Goal: Task Accomplishment & Management: Manage account settings

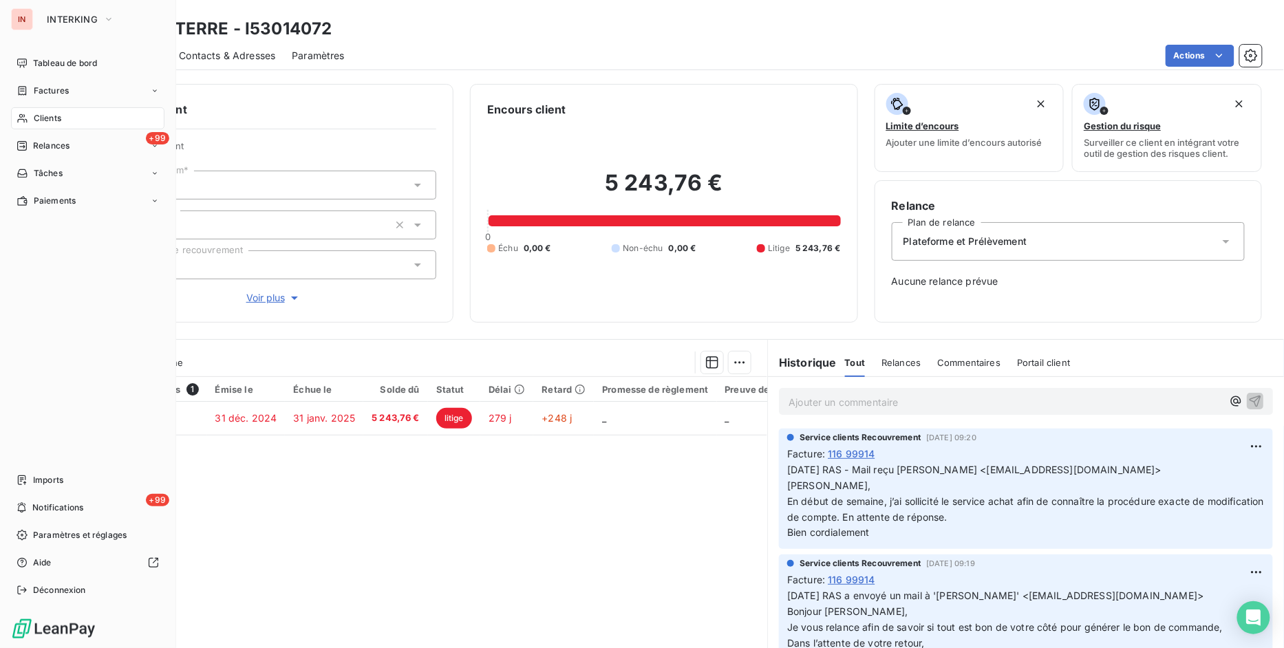
click at [64, 118] on div "Clients" at bounding box center [87, 118] width 153 height 22
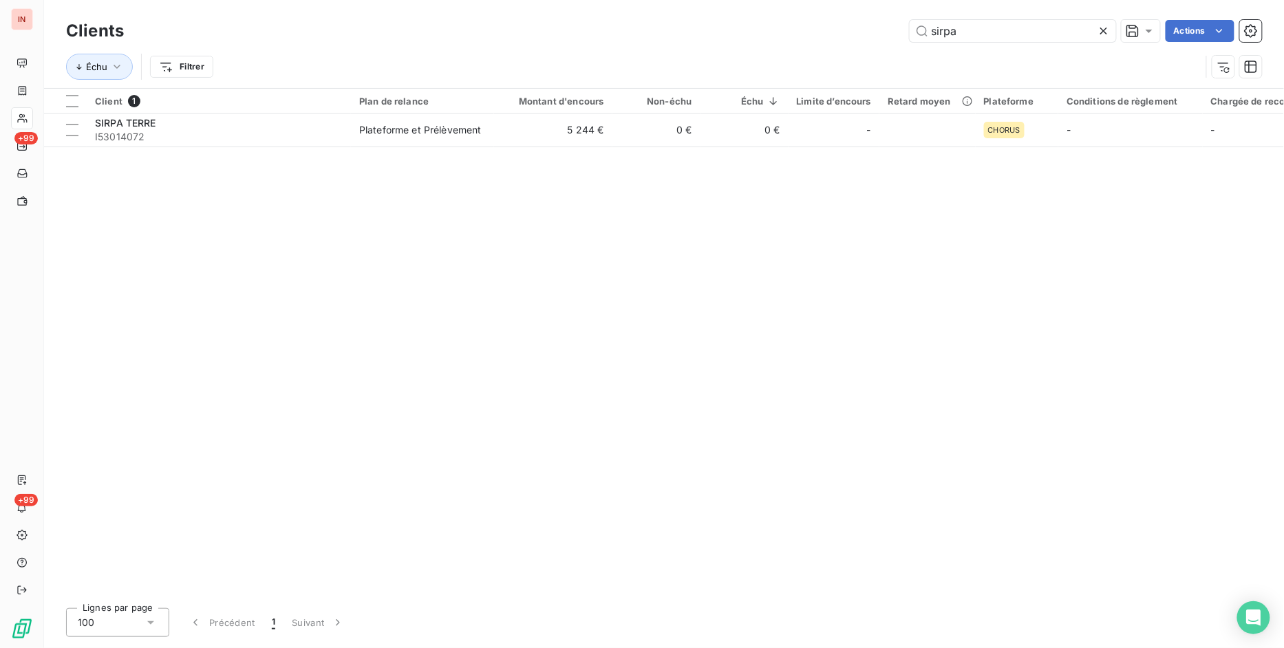
click at [1101, 30] on icon at bounding box center [1103, 31] width 14 height 14
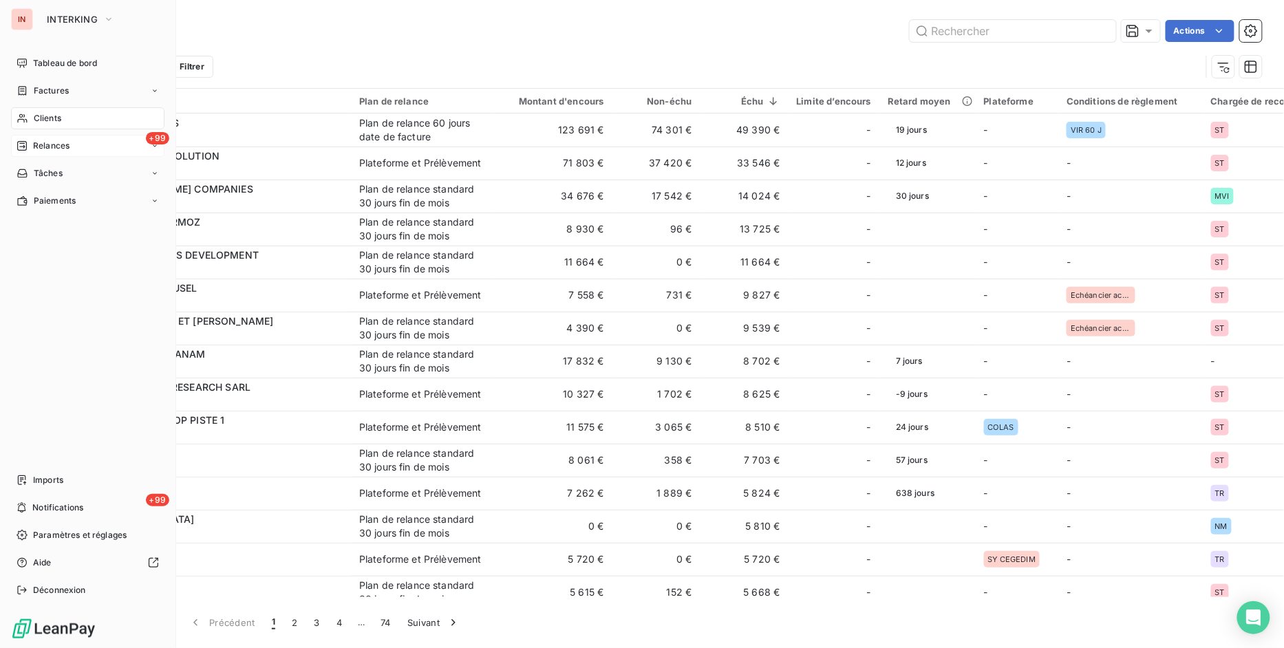
click at [48, 145] on span "Relances" at bounding box center [51, 146] width 36 height 12
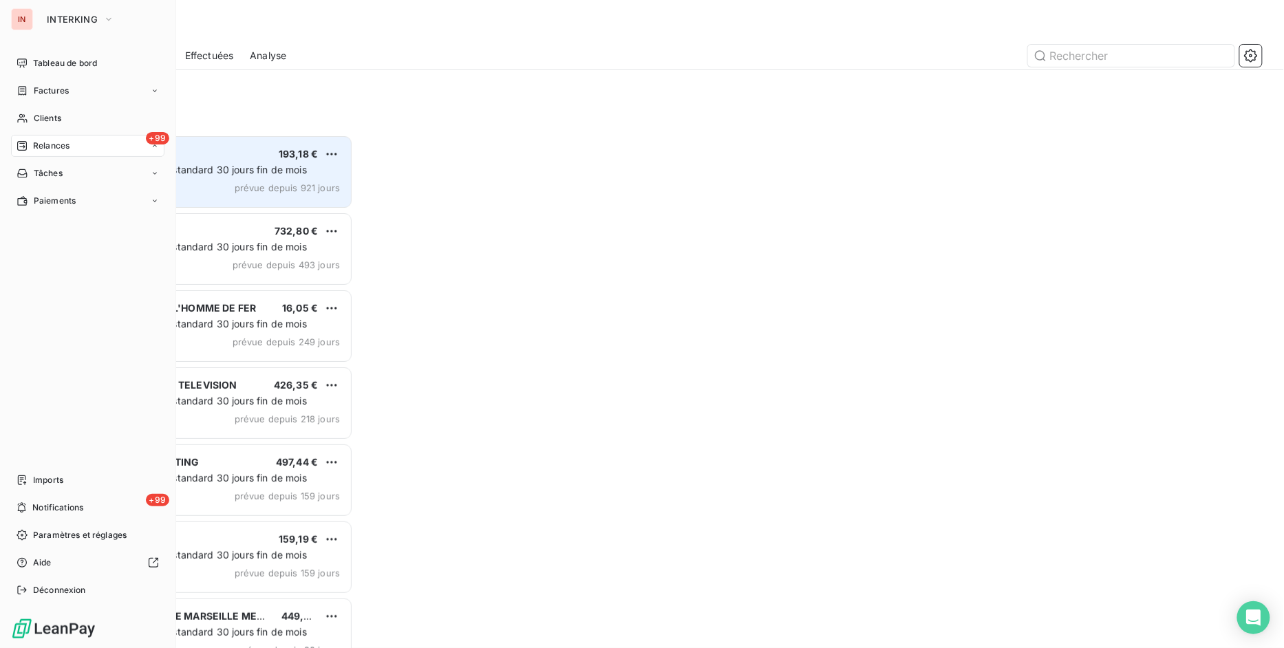
scroll to position [501, 275]
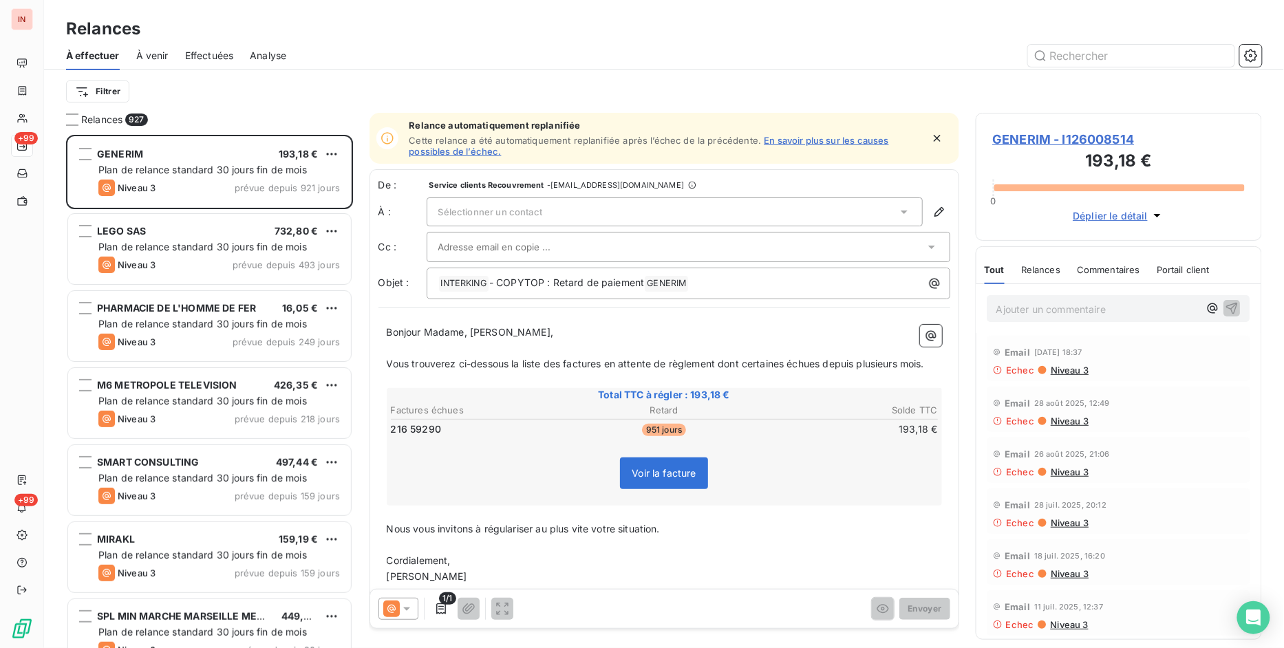
click at [153, 58] on span "À venir" at bounding box center [152, 56] width 32 height 14
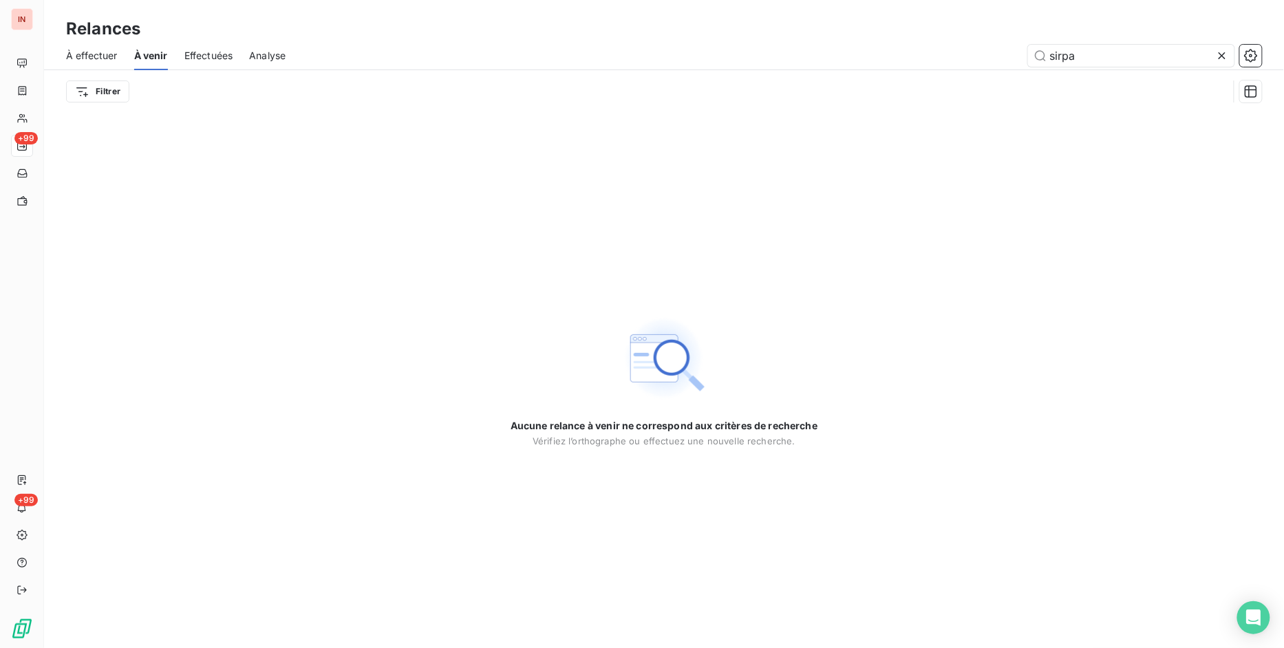
drag, startPoint x: 1131, startPoint y: 58, endPoint x: 473, endPoint y: 50, distance: 658.4
click at [473, 50] on div "sirpa" at bounding box center [782, 56] width 960 height 22
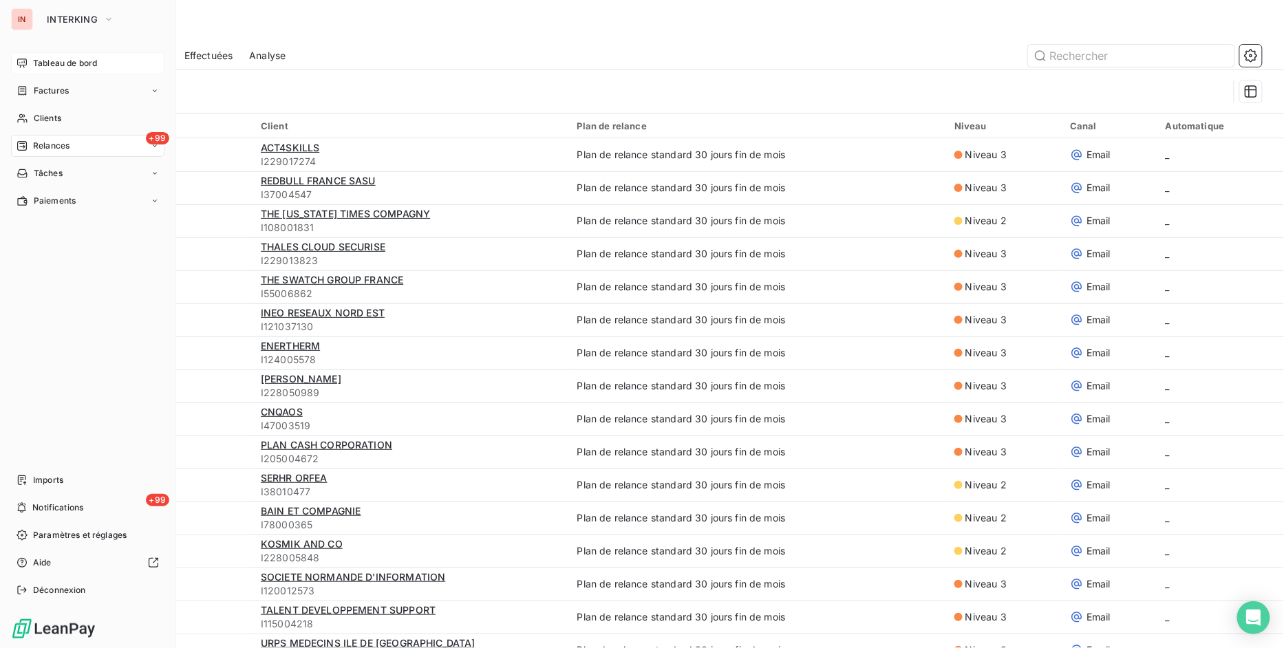
click at [94, 53] on div "Tableau de bord" at bounding box center [87, 63] width 153 height 22
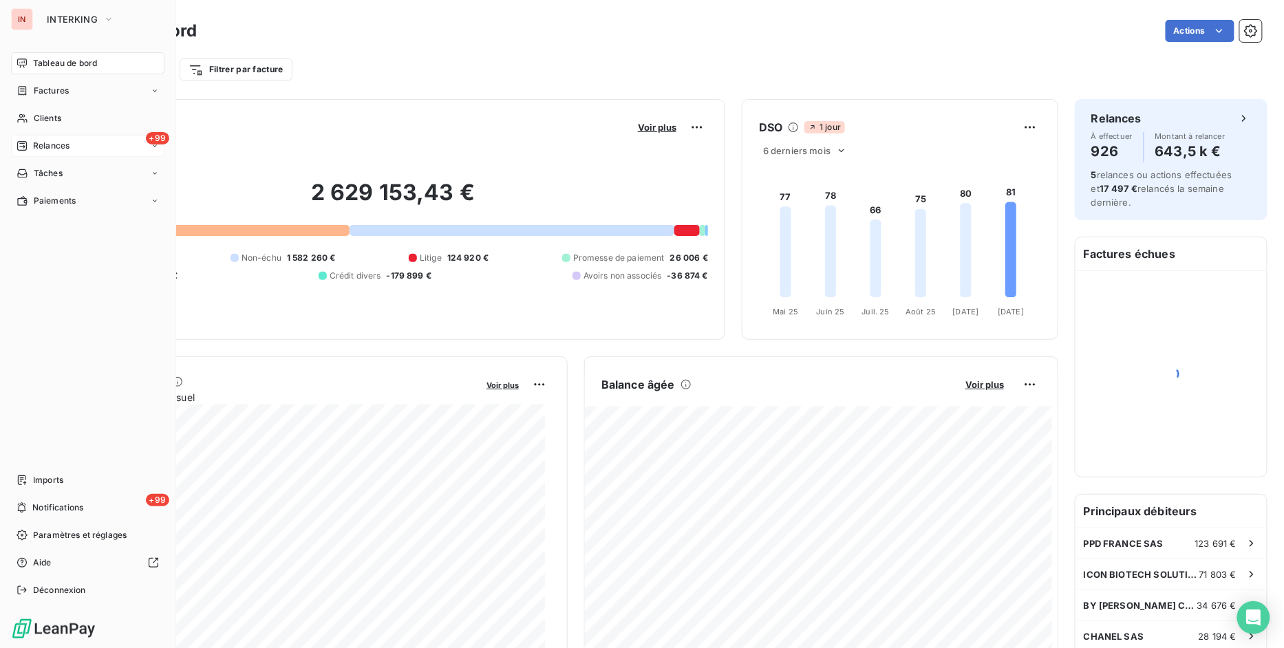
click at [63, 144] on span "Relances" at bounding box center [51, 146] width 36 height 12
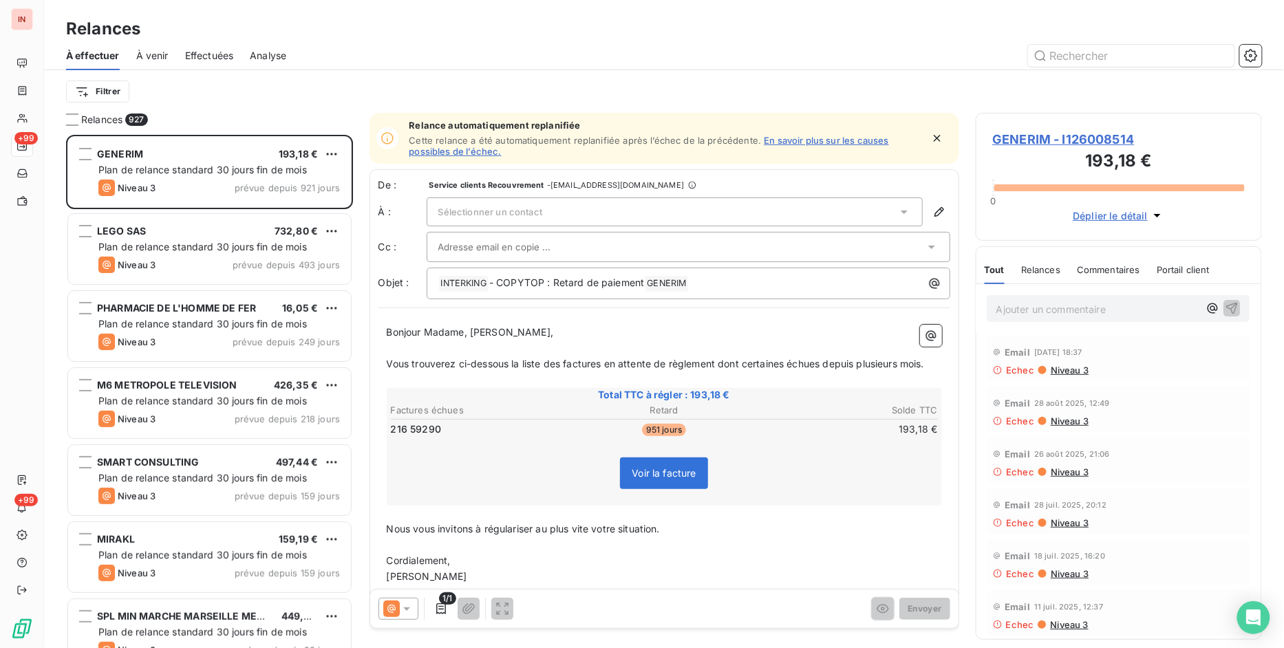
scroll to position [501, 275]
click at [99, 55] on span "À effectuer" at bounding box center [93, 56] width 54 height 14
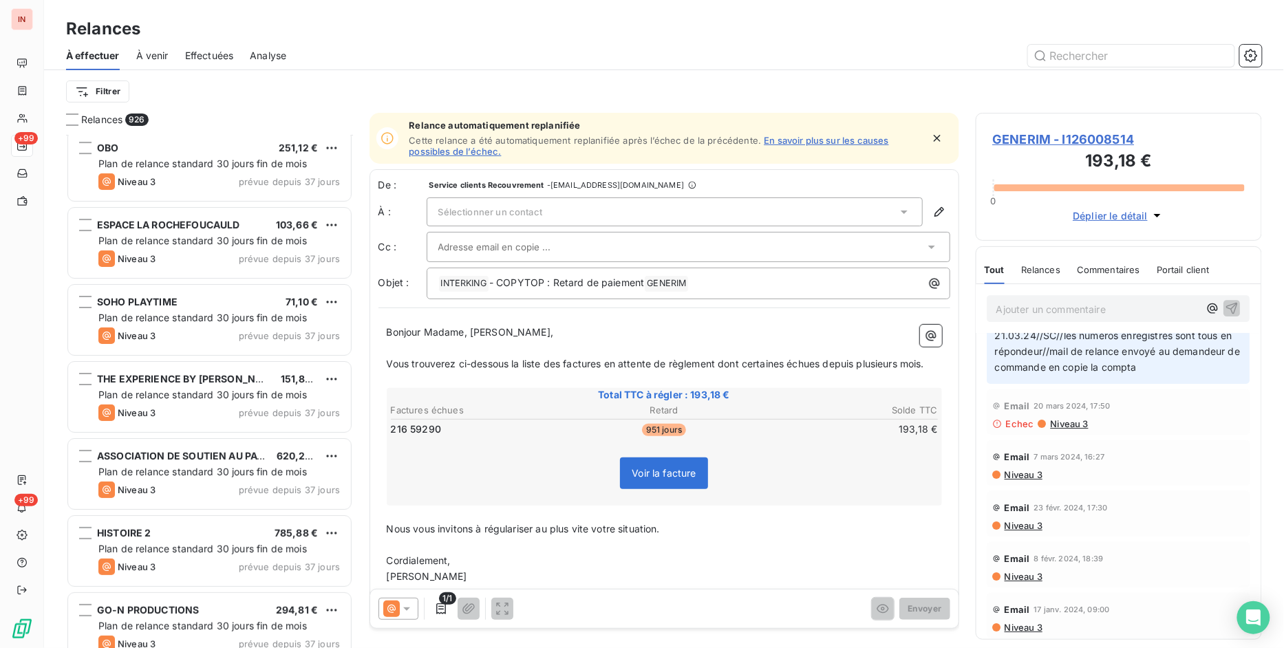
scroll to position [1784, 0]
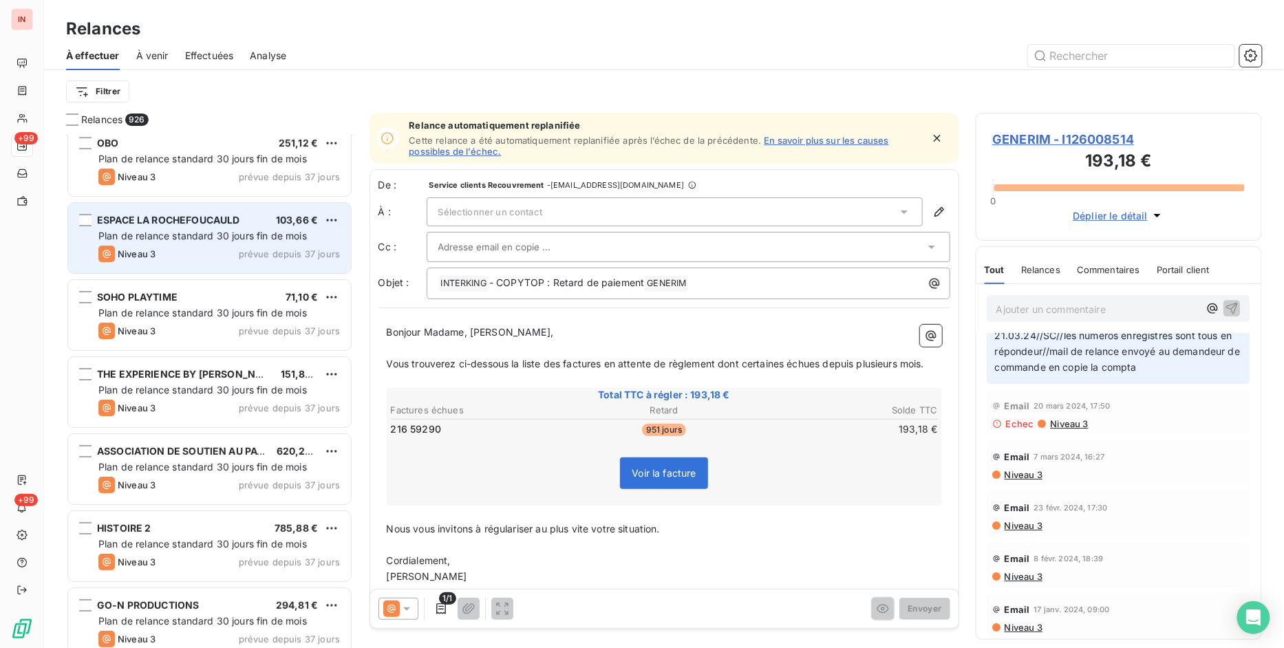
click at [162, 257] on div "Niveau 3 prévue depuis 37 jours" at bounding box center [218, 254] width 241 height 17
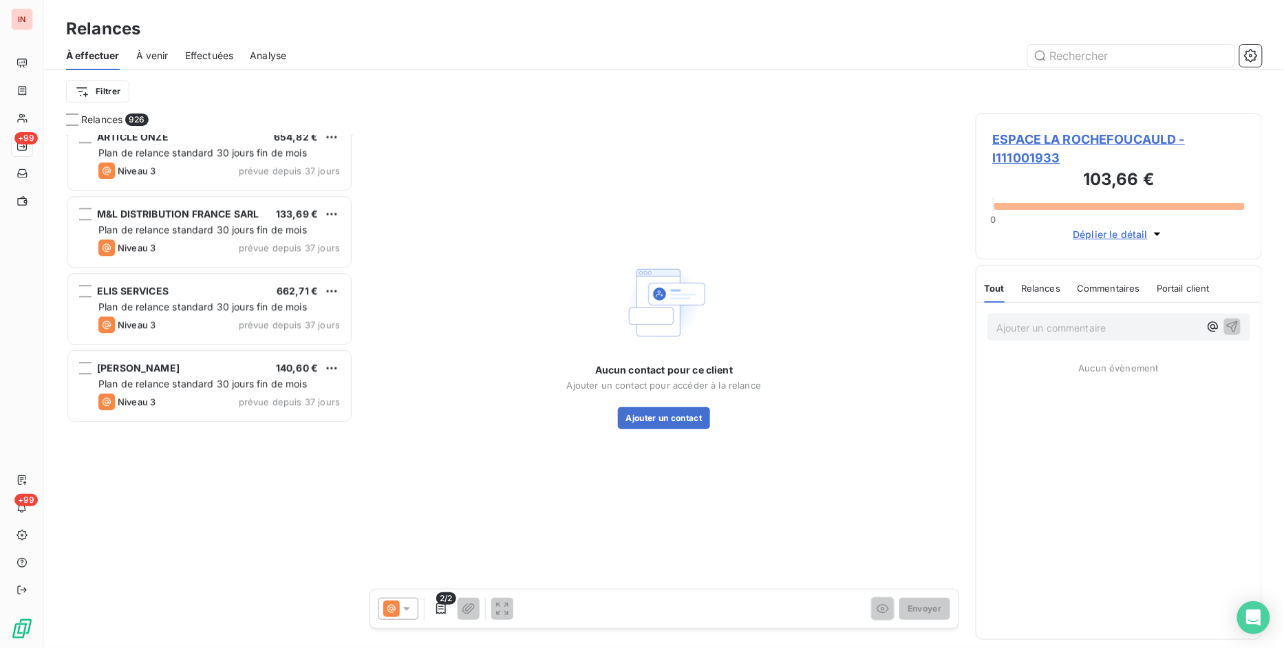
scroll to position [892, 0]
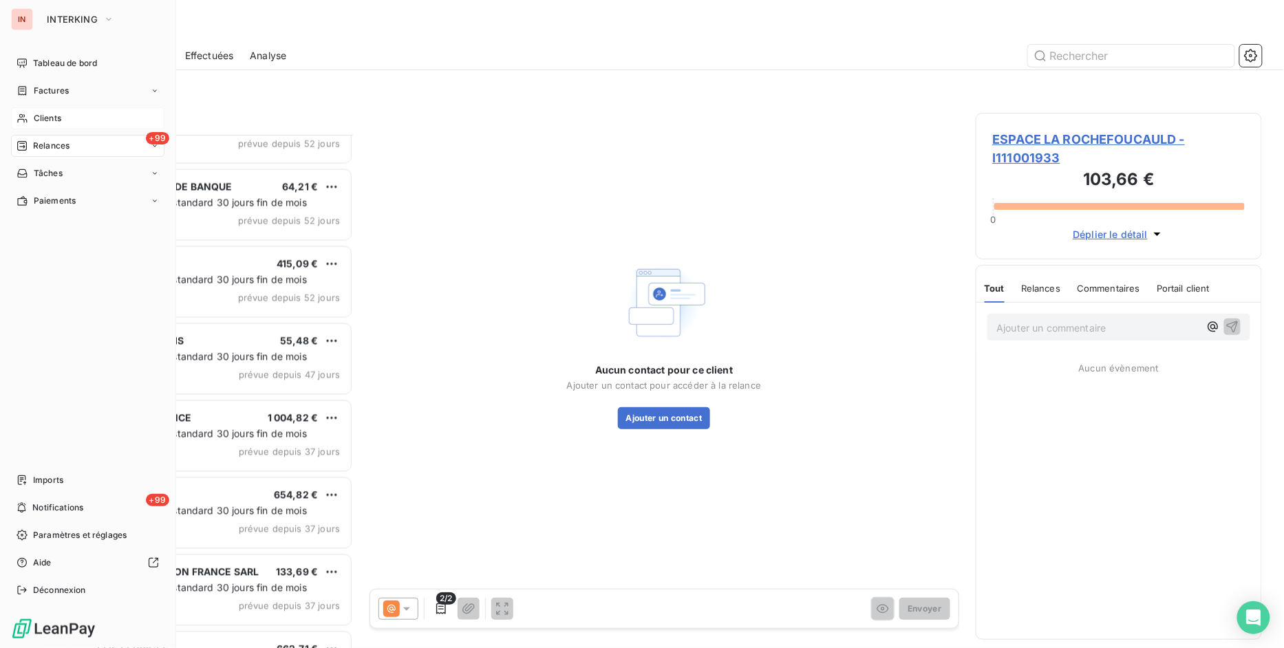
click at [24, 120] on icon at bounding box center [23, 118] width 12 height 11
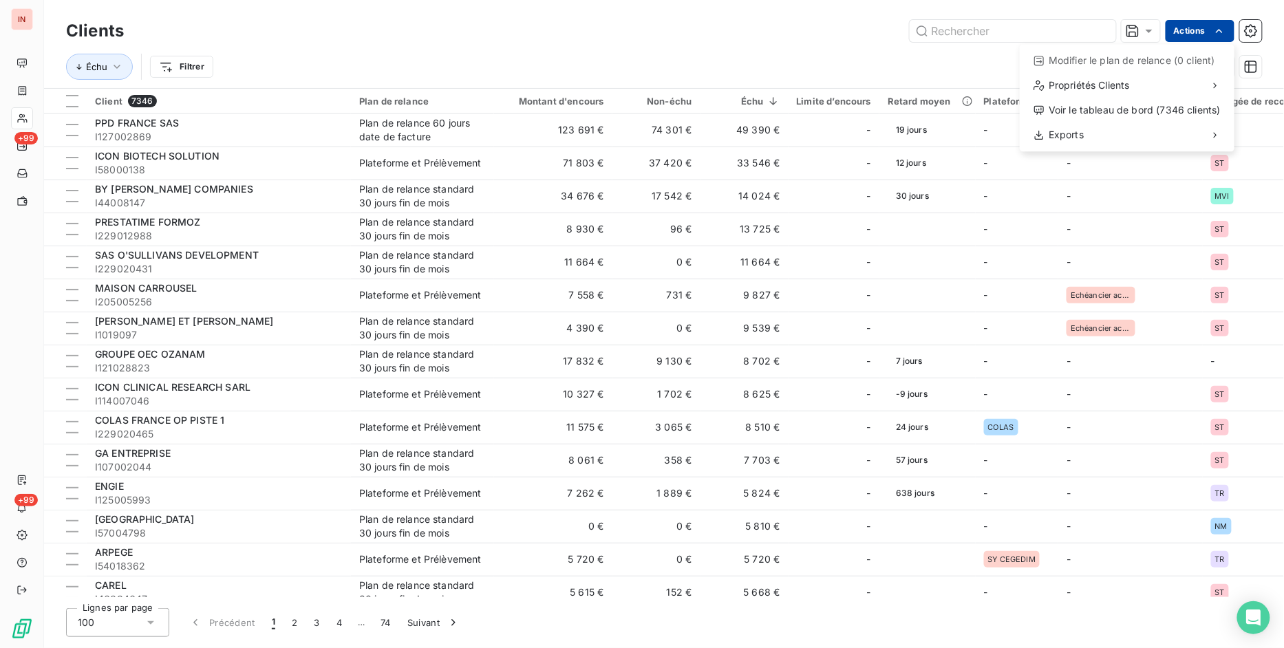
click at [1211, 36] on html "IN +99 +99 Clients Actions Modifier le plan de relance (0 client) Propriétés Cl…" at bounding box center [642, 324] width 1284 height 648
click at [614, 34] on html "IN +99 +99 Clients Actions Modifier le plan de relance (0 client) Propriétés Cl…" at bounding box center [642, 324] width 1284 height 648
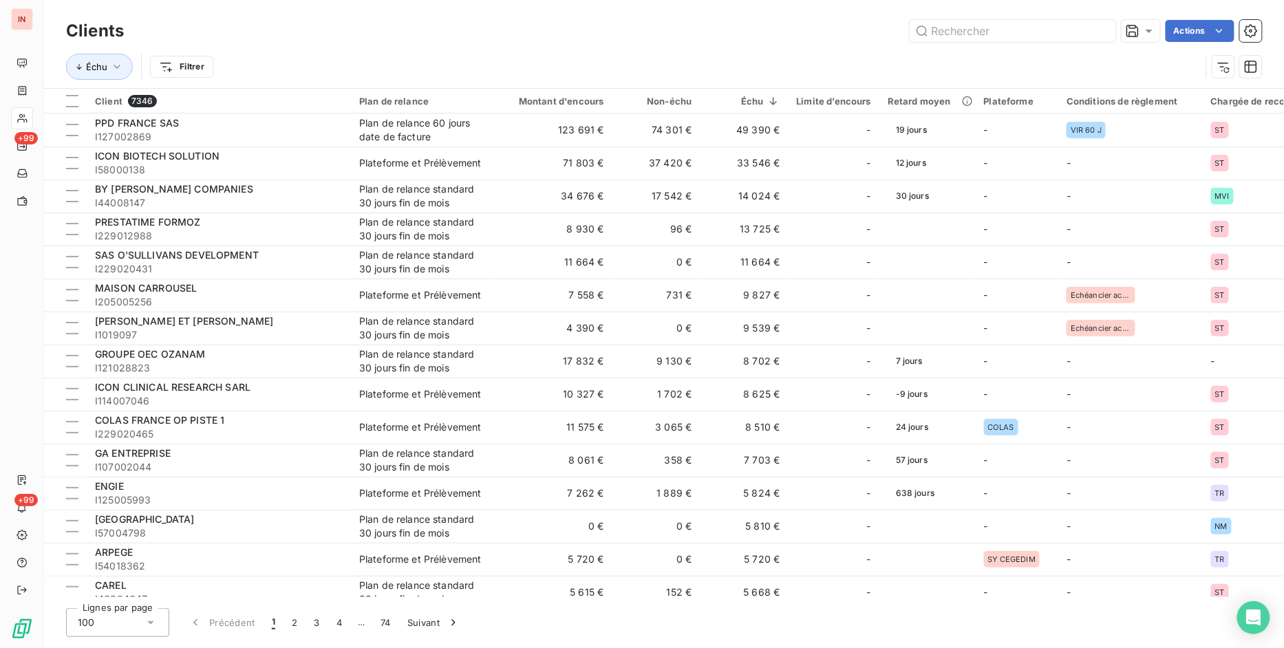
click at [1198, 30] on html "IN +99 +99 Clients Actions Échu Filtrer Client 7346 Plan de relance Montant d'e…" at bounding box center [642, 324] width 1284 height 648
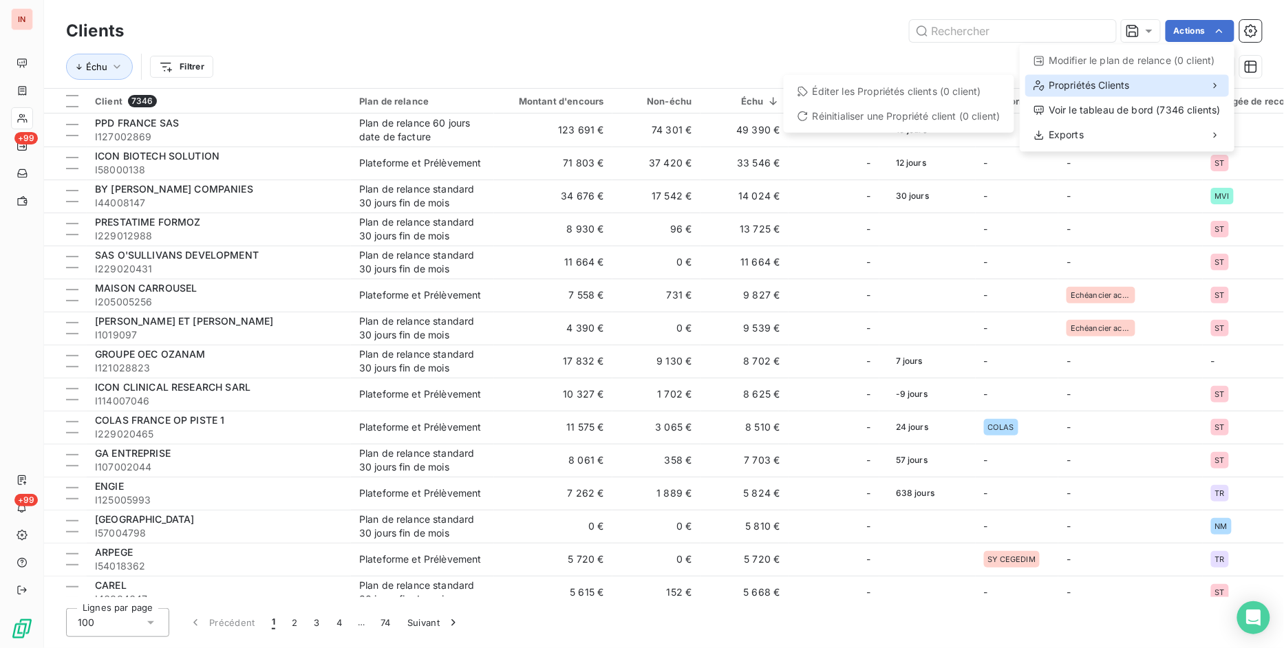
click at [1144, 94] on div "Propriétés Clients" at bounding box center [1127, 85] width 204 height 22
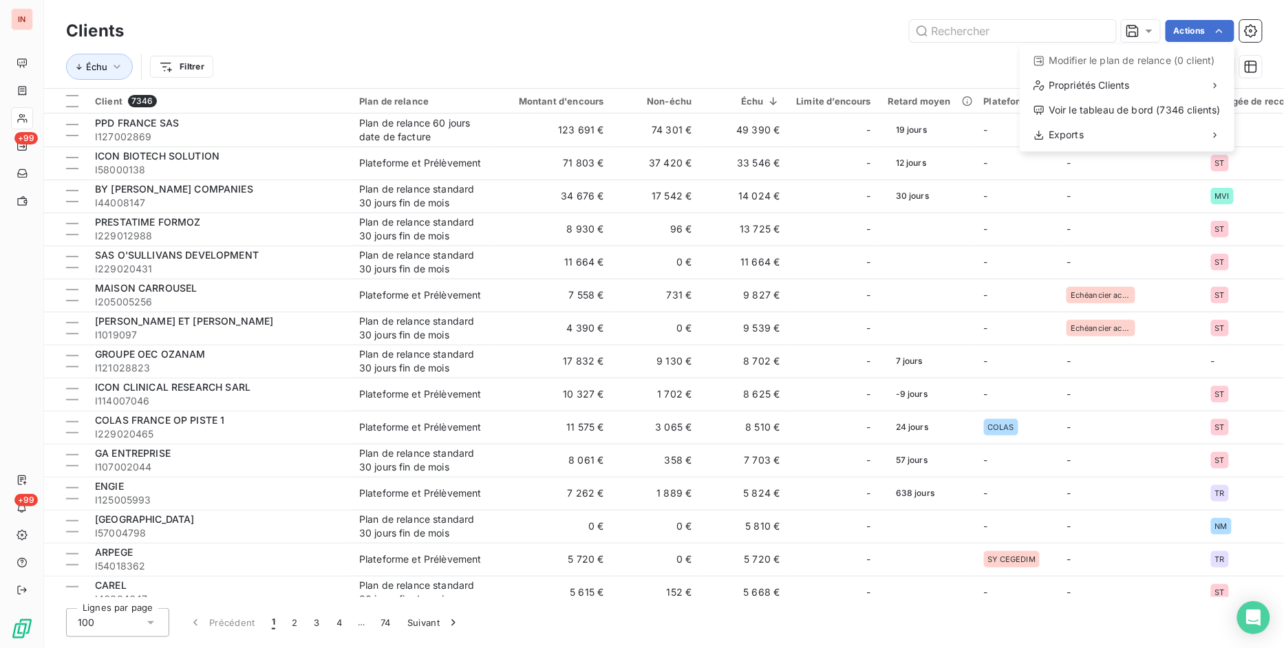
click at [612, 46] on html "IN +99 +99 Clients Actions Modifier le plan de relance (0 client) Propriétés Cl…" at bounding box center [642, 324] width 1284 height 648
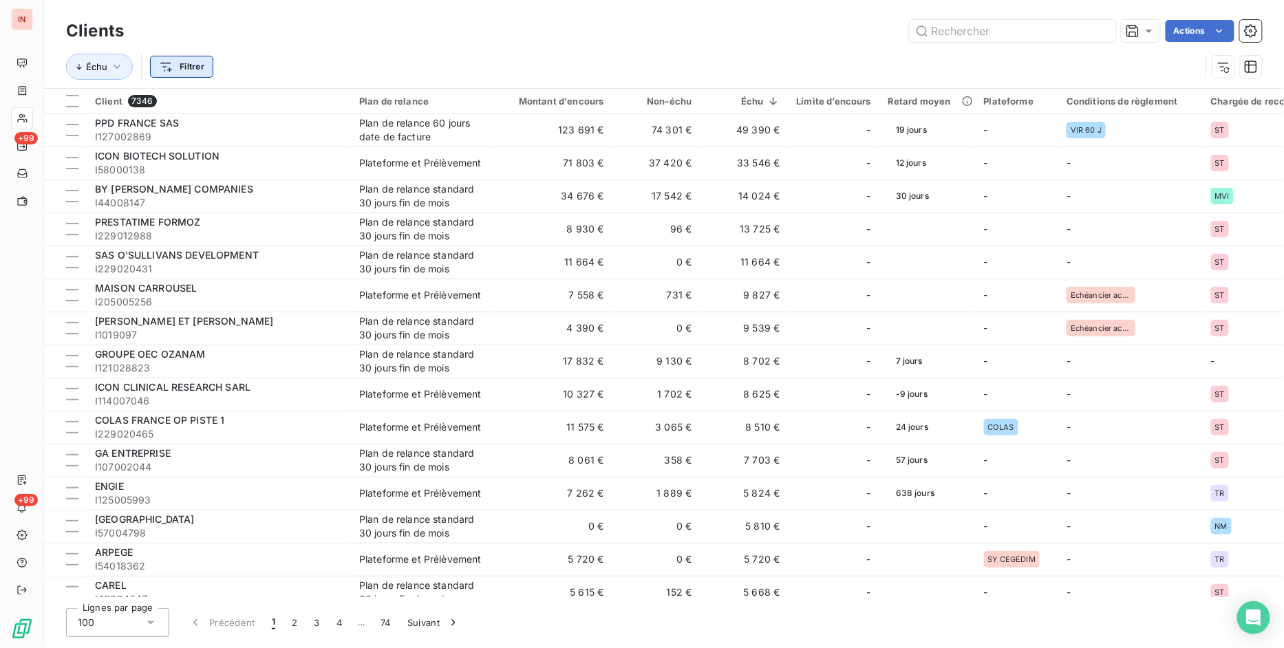
click at [173, 76] on html "IN +99 +99 Clients Actions Échu Filtrer Client 7346 Plan de relance Montant d'e…" at bounding box center [642, 324] width 1284 height 648
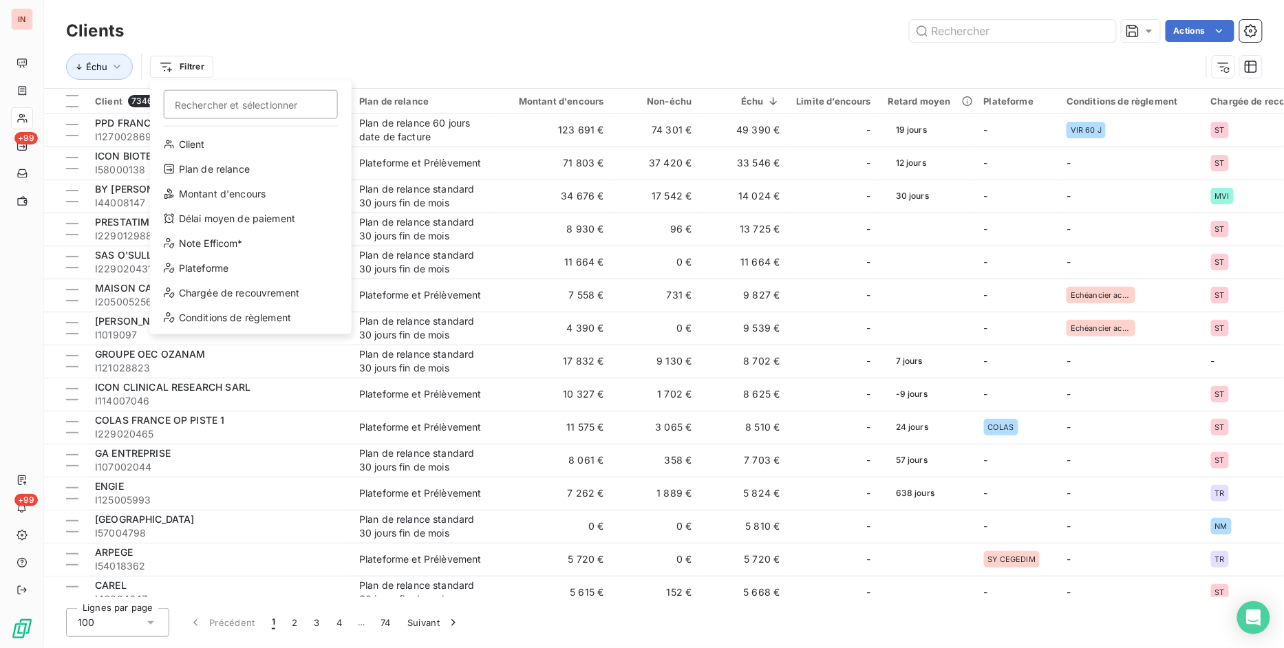
click at [725, 45] on html "IN +99 +99 Clients Actions Échu Filtrer Rechercher et sélectionner Client Plan …" at bounding box center [642, 324] width 1284 height 648
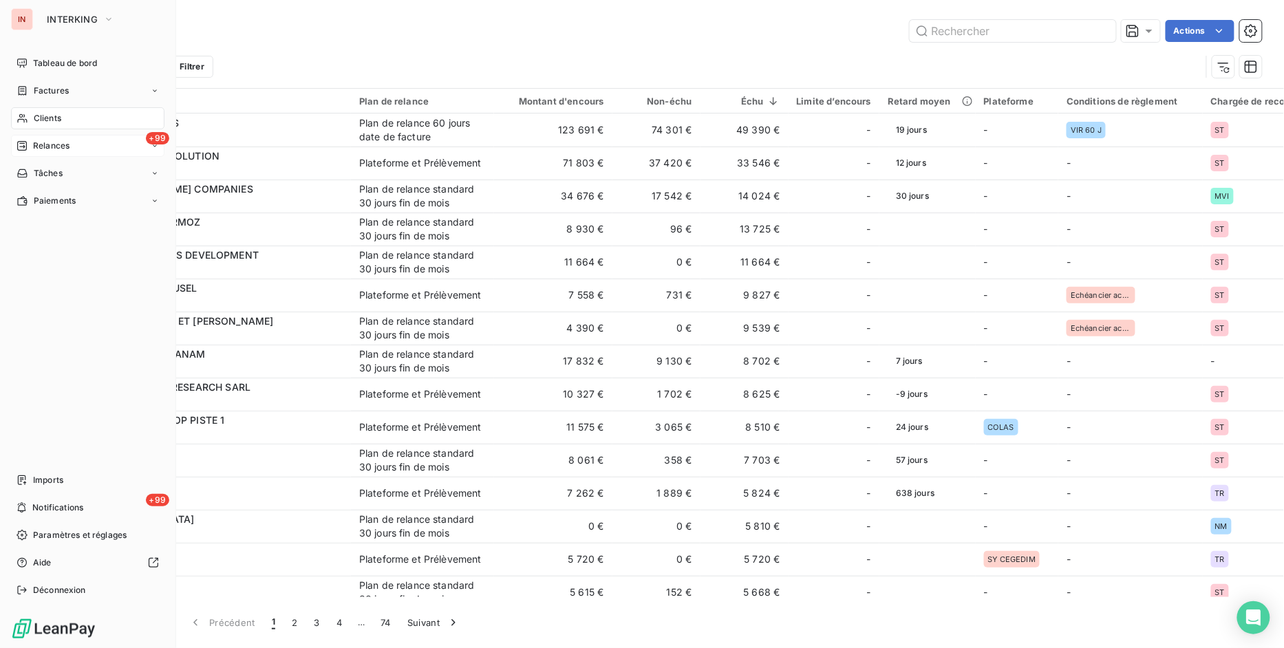
click at [45, 152] on div "+99 Relances" at bounding box center [87, 146] width 153 height 22
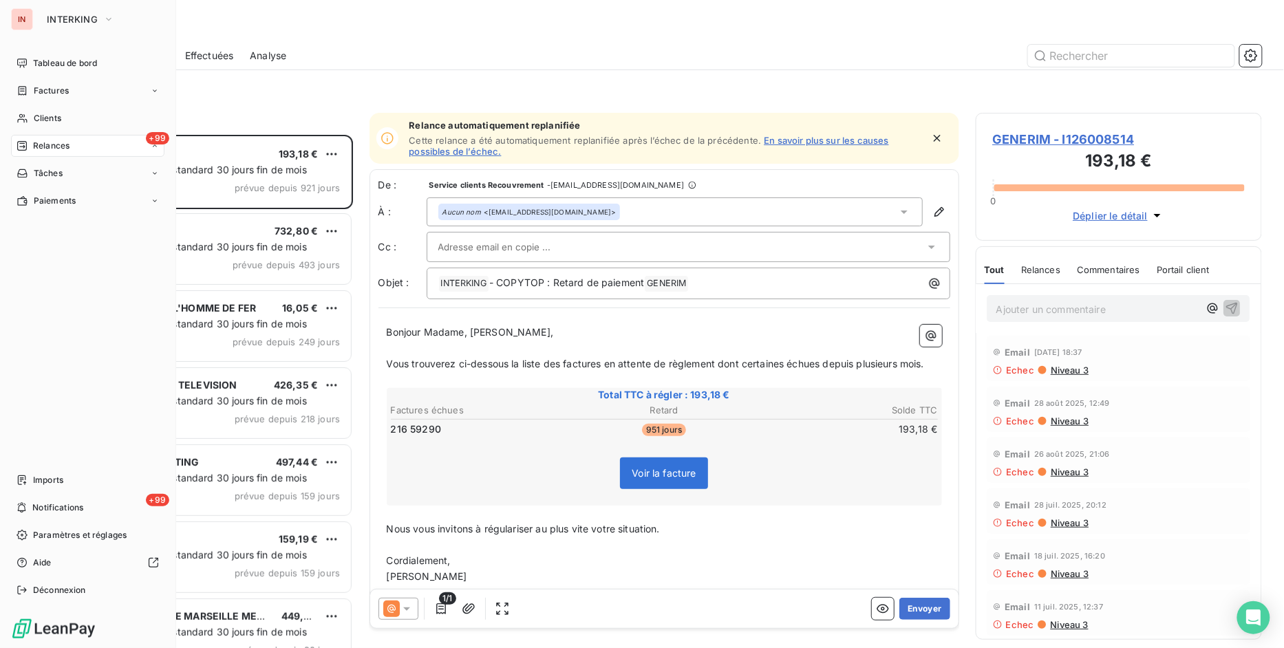
scroll to position [501, 275]
click at [69, 258] on div "Analyse" at bounding box center [96, 256] width 137 height 22
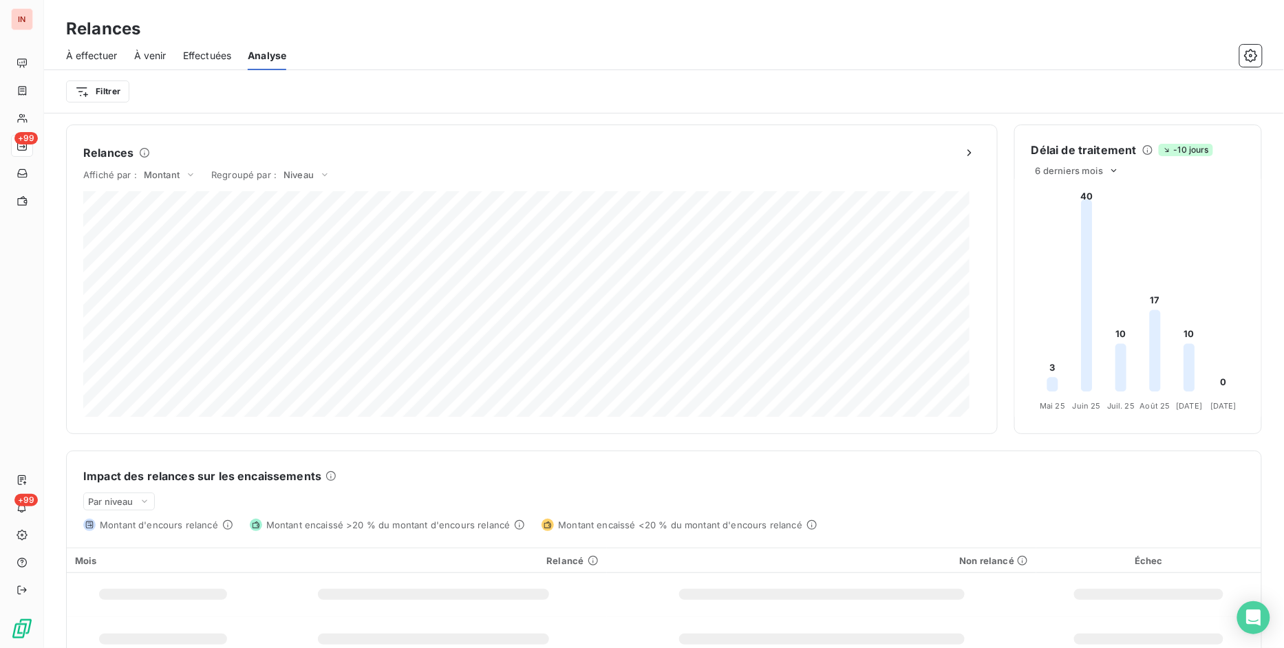
scroll to position [156, 0]
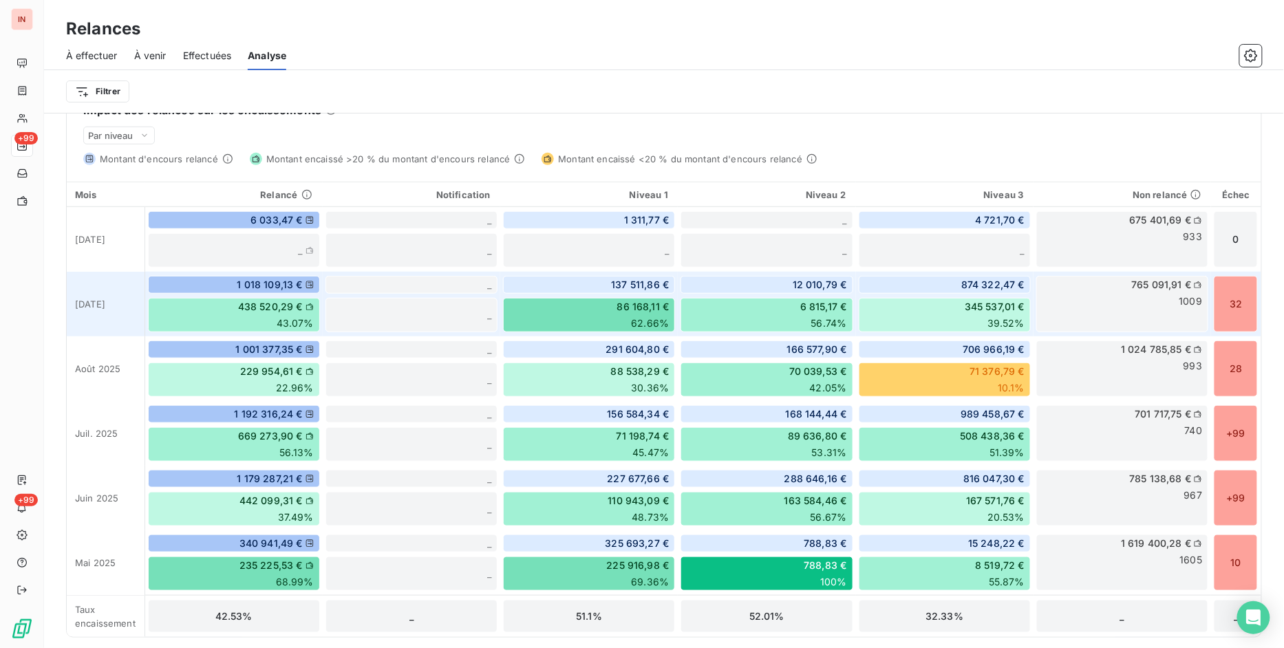
scroll to position [368, 0]
click at [1218, 305] on div "32" at bounding box center [1235, 303] width 44 height 56
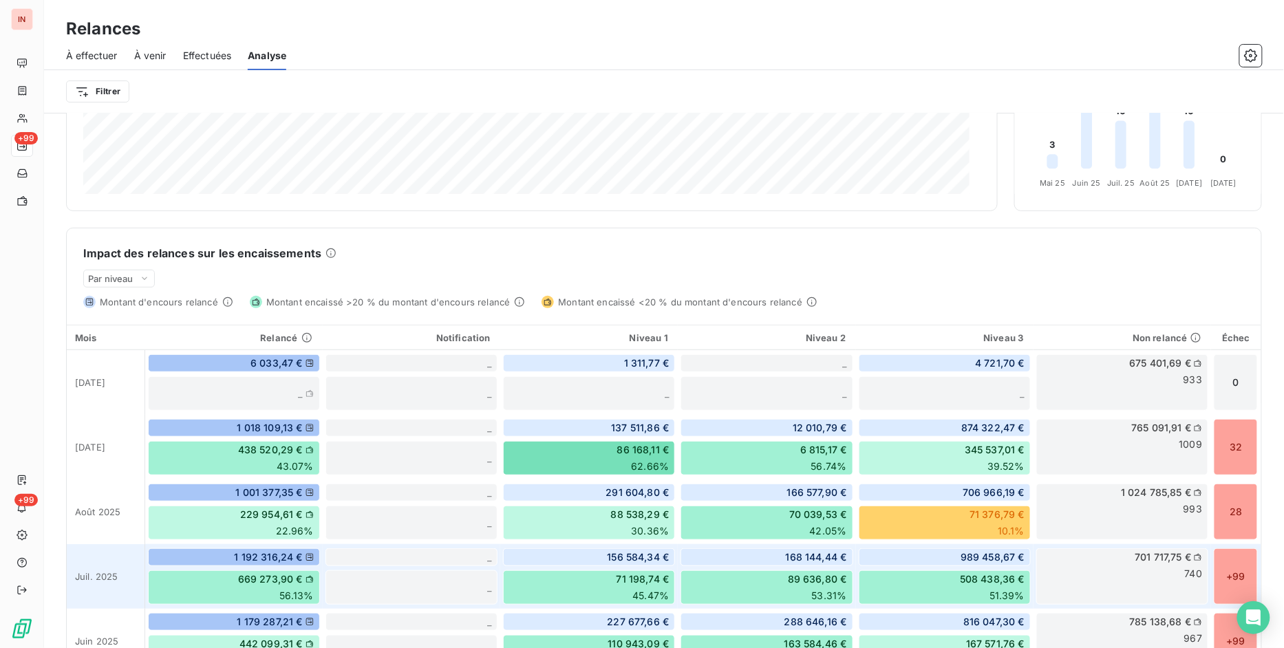
scroll to position [190, 0]
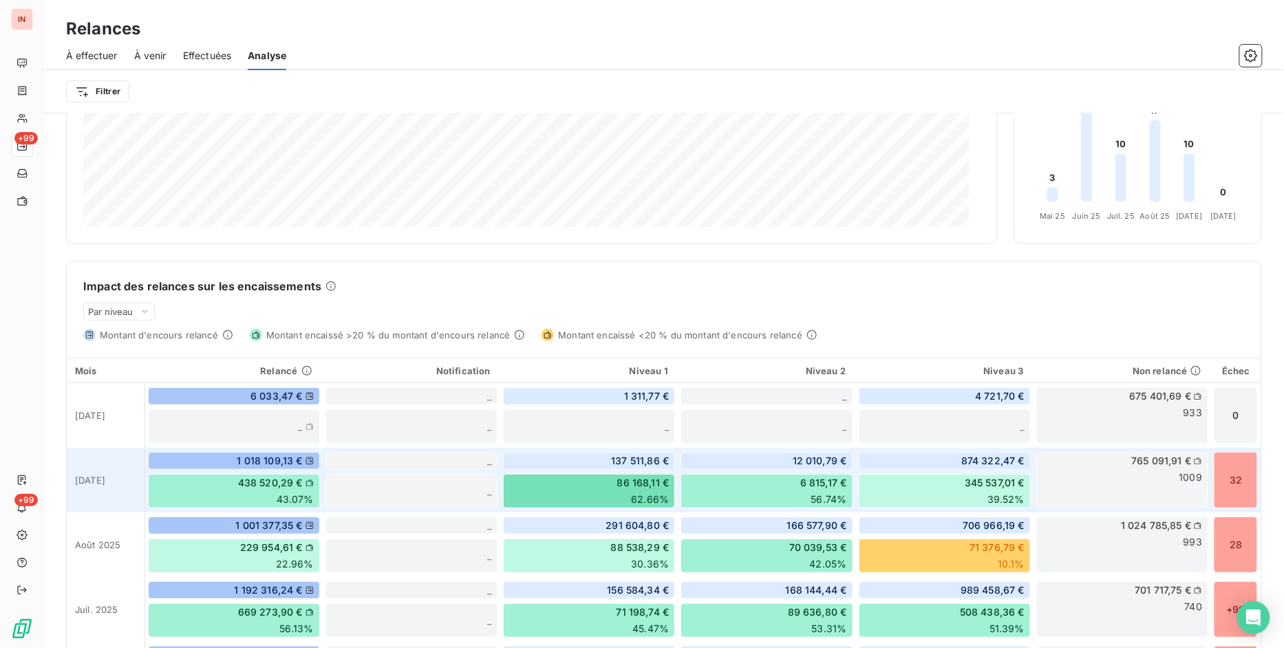
click at [1215, 477] on div "32" at bounding box center [1235, 480] width 44 height 56
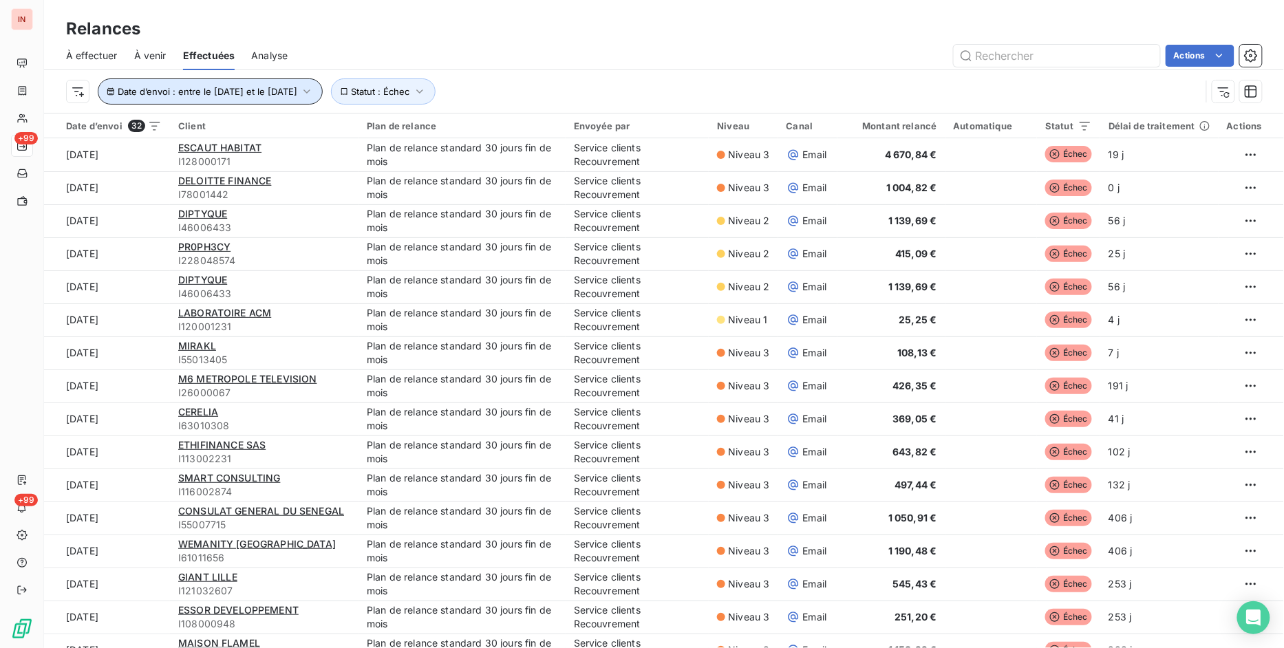
click at [323, 95] on button "Date d’envoi : entre le 1 sept. 2025 et le 30 sept. 2025" at bounding box center [210, 91] width 225 height 26
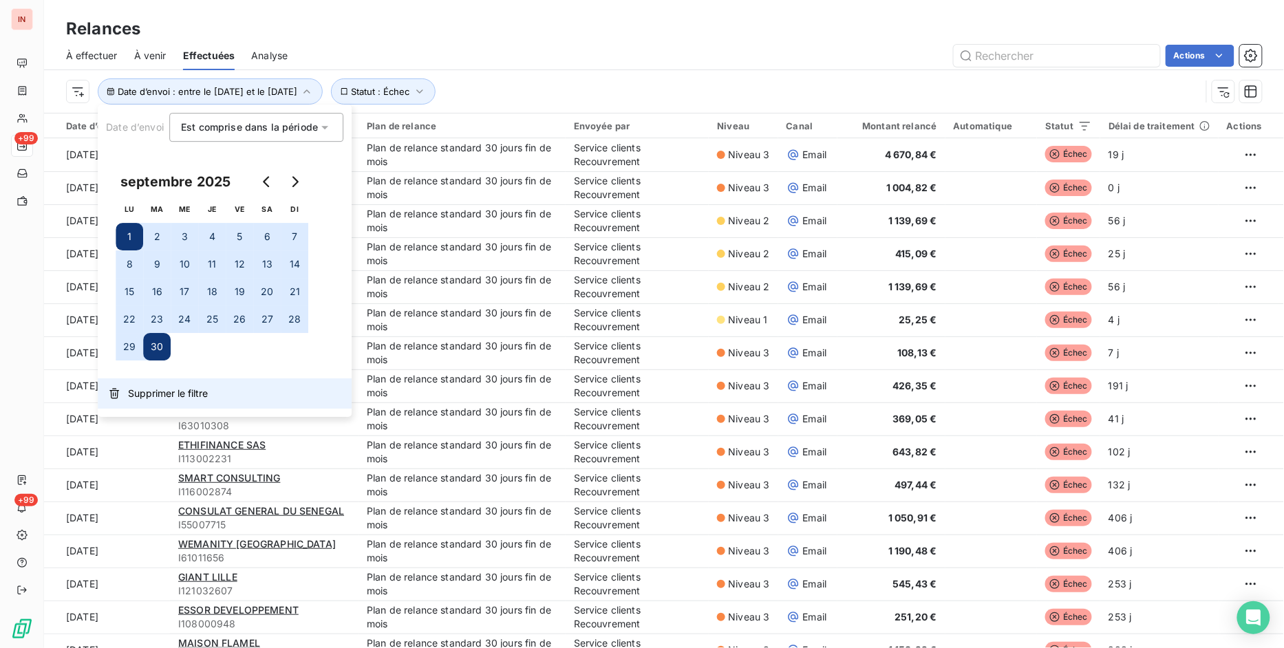
click at [160, 394] on span "Supprimer le filtre" at bounding box center [168, 394] width 80 height 14
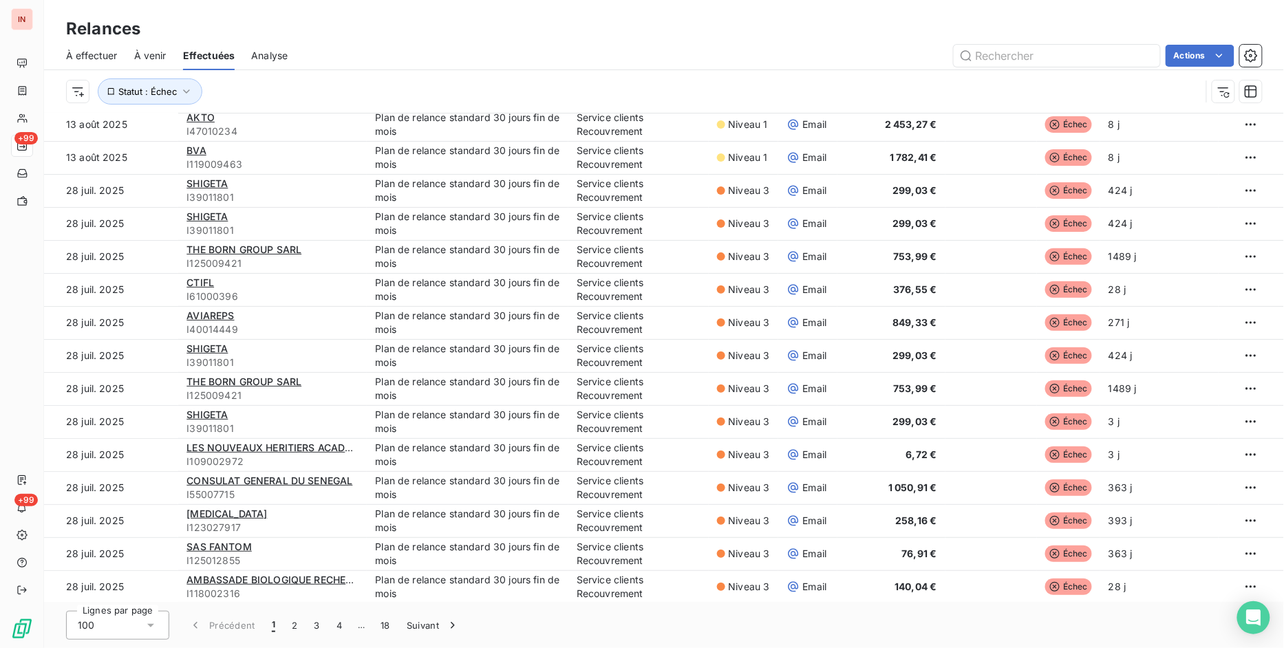
scroll to position [1008, 0]
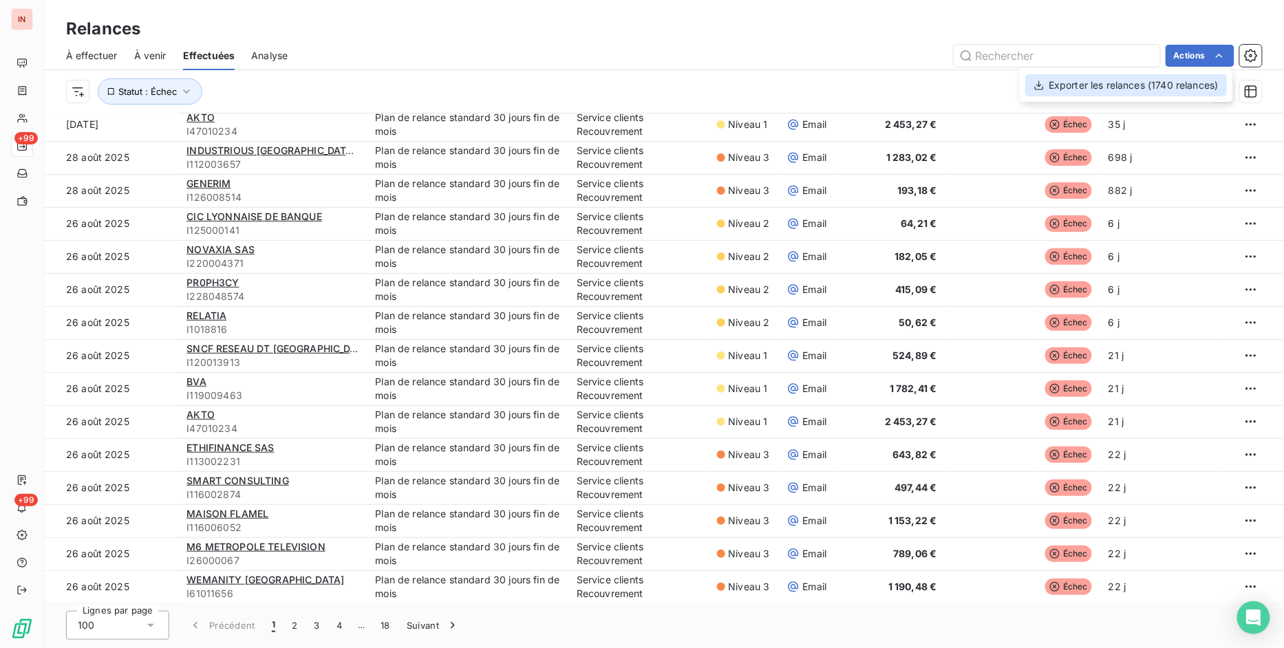
click at [1126, 83] on div "Exporter les relances (1740 relances)" at bounding box center [1126, 85] width 202 height 22
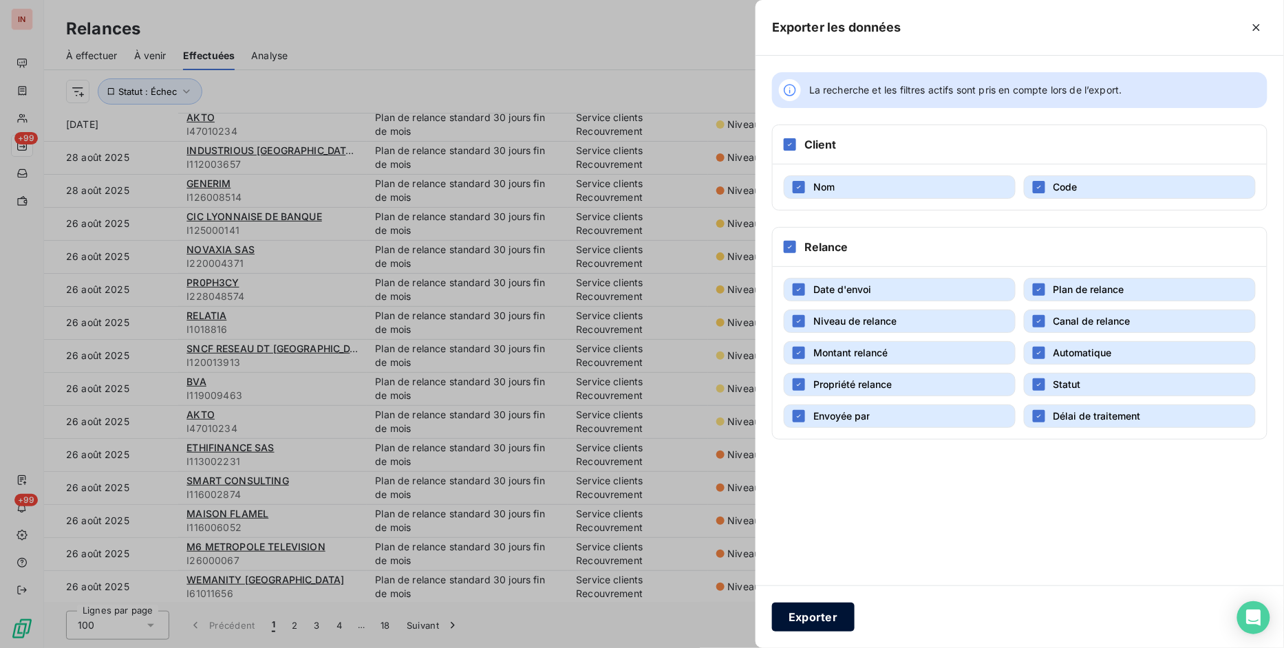
click at [817, 608] on button "Exporter" at bounding box center [813, 617] width 83 height 29
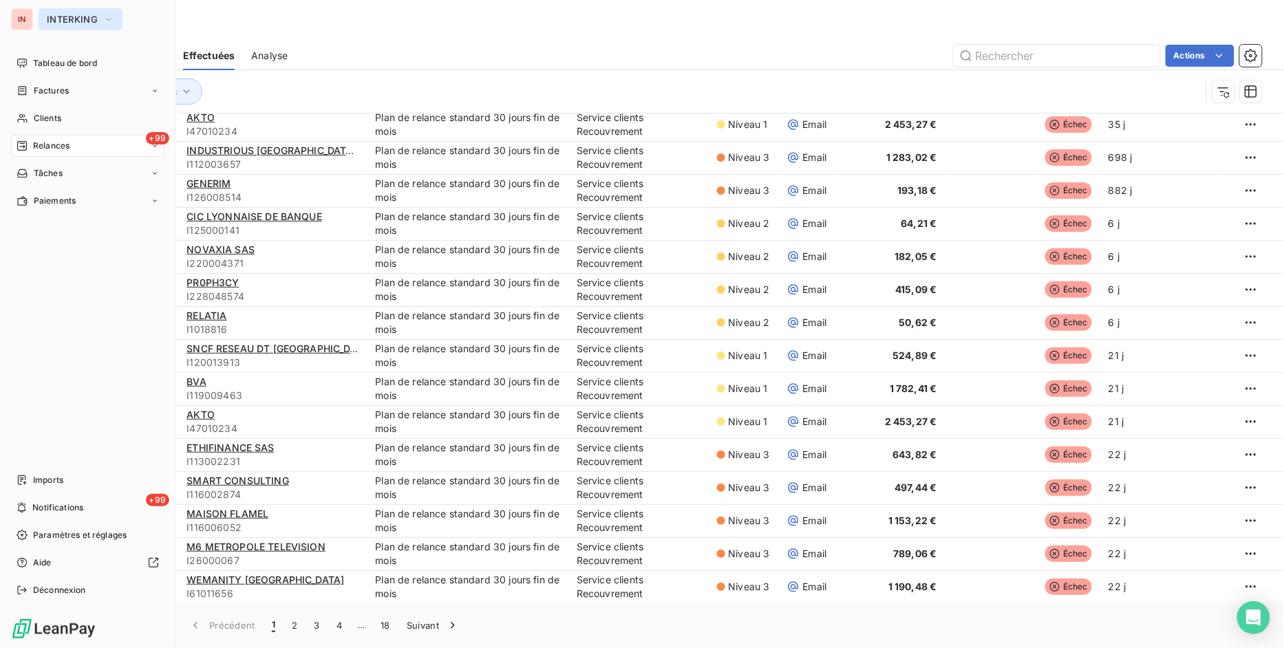
click at [77, 14] on span "INTERKING" at bounding box center [72, 19] width 51 height 11
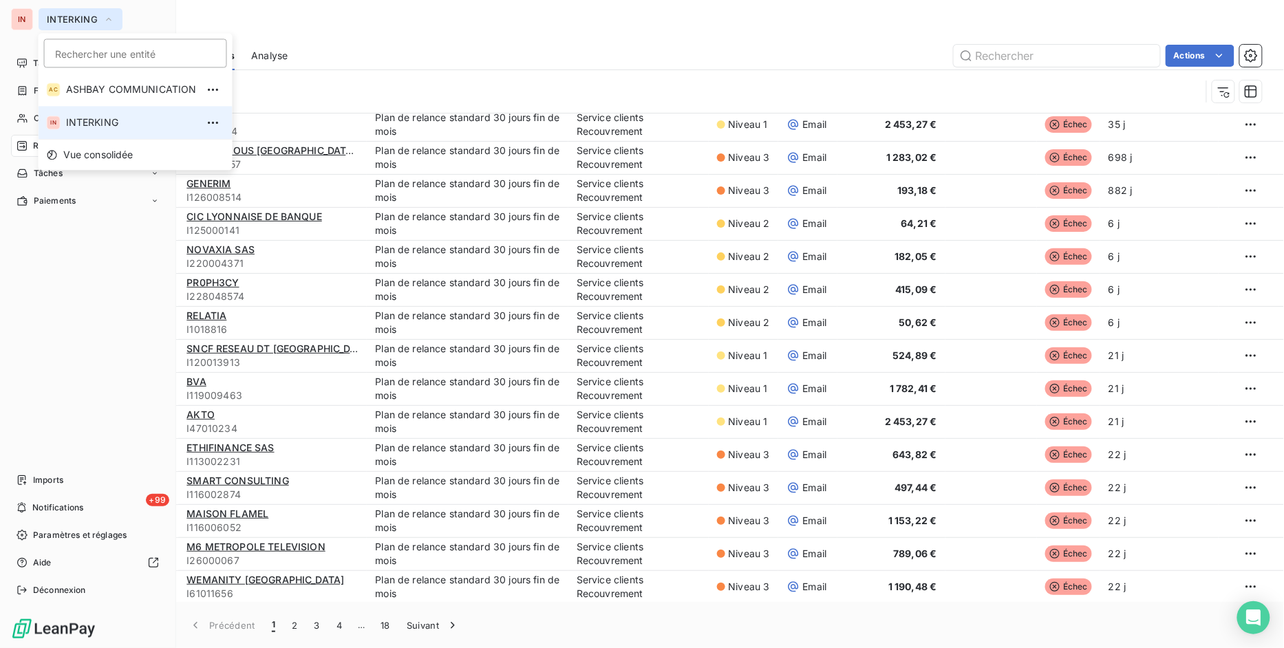
click at [77, 14] on span "INTERKING" at bounding box center [72, 19] width 51 height 11
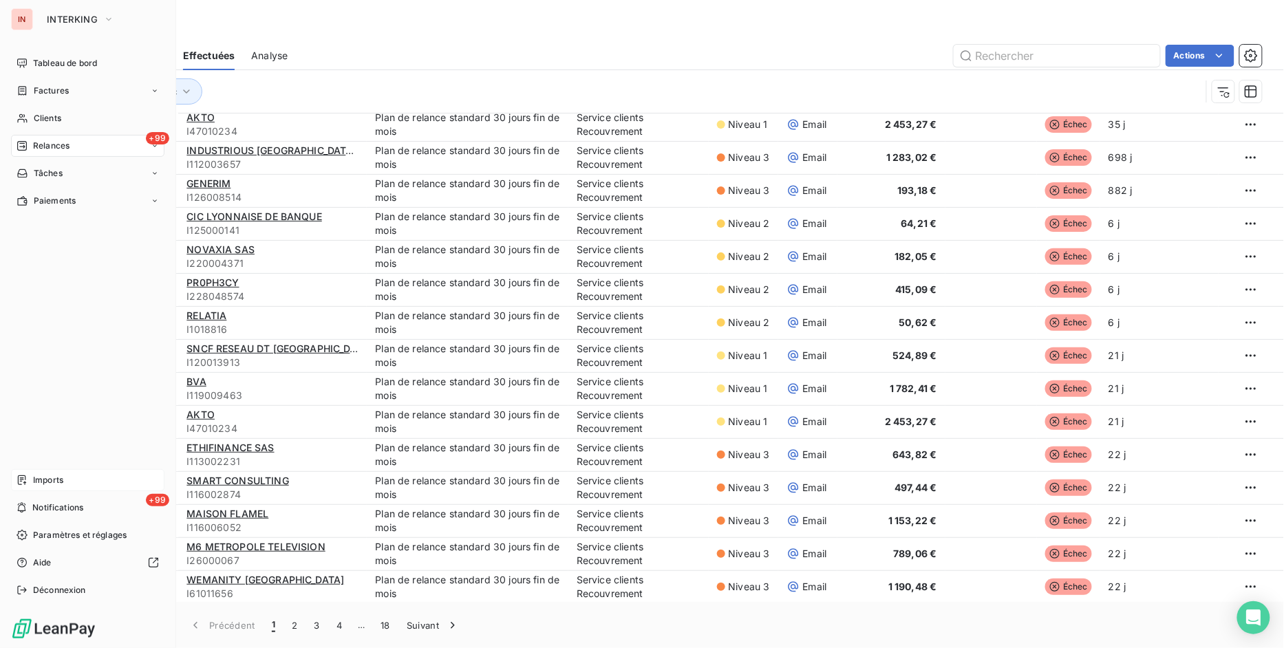
click at [72, 479] on div "Imports" at bounding box center [87, 480] width 153 height 22
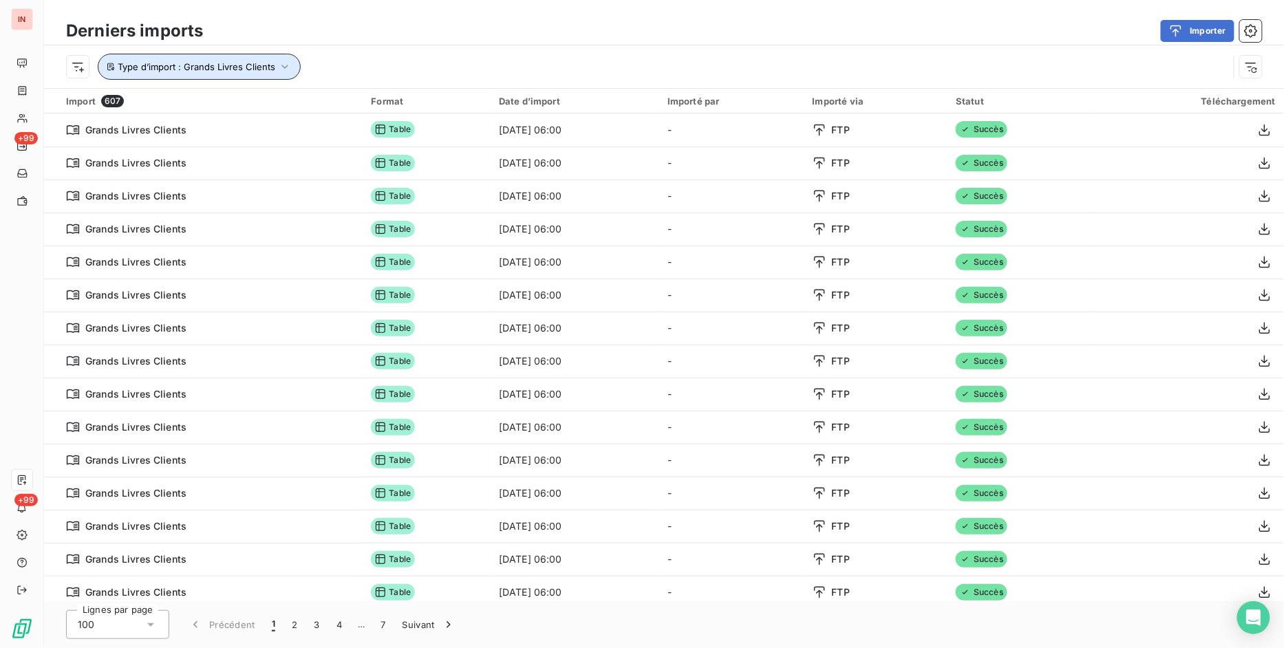
click at [284, 60] on icon "button" at bounding box center [285, 67] width 14 height 14
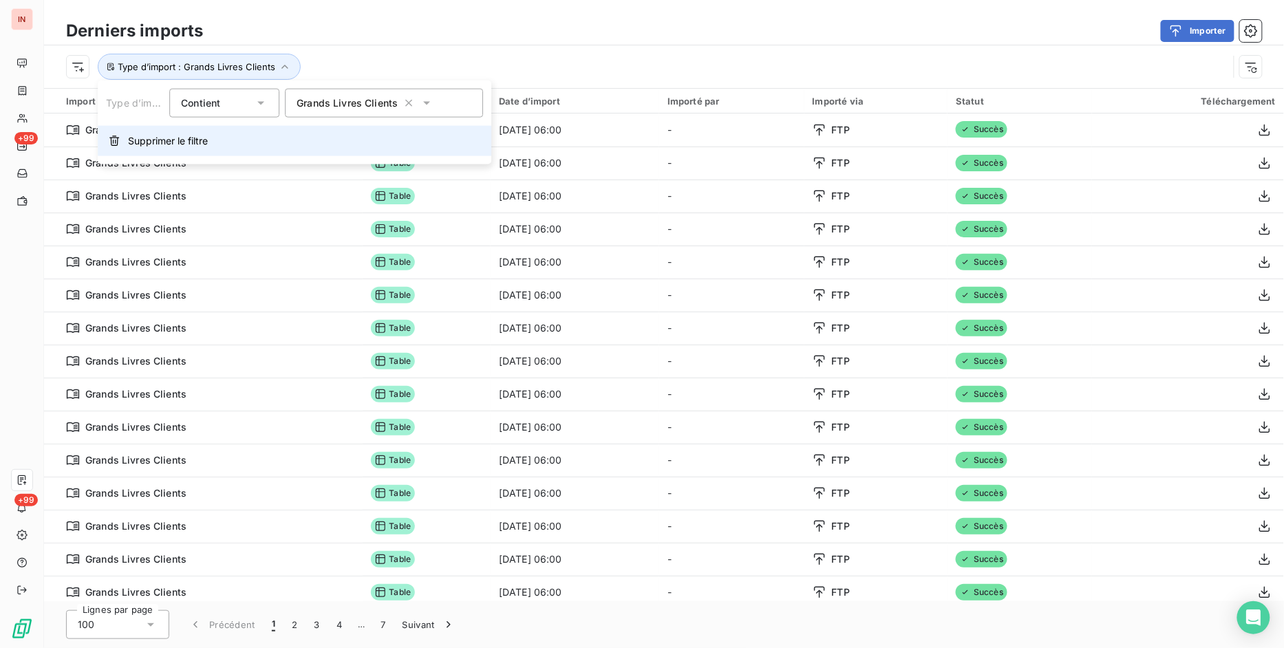
click at [164, 144] on span "Supprimer le filtre" at bounding box center [168, 141] width 80 height 14
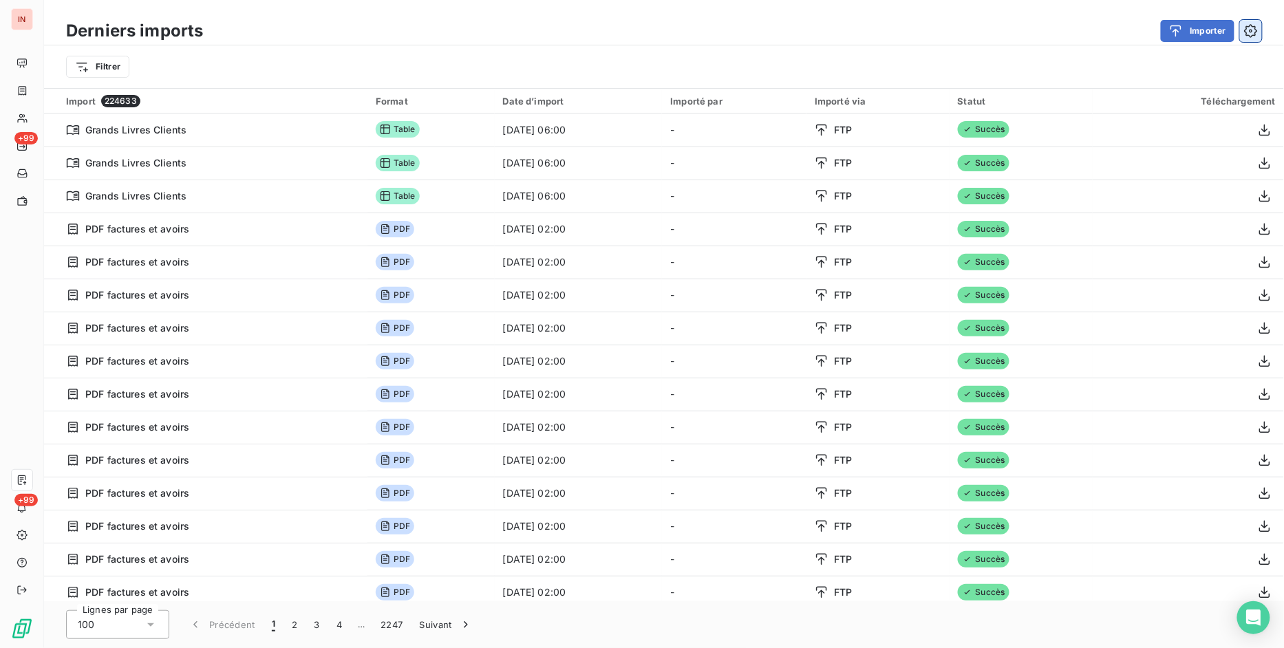
click at [1262, 32] on button "button" at bounding box center [1251, 31] width 22 height 22
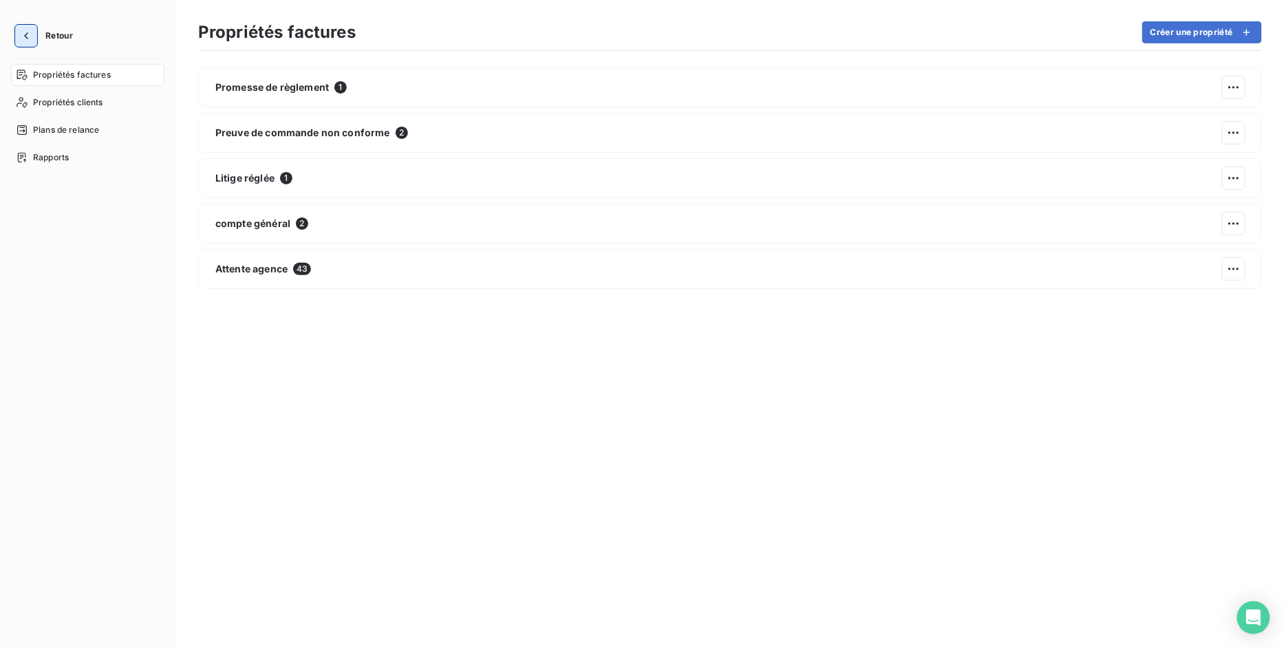
click at [28, 32] on icon "button" at bounding box center [26, 36] width 14 height 14
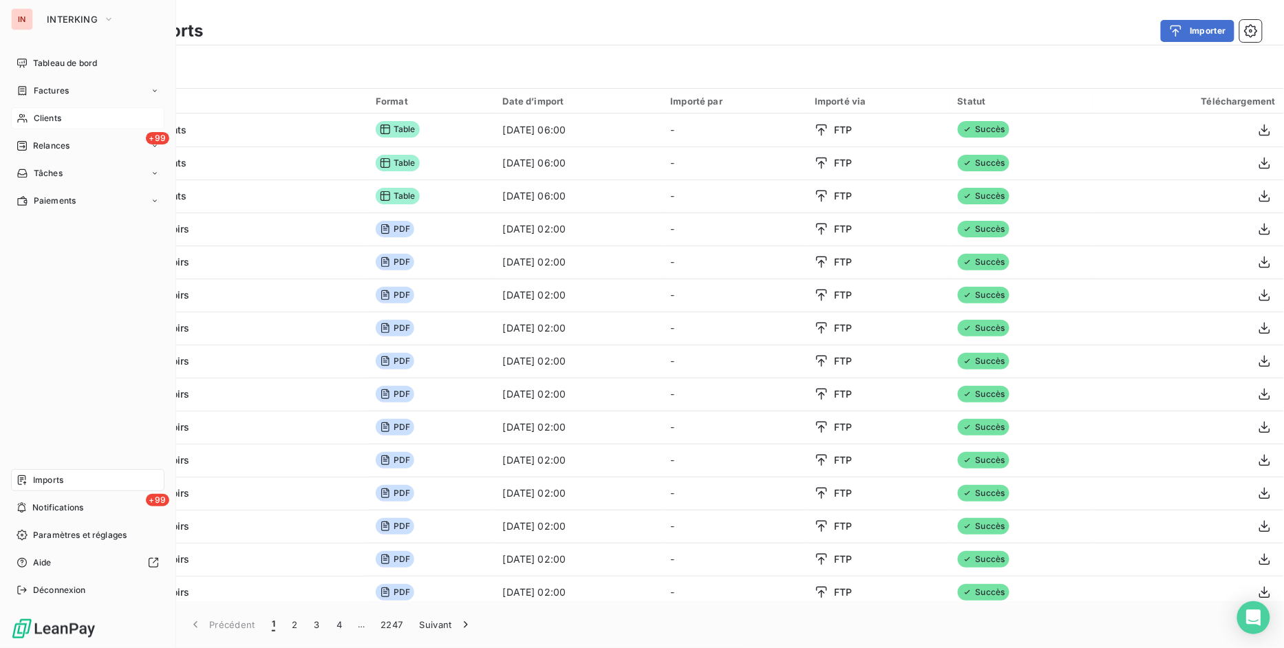
click at [47, 118] on span "Clients" at bounding box center [48, 118] width 28 height 12
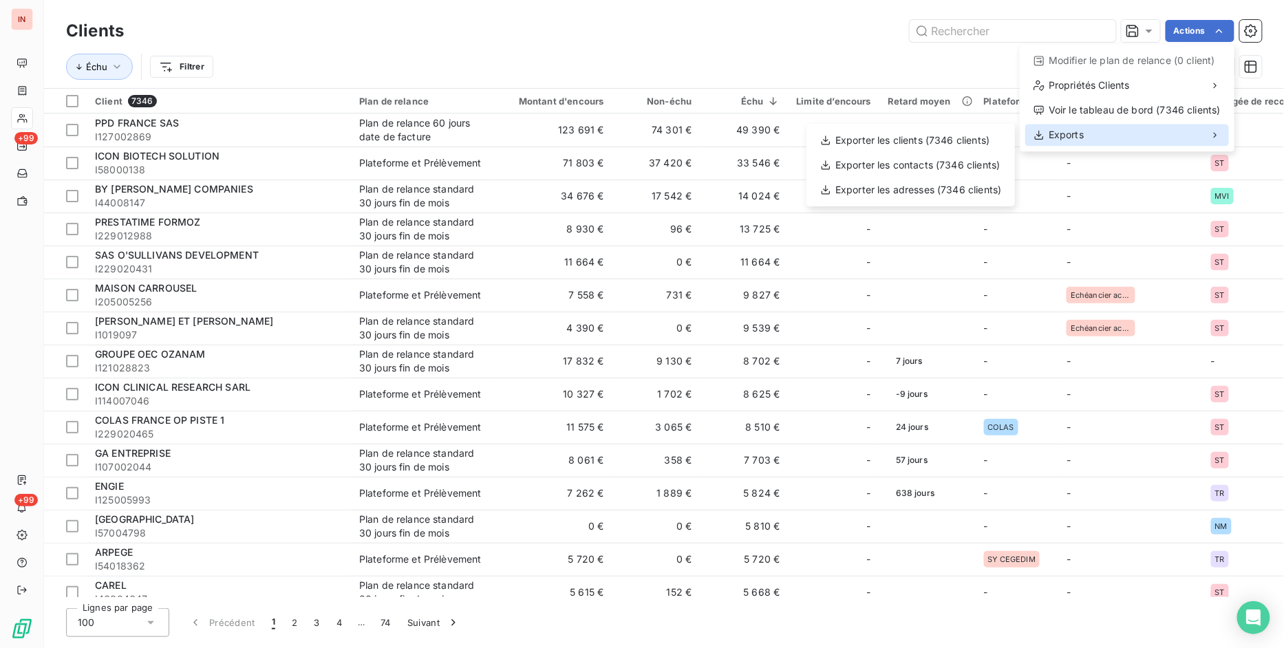
click at [1213, 133] on icon at bounding box center [1214, 134] width 11 height 11
click at [919, 160] on div "Exporter les contacts (7346 clients)" at bounding box center [910, 165] width 197 height 22
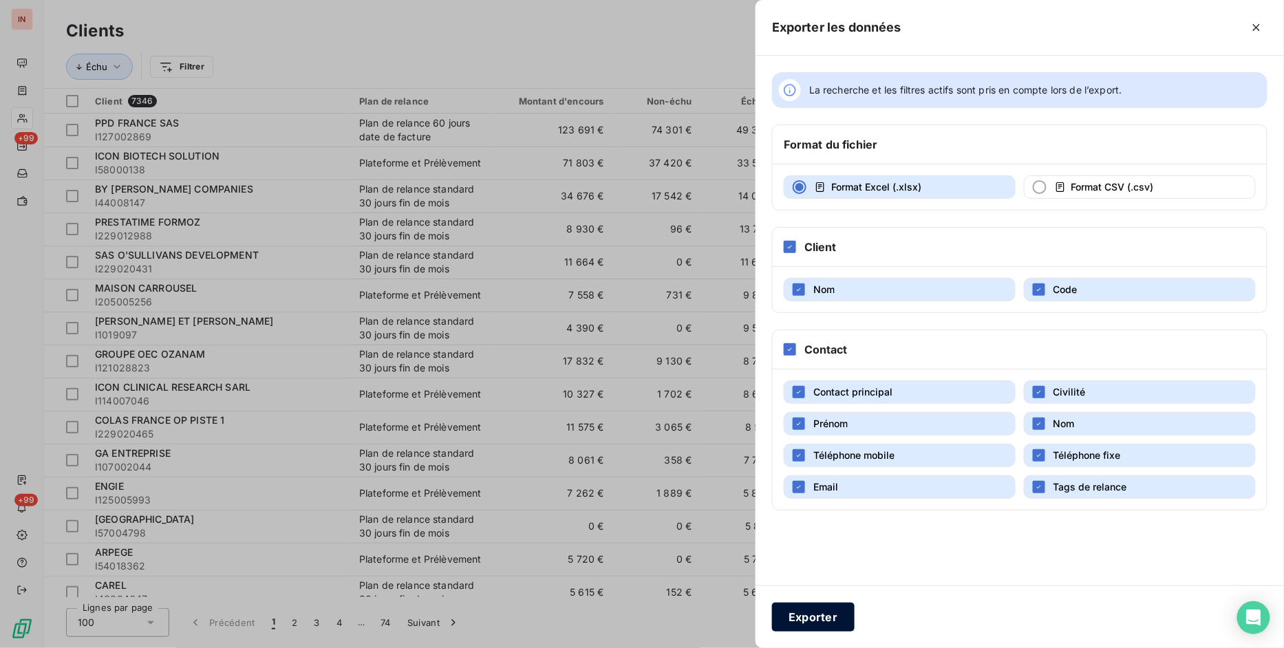
click at [828, 616] on button "Exporter" at bounding box center [813, 617] width 83 height 29
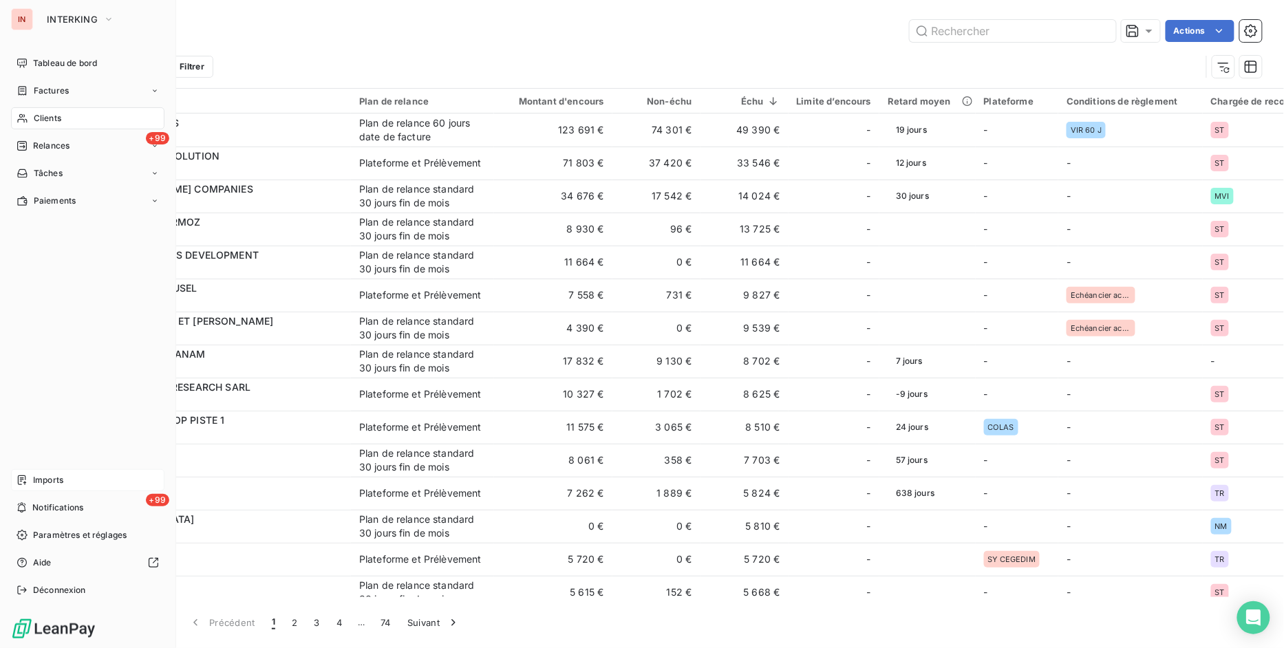
click at [53, 475] on span "Imports" at bounding box center [48, 480] width 30 height 12
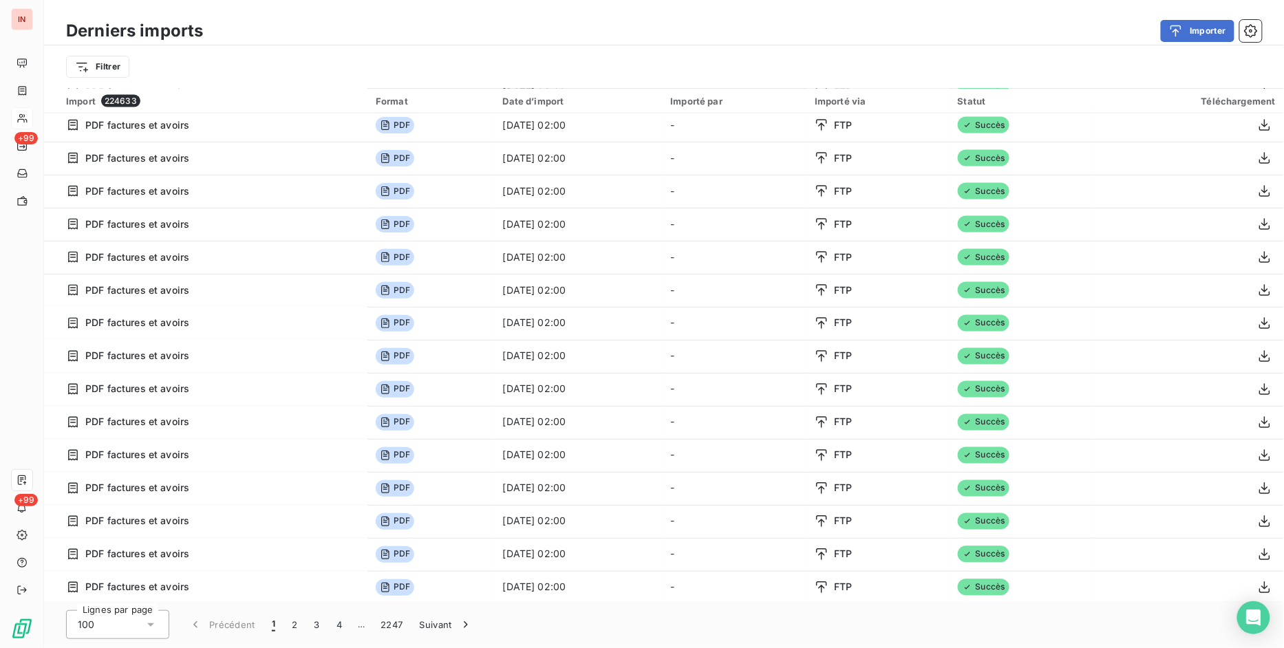
scroll to position [2813, 0]
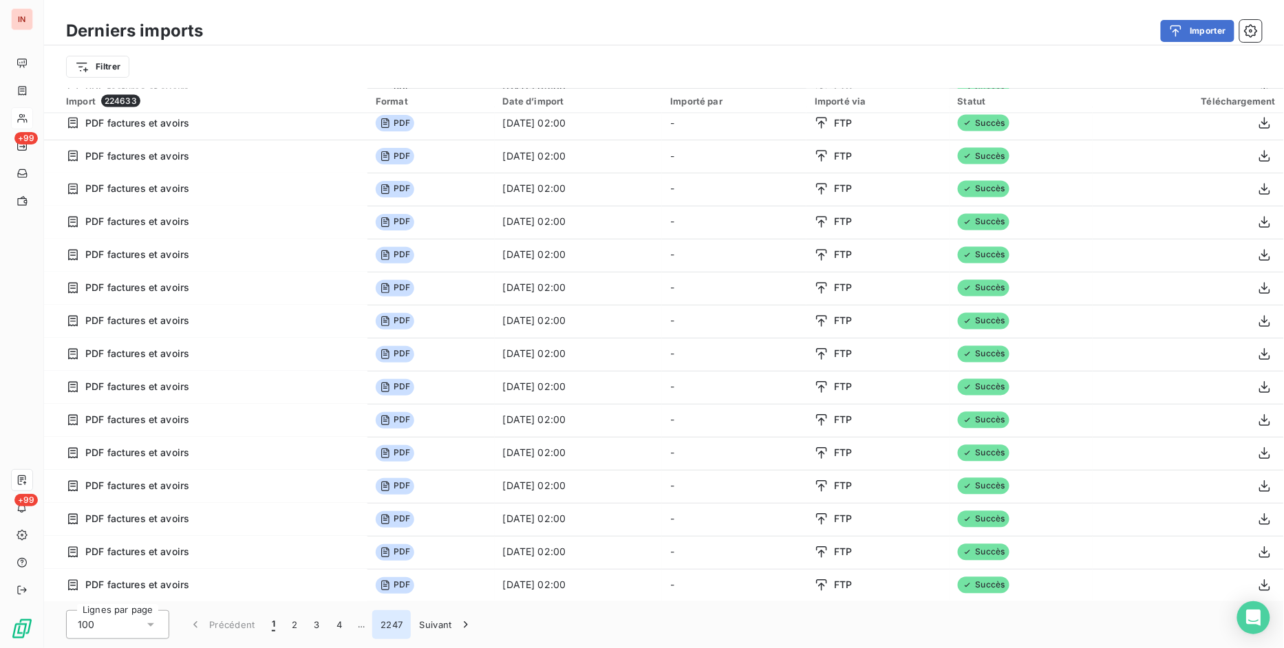
click at [387, 628] on button "2247" at bounding box center [391, 624] width 39 height 29
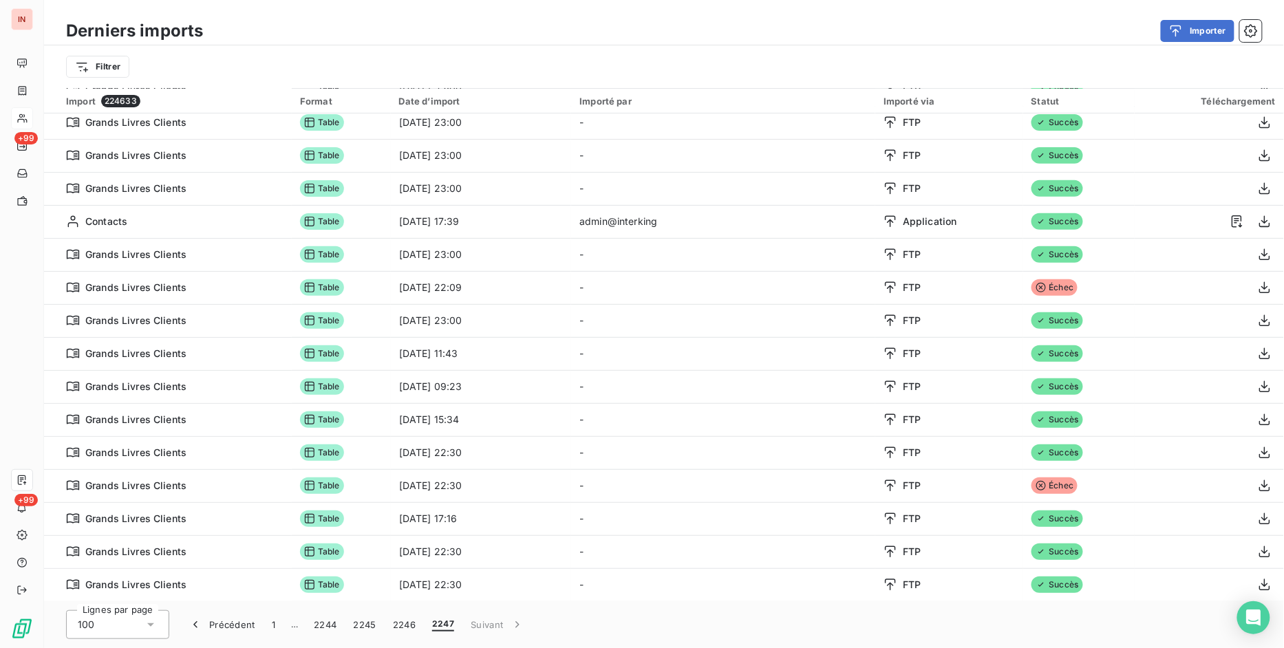
scroll to position [601, 0]
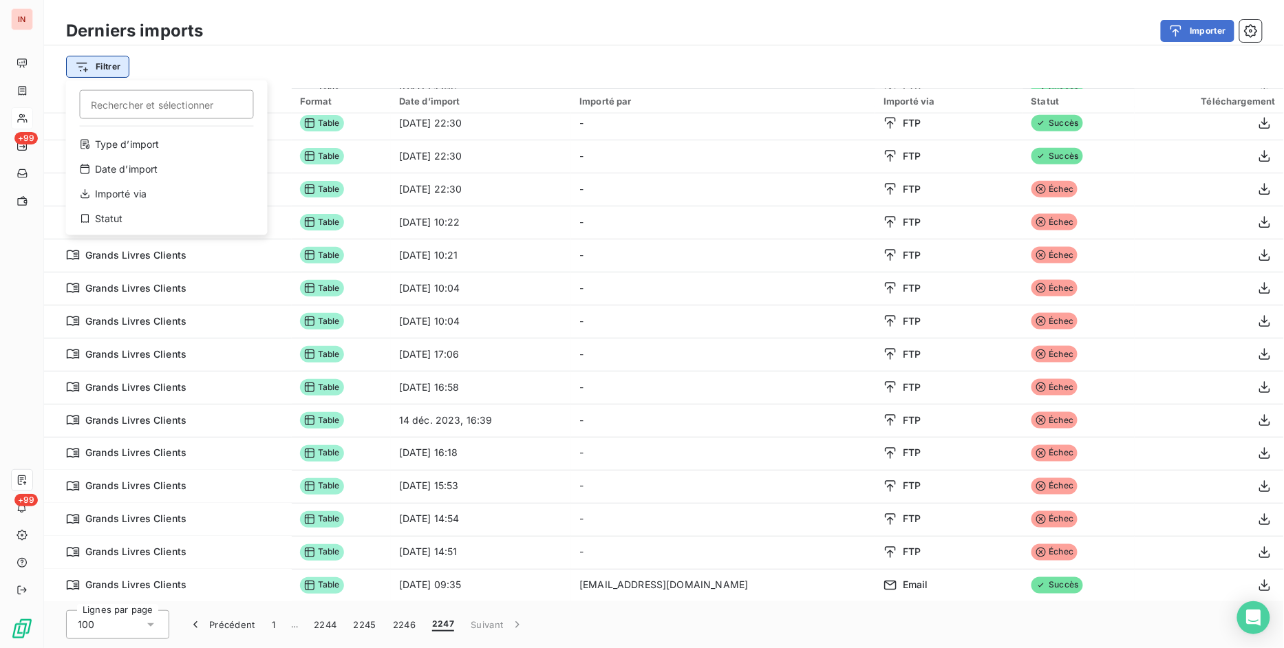
click at [107, 72] on html "IN +99 +99 Derniers imports Importer Filtrer Rechercher et sélectionner Type d’…" at bounding box center [642, 324] width 1284 height 648
click at [113, 111] on input "Rechercher et sélectionner" at bounding box center [167, 104] width 174 height 29
type input "contact"
click at [189, 106] on input "contact" at bounding box center [167, 104] width 174 height 29
drag, startPoint x: 166, startPoint y: 109, endPoint x: -63, endPoint y: 97, distance: 228.7
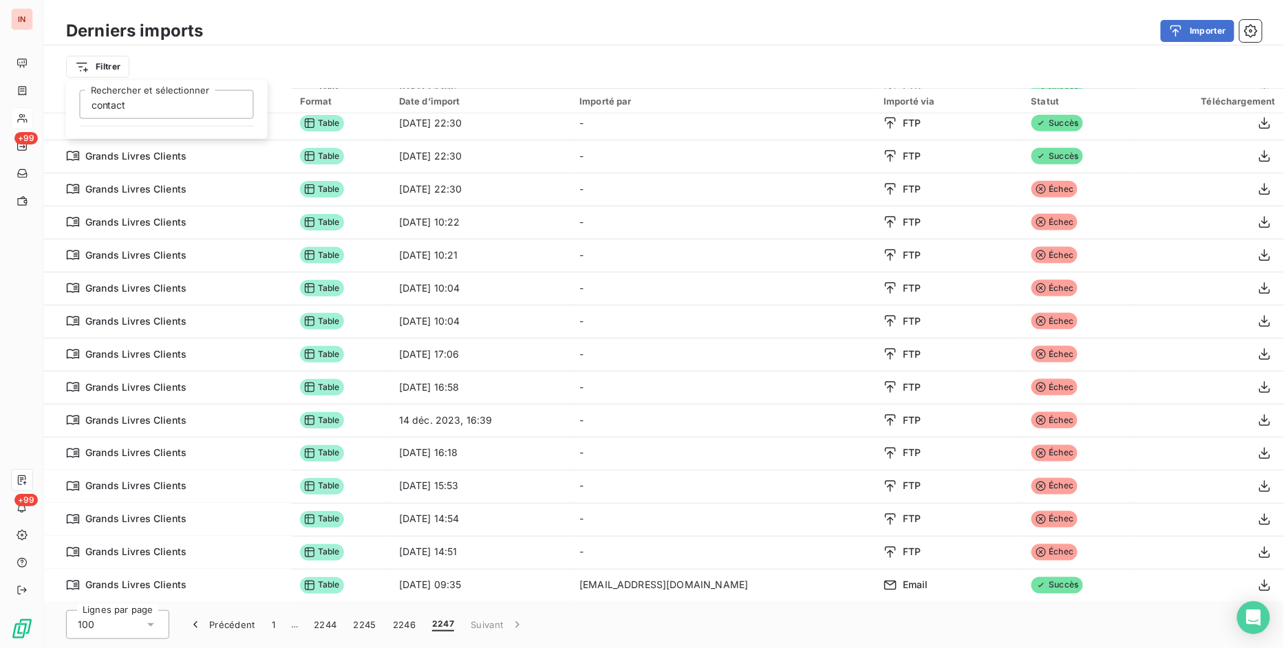
click at [0, 97] on html "IN +99 +99 Derniers imports Importer Filtrer contact Rechercher et sélectionner…" at bounding box center [642, 324] width 1284 height 648
click at [93, 147] on div "Type d’import" at bounding box center [167, 144] width 191 height 22
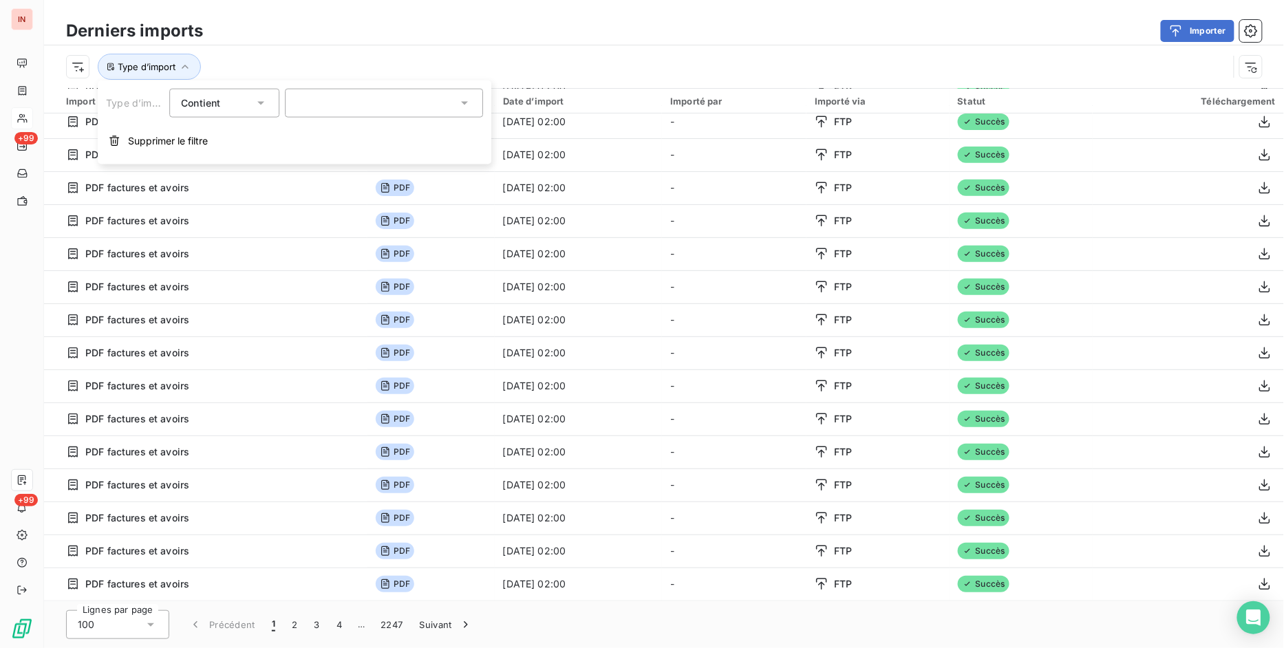
scroll to position [2813, 0]
click at [358, 104] on div at bounding box center [384, 103] width 198 height 29
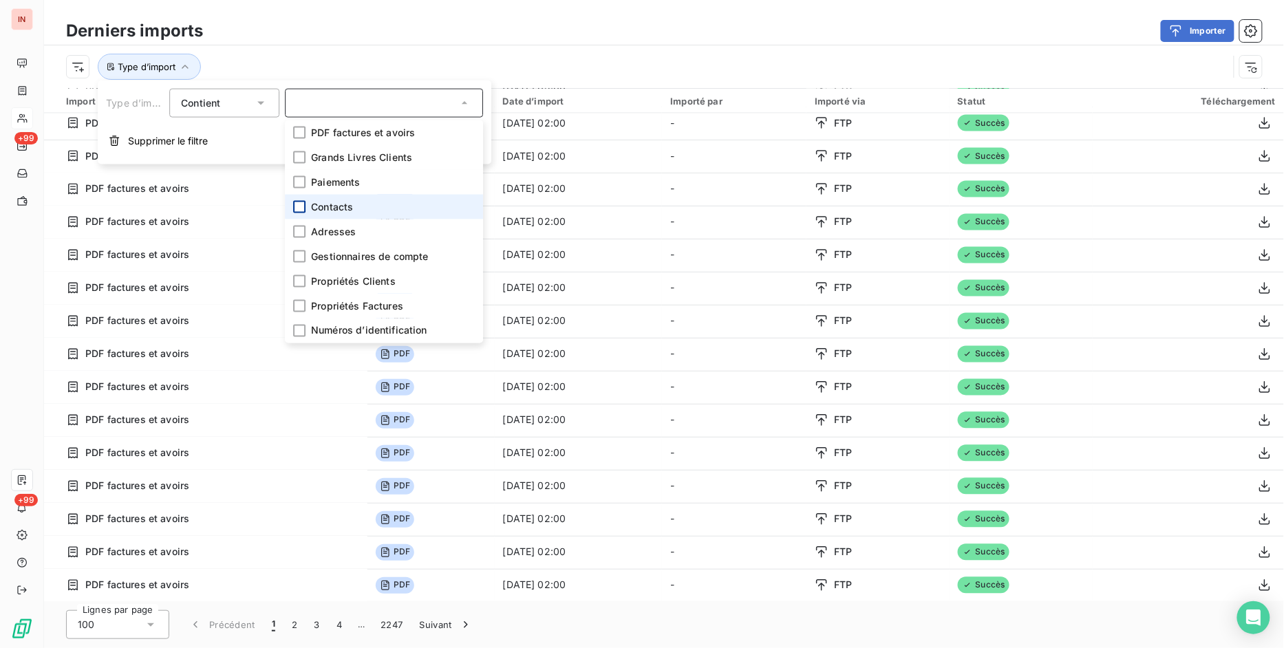
click at [301, 207] on div at bounding box center [299, 207] width 12 height 12
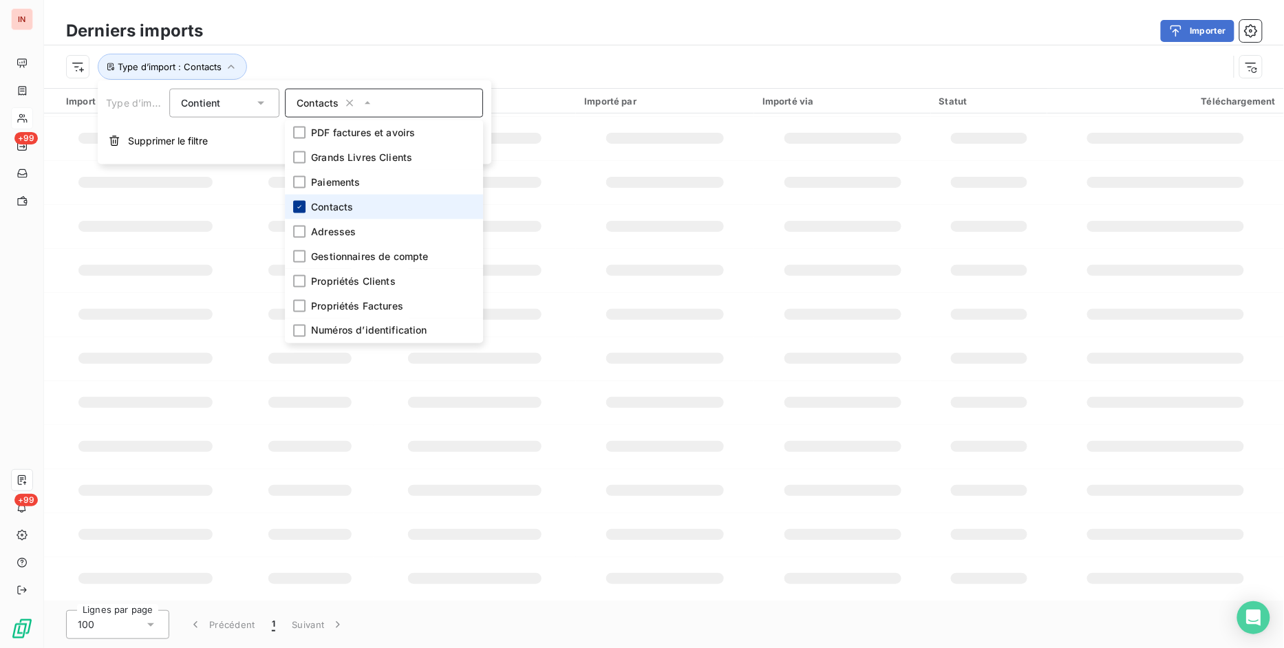
scroll to position [173, 0]
click at [462, 20] on div "Importer" at bounding box center [740, 31] width 1042 height 22
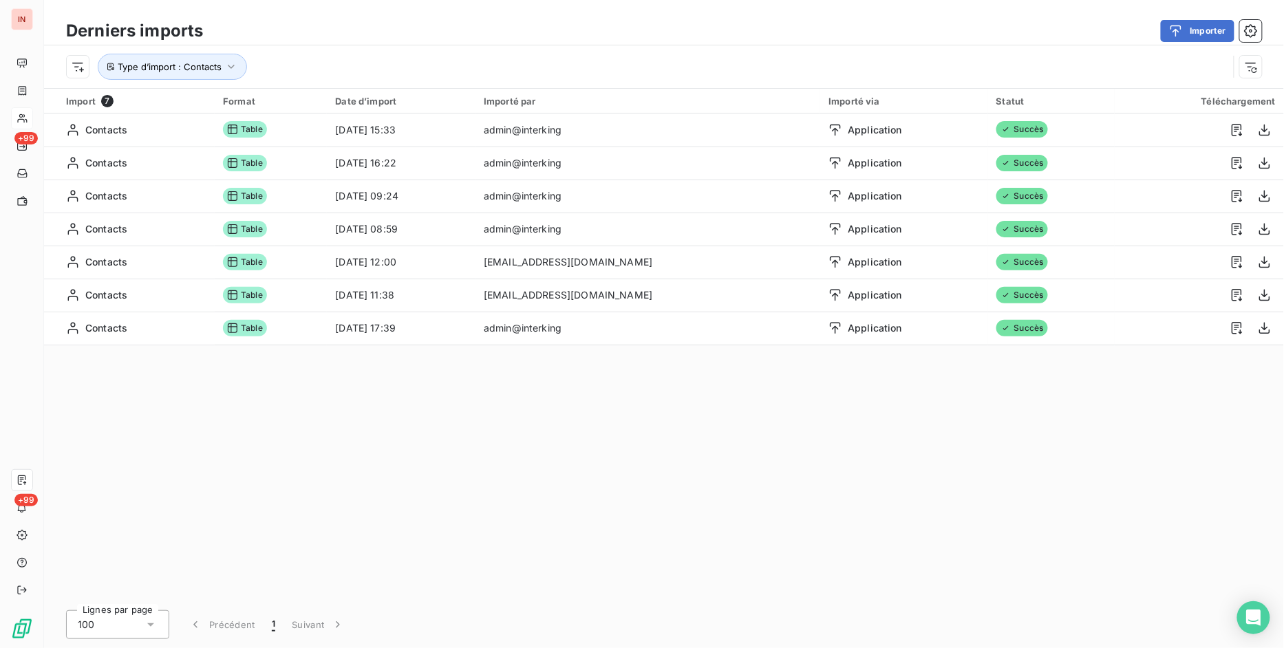
scroll to position [0, 0]
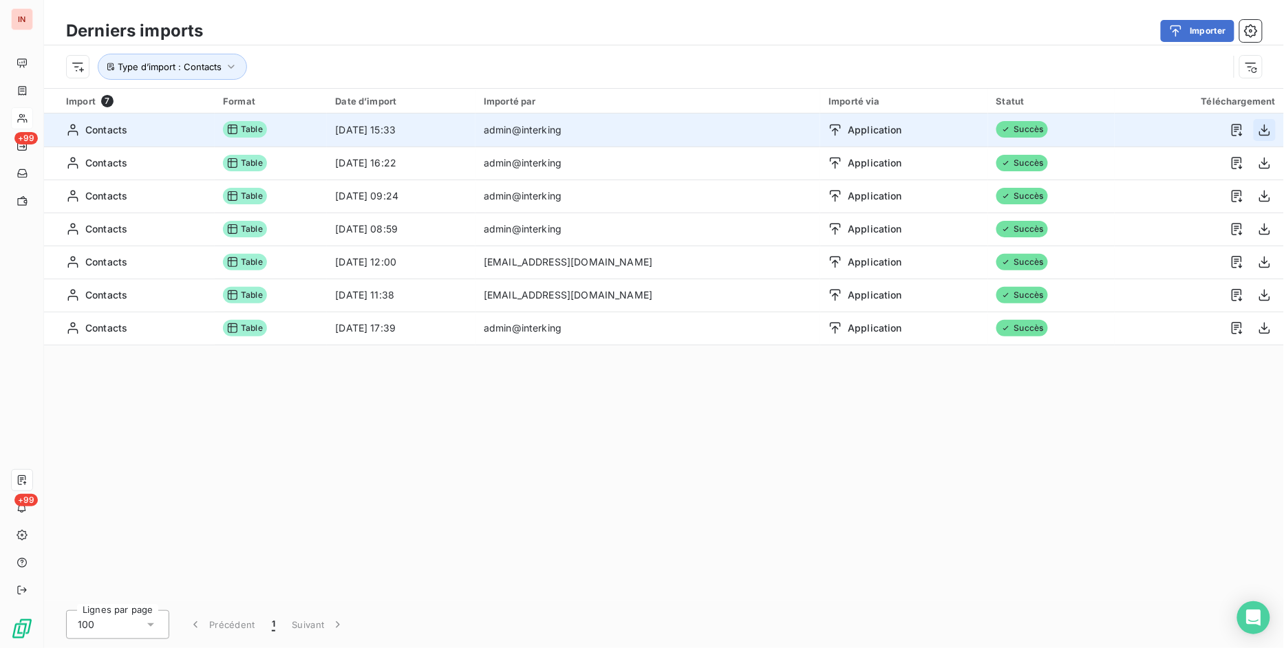
click at [1266, 125] on icon "button" at bounding box center [1264, 130] width 14 height 14
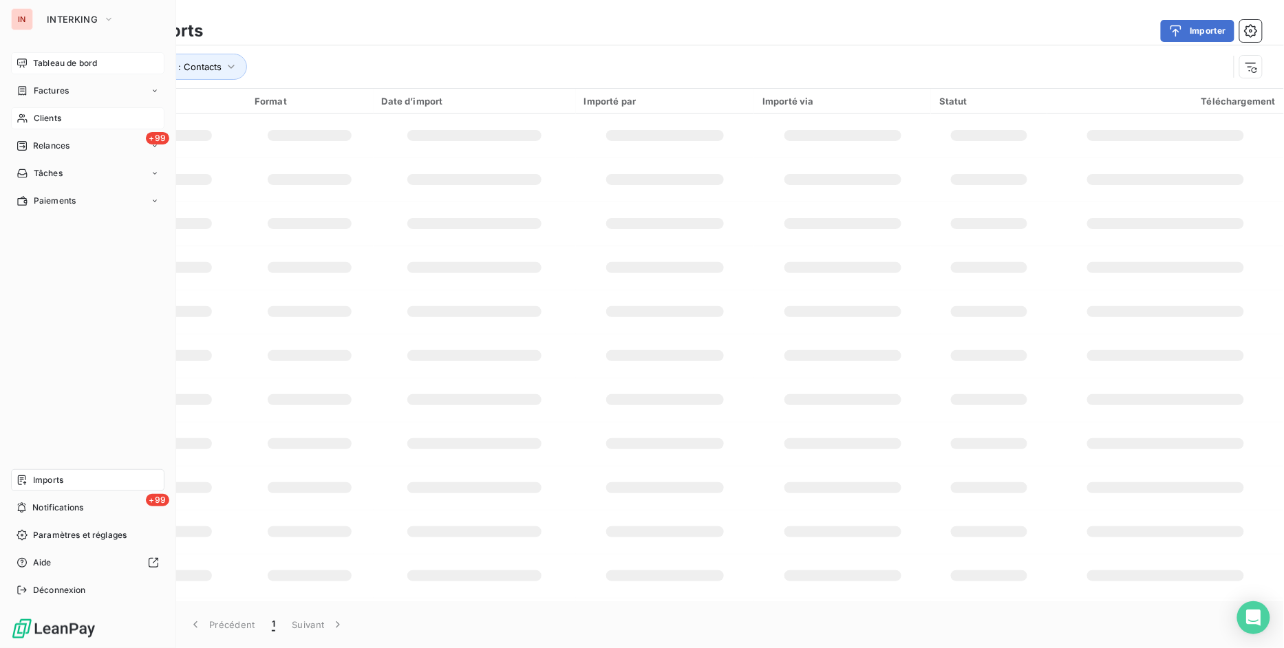
click at [50, 62] on span "Tableau de bord" at bounding box center [65, 63] width 64 height 12
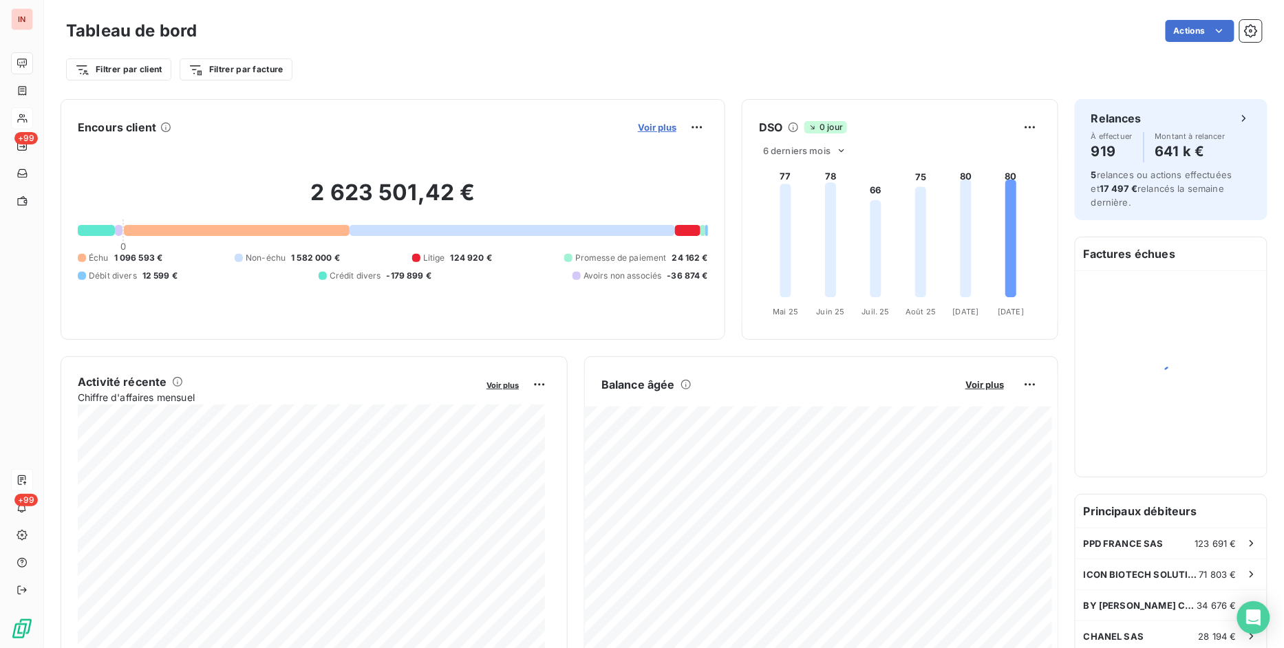
click at [656, 127] on span "Voir plus" at bounding box center [657, 127] width 39 height 11
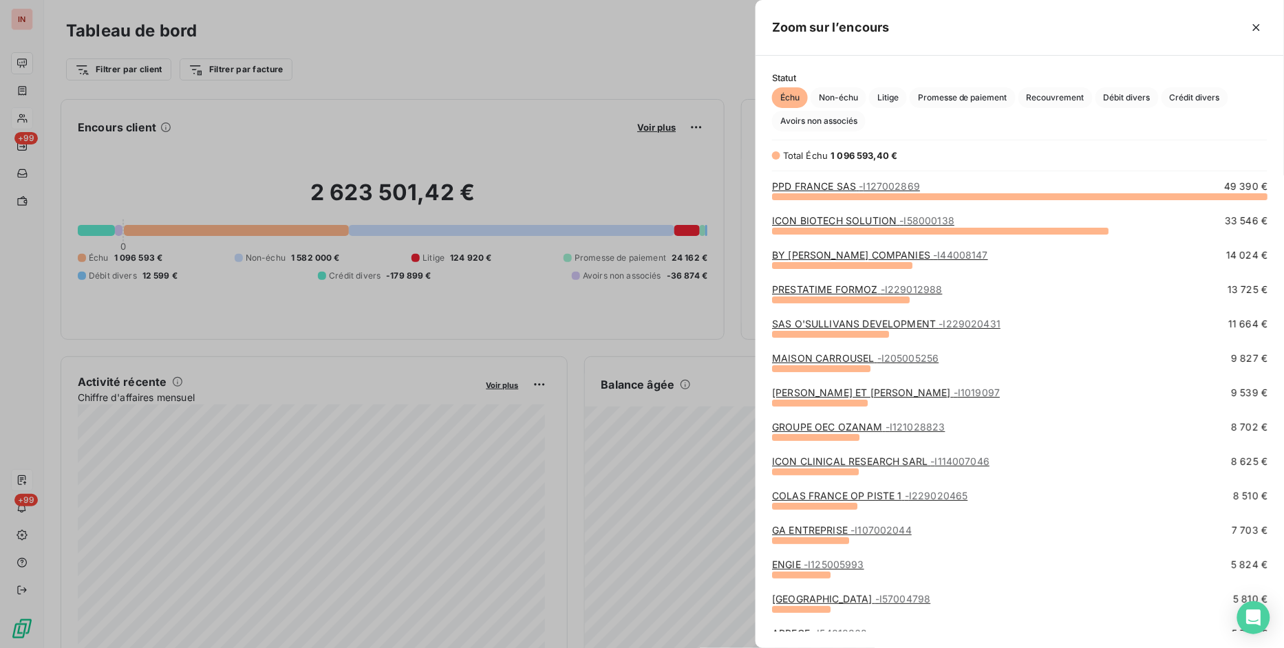
scroll to position [440, 517]
click at [821, 496] on link "COLAS FRANCE OP PISTE 1 - I229020465" at bounding box center [869, 496] width 195 height 12
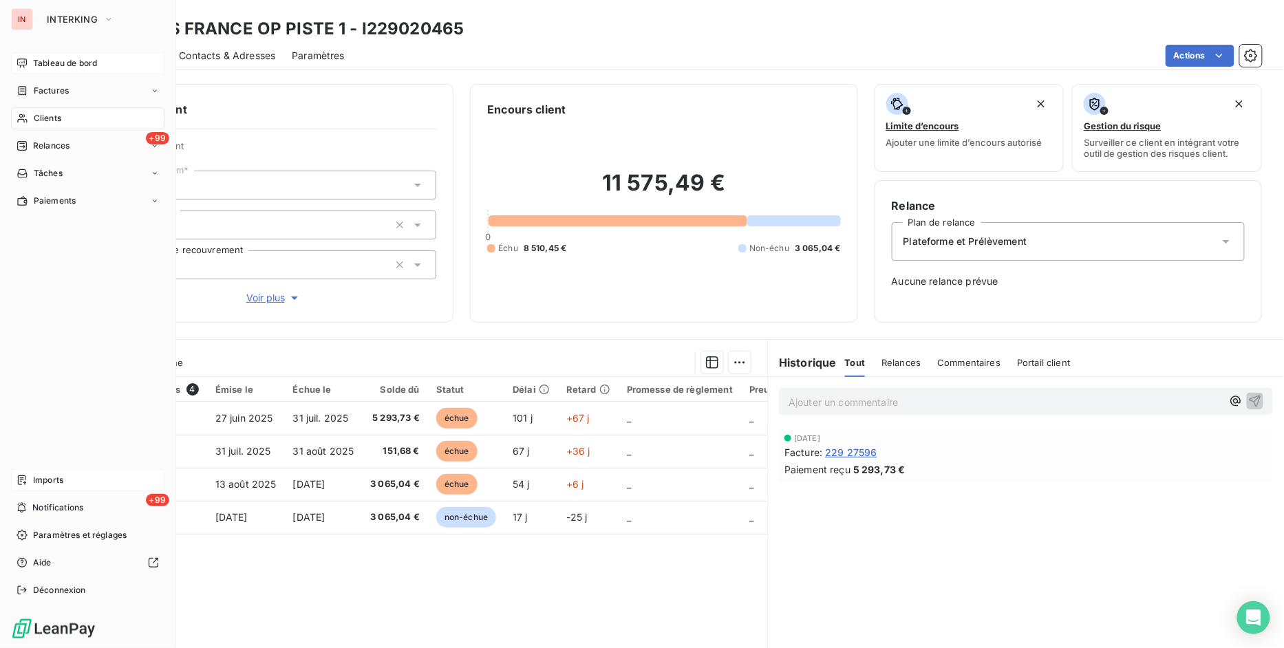
click at [25, 60] on icon at bounding box center [22, 63] width 11 height 11
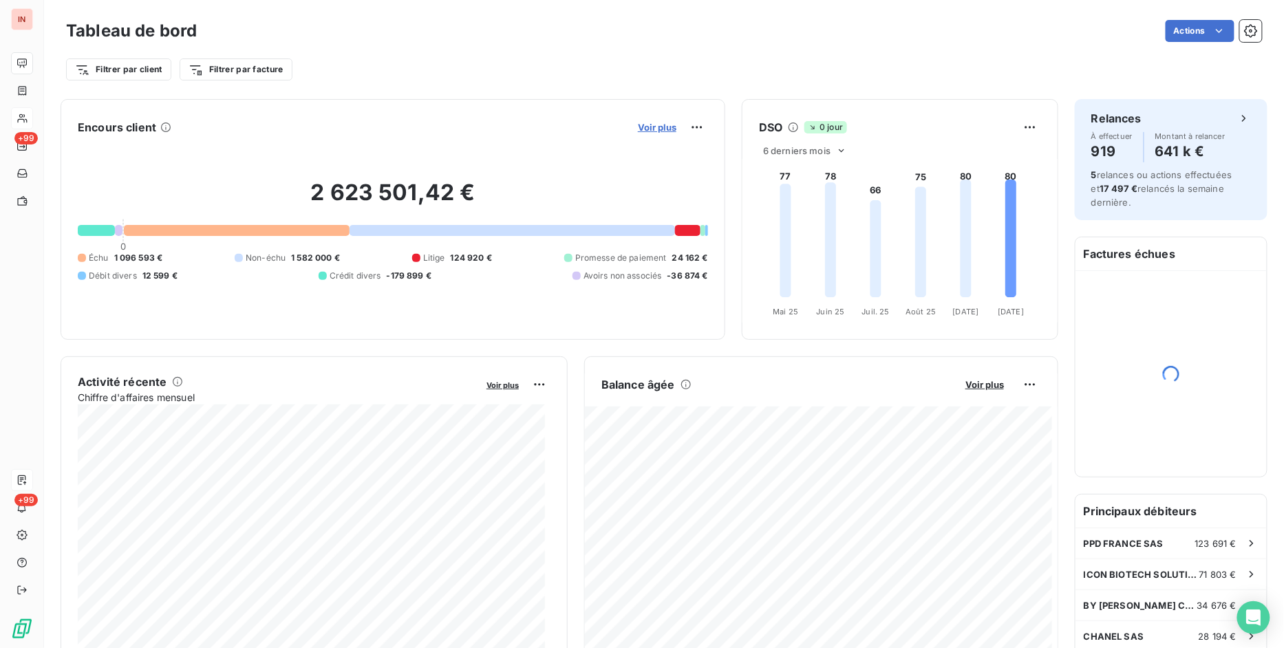
click at [644, 127] on span "Voir plus" at bounding box center [657, 127] width 39 height 11
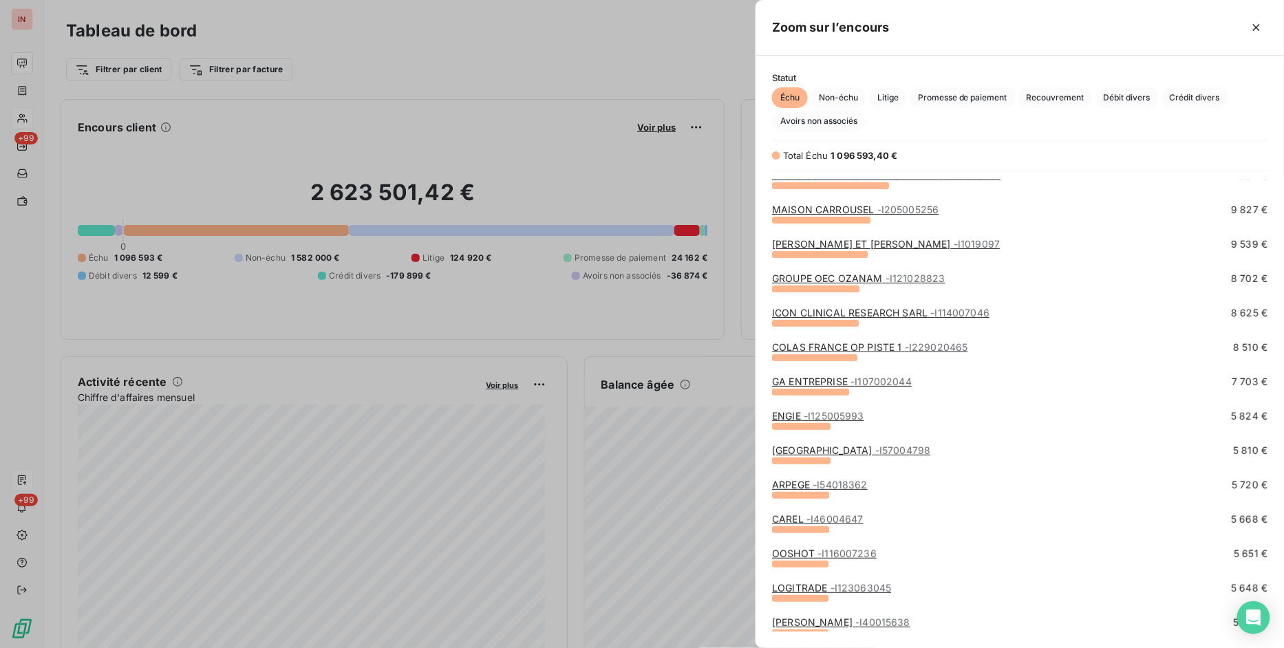
scroll to position [177, 0]
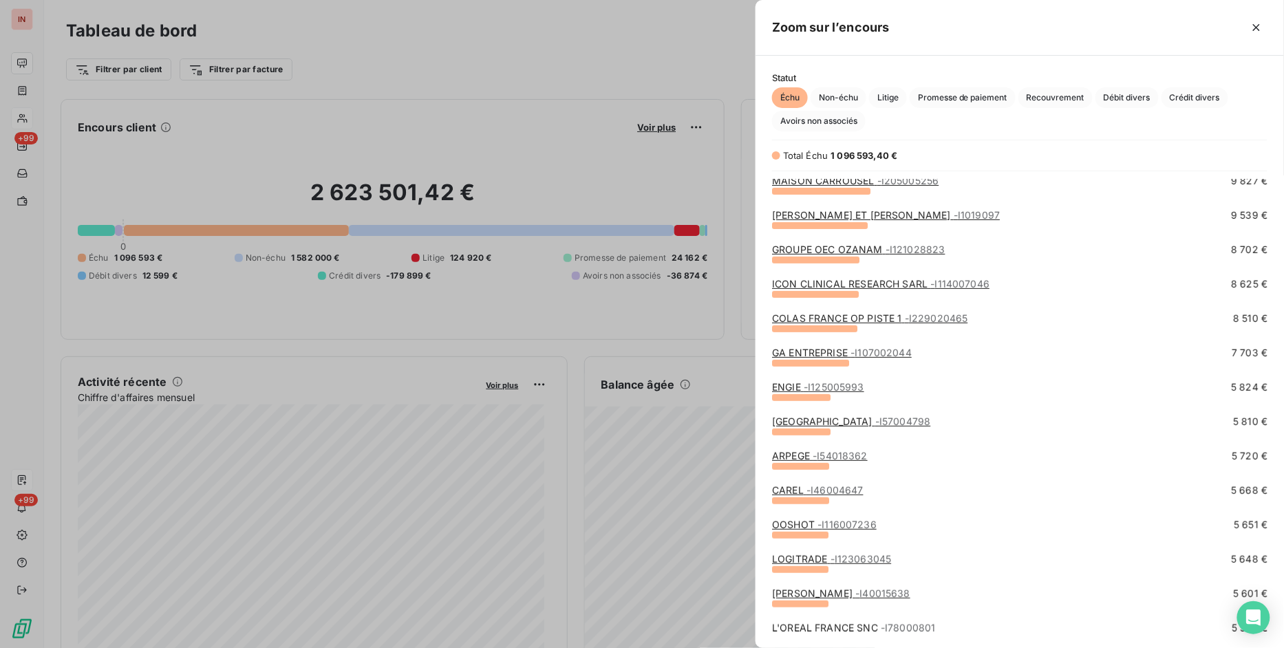
click at [812, 557] on link "LOGITRADE - I123063045" at bounding box center [831, 559] width 119 height 12
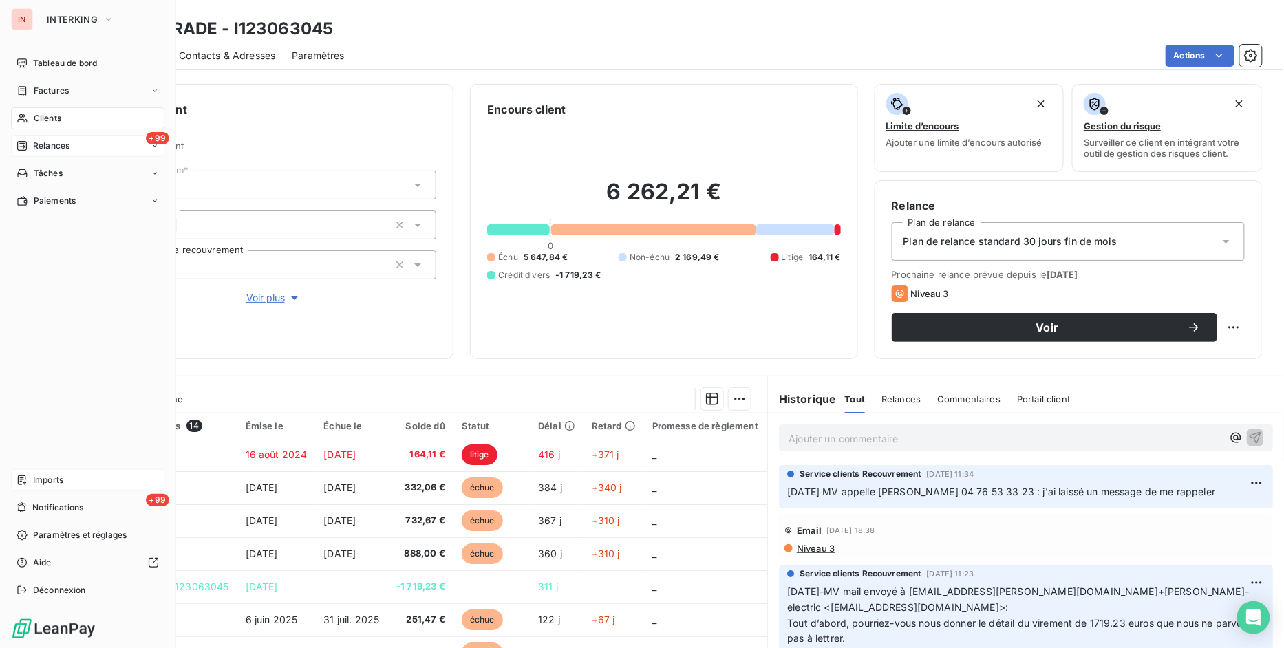
click at [48, 147] on span "Relances" at bounding box center [51, 146] width 36 height 12
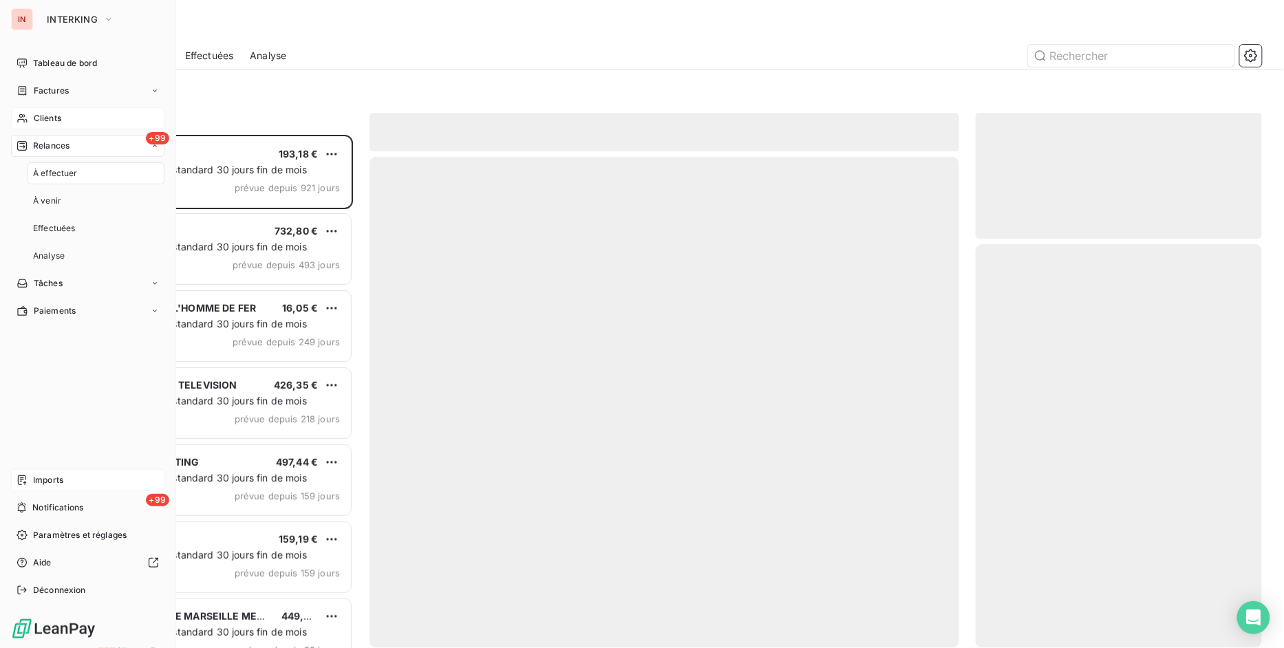
scroll to position [501, 275]
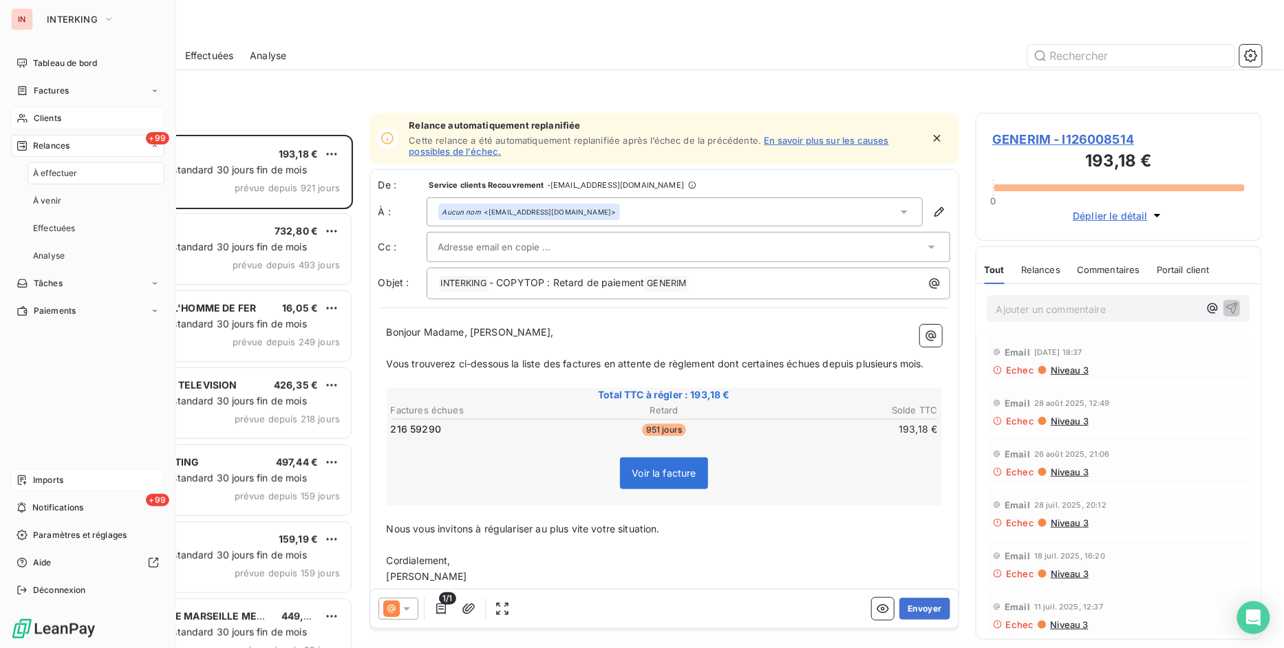
click at [50, 113] on span "Clients" at bounding box center [48, 118] width 28 height 12
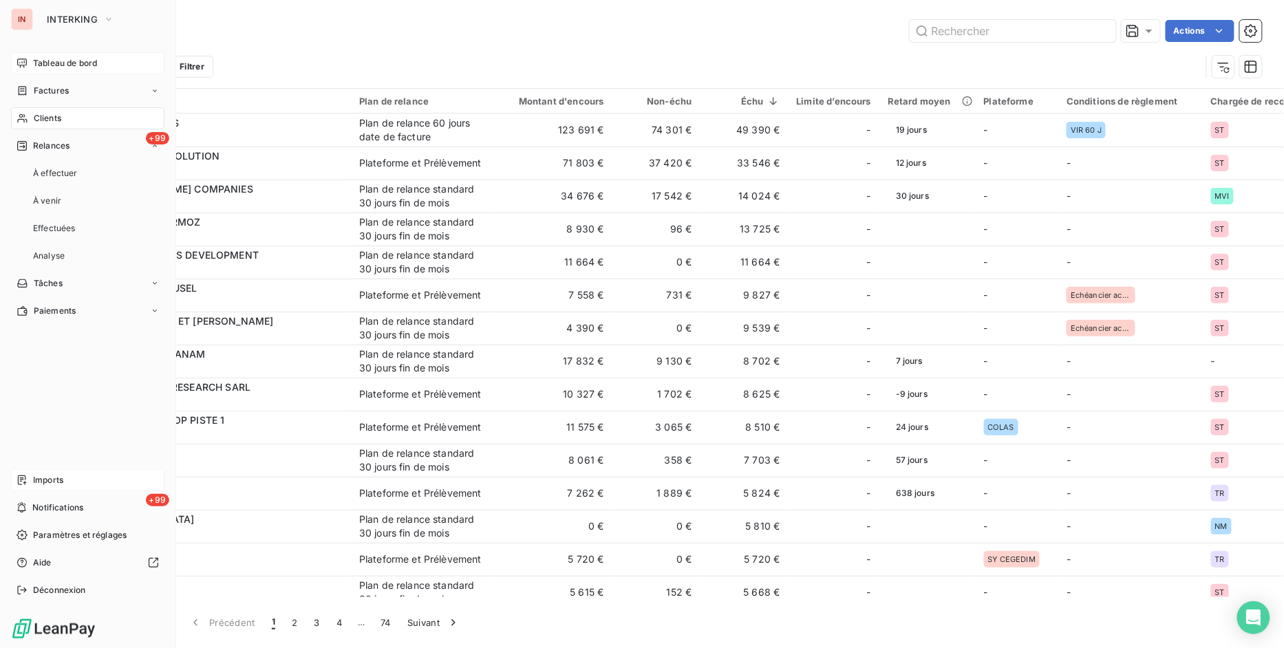
click at [54, 59] on span "Tableau de bord" at bounding box center [65, 63] width 64 height 12
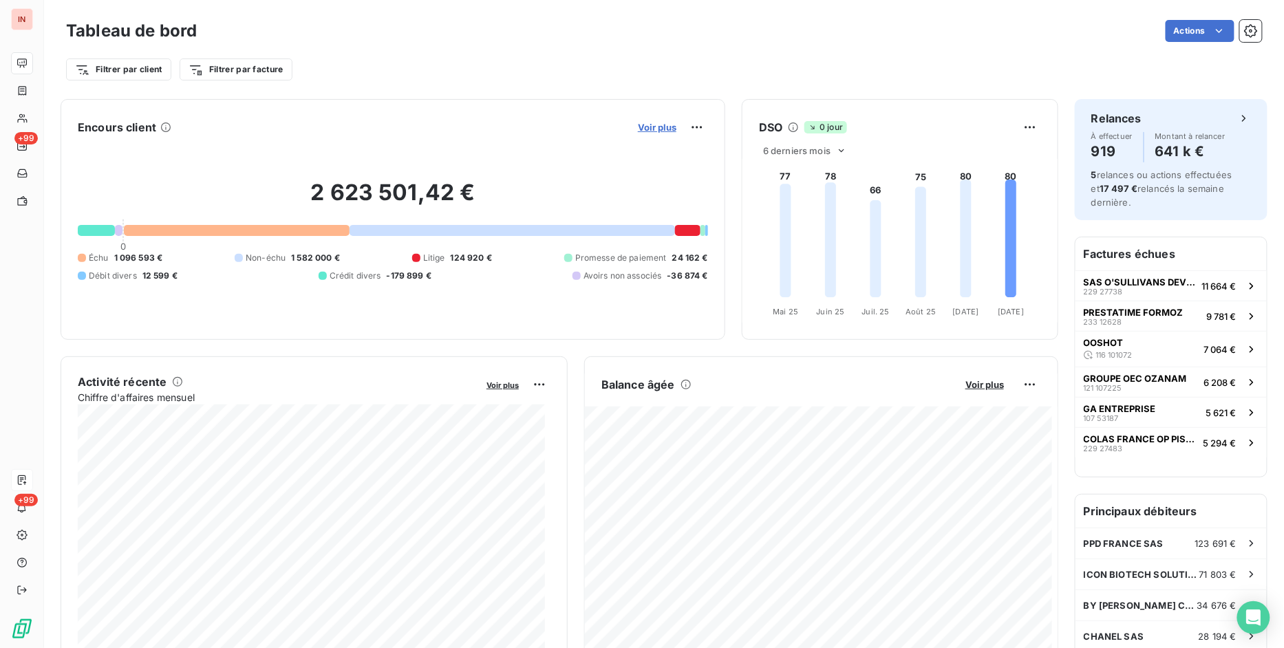
click at [649, 126] on span "Voir plus" at bounding box center [657, 127] width 39 height 11
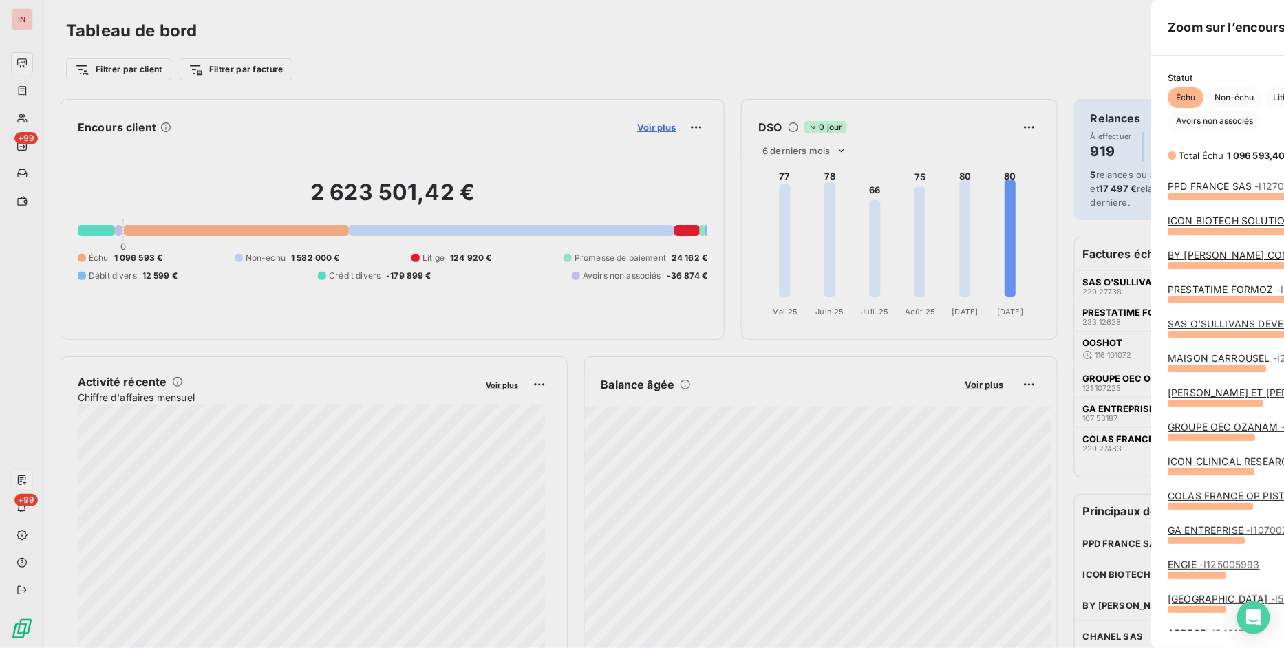
scroll to position [636, 517]
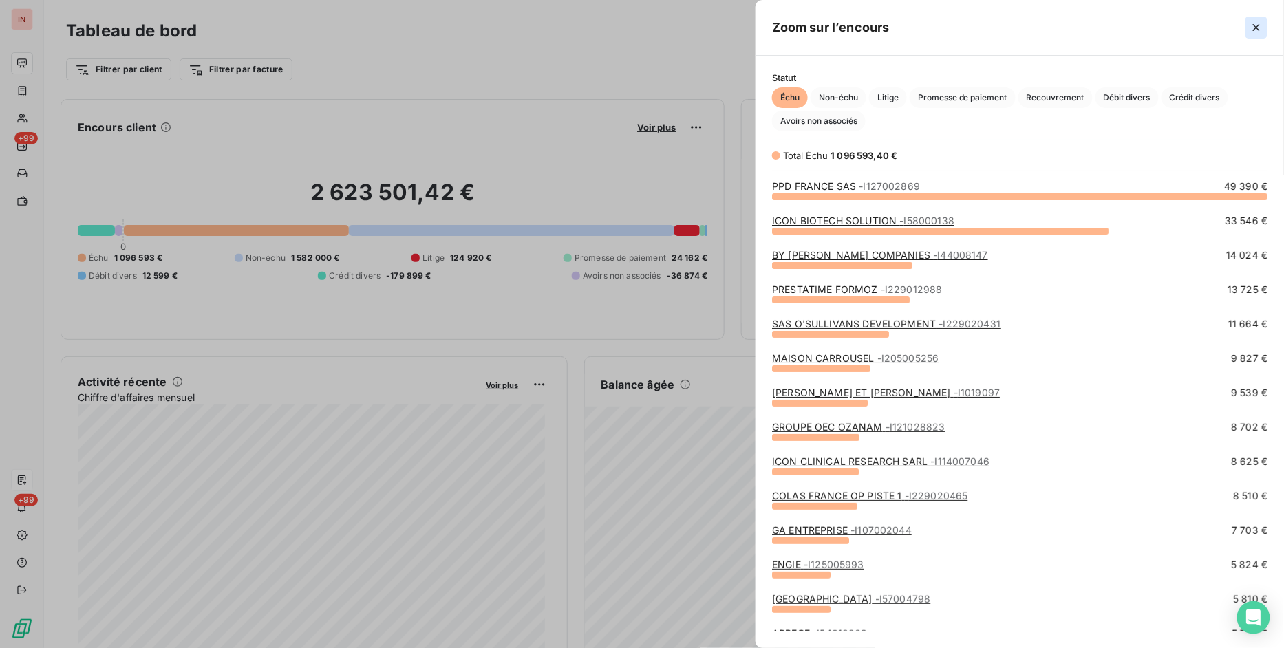
click at [1254, 21] on icon "button" at bounding box center [1256, 28] width 14 height 14
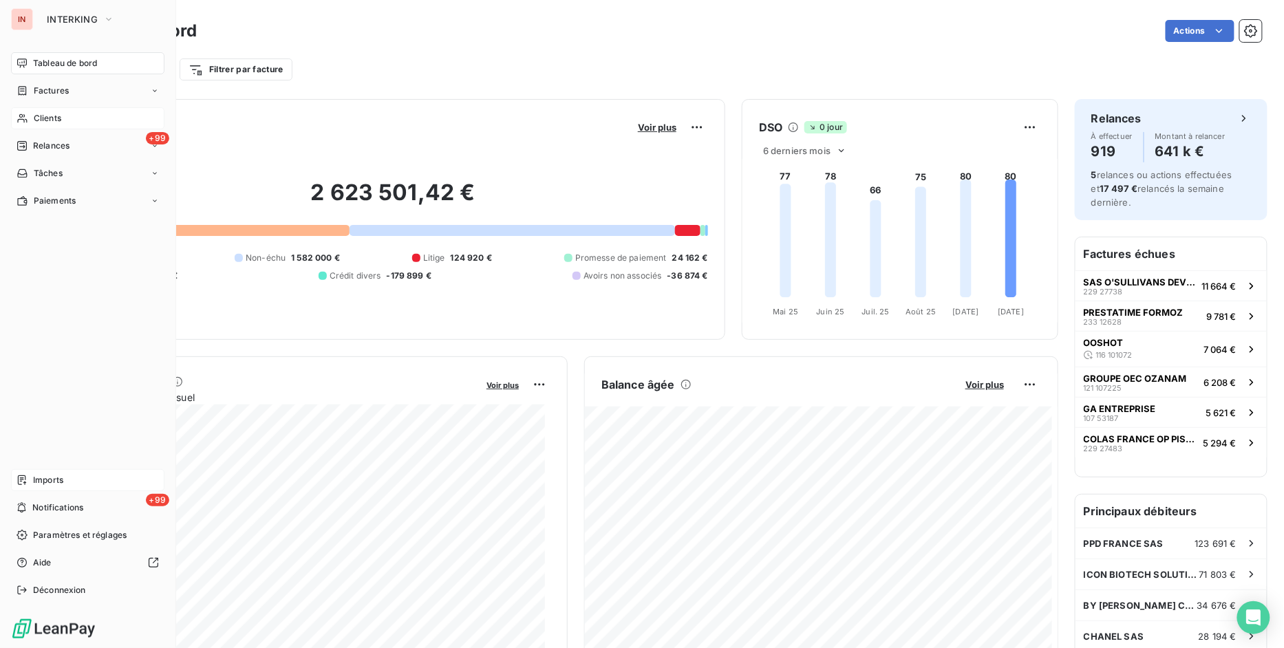
click at [45, 115] on span "Clients" at bounding box center [48, 118] width 28 height 12
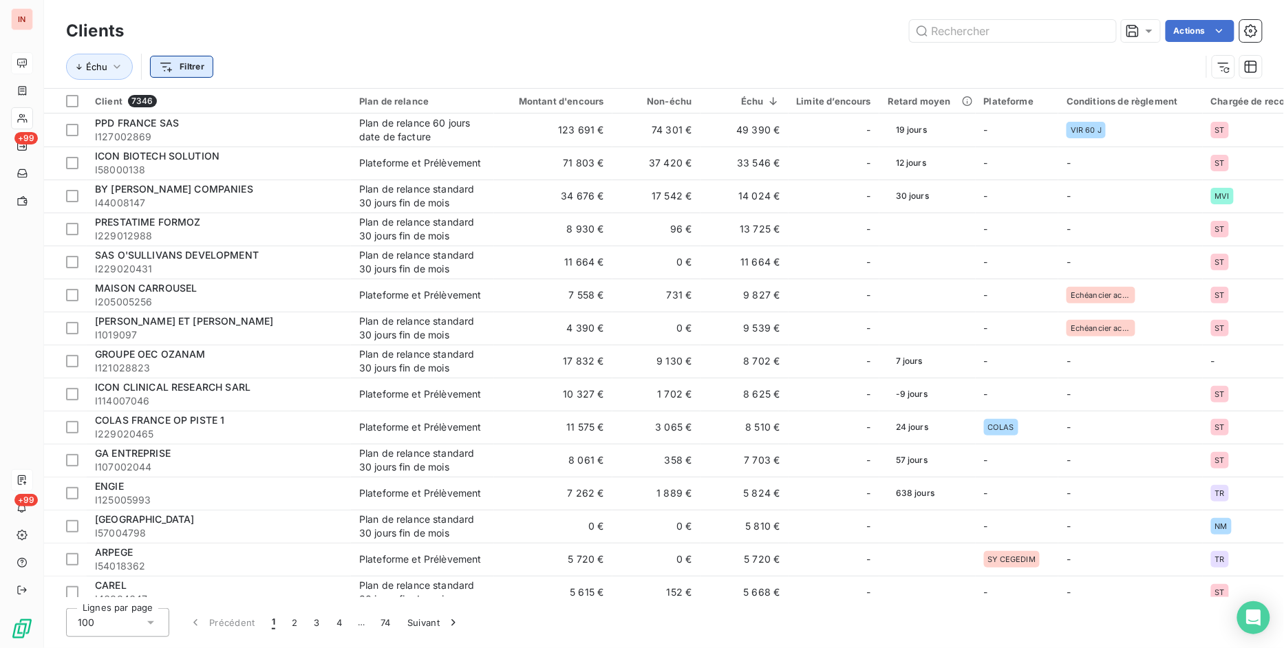
click at [189, 67] on html "IN +99 +99 Clients Actions Échu Filtrer Client 7346 Plan de relance Montant d'e…" at bounding box center [642, 324] width 1284 height 648
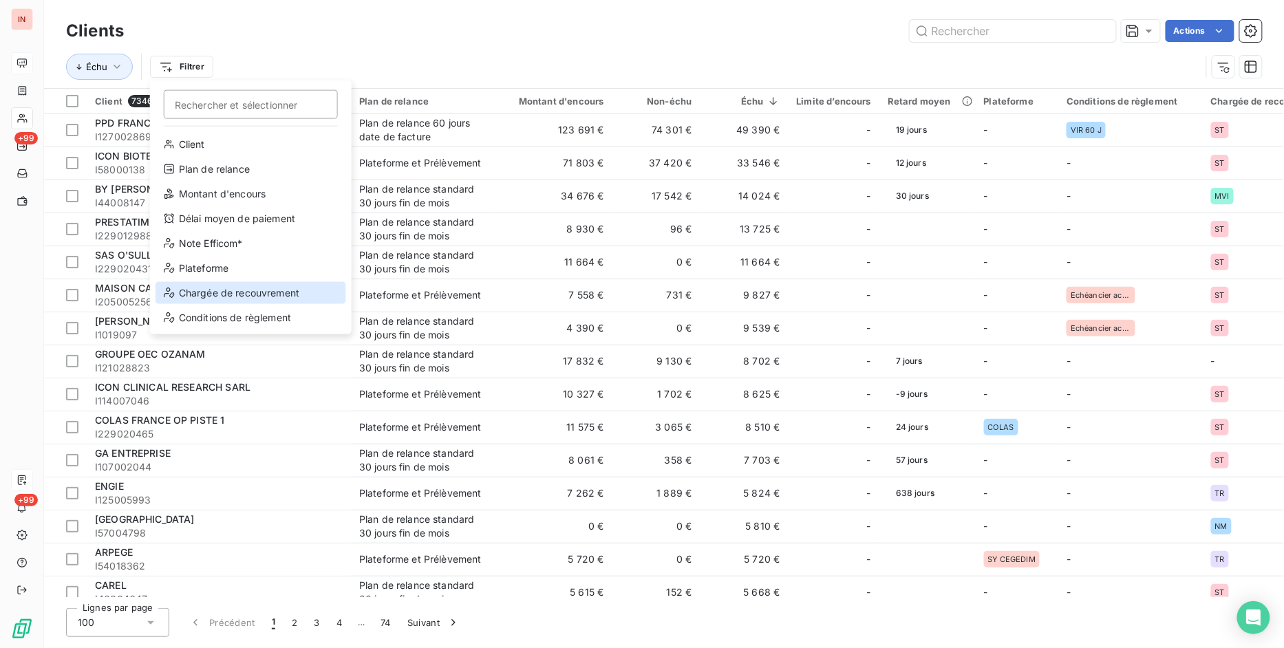
click at [236, 292] on div "Chargée de recouvrement" at bounding box center [250, 293] width 191 height 22
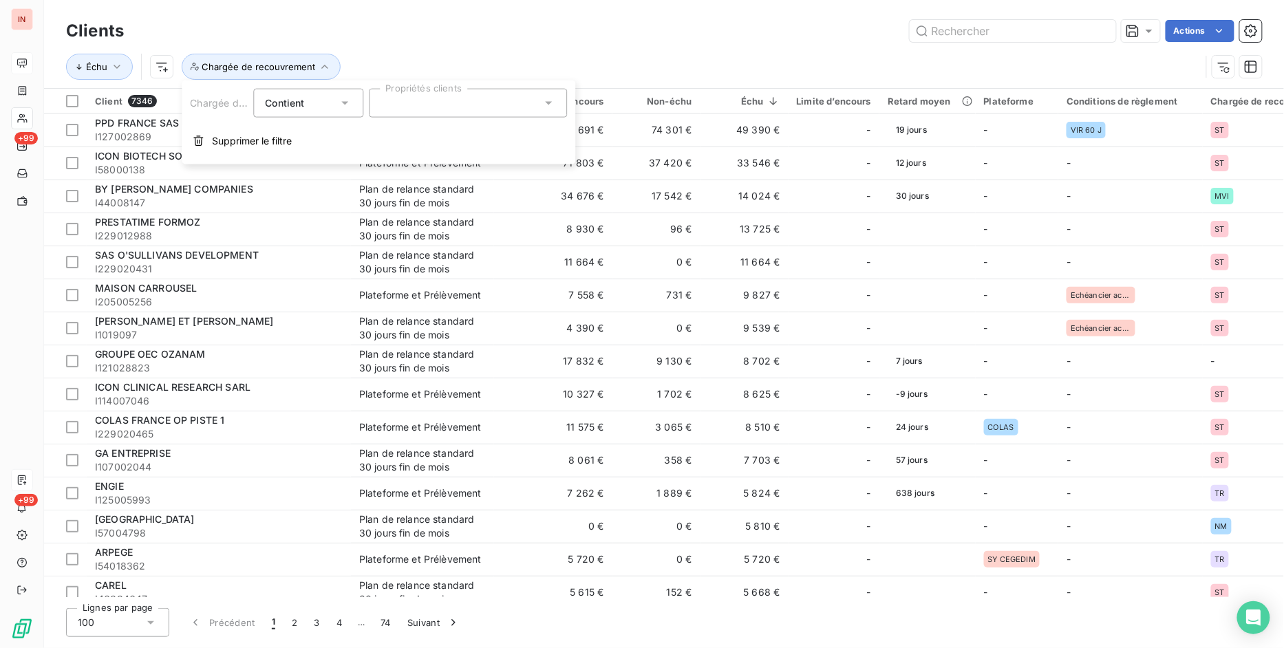
click at [433, 103] on div at bounding box center [468, 103] width 198 height 29
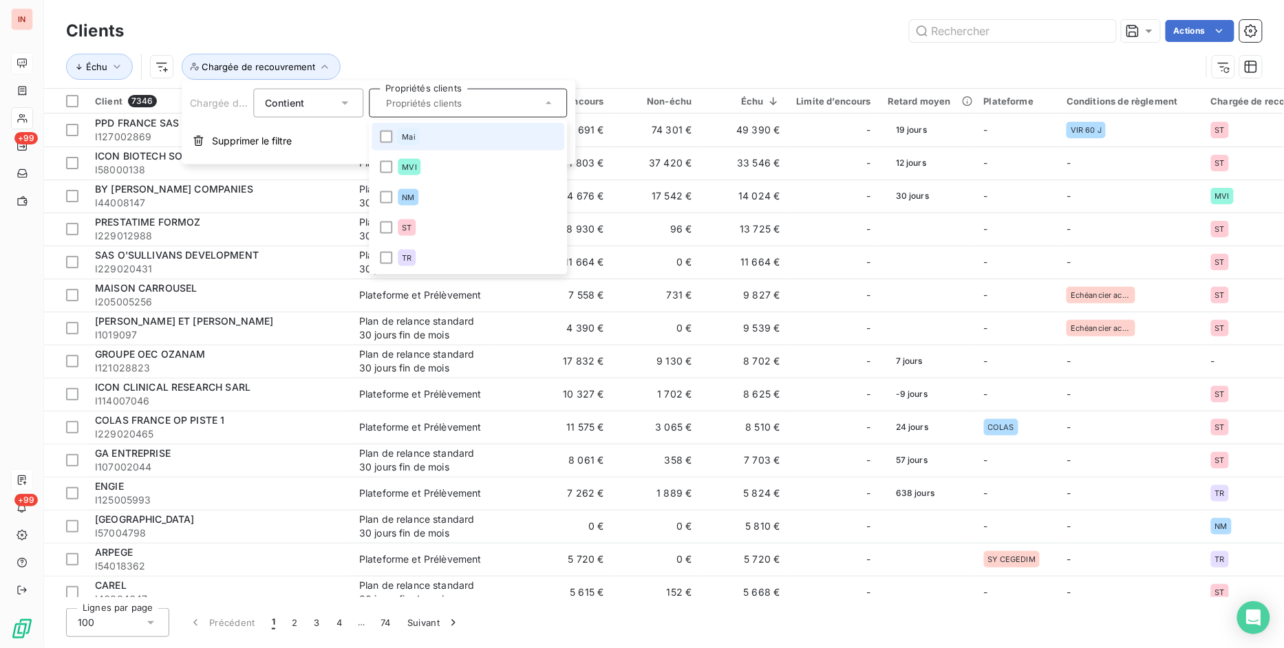
click at [379, 138] on li "Mai" at bounding box center [467, 137] width 193 height 28
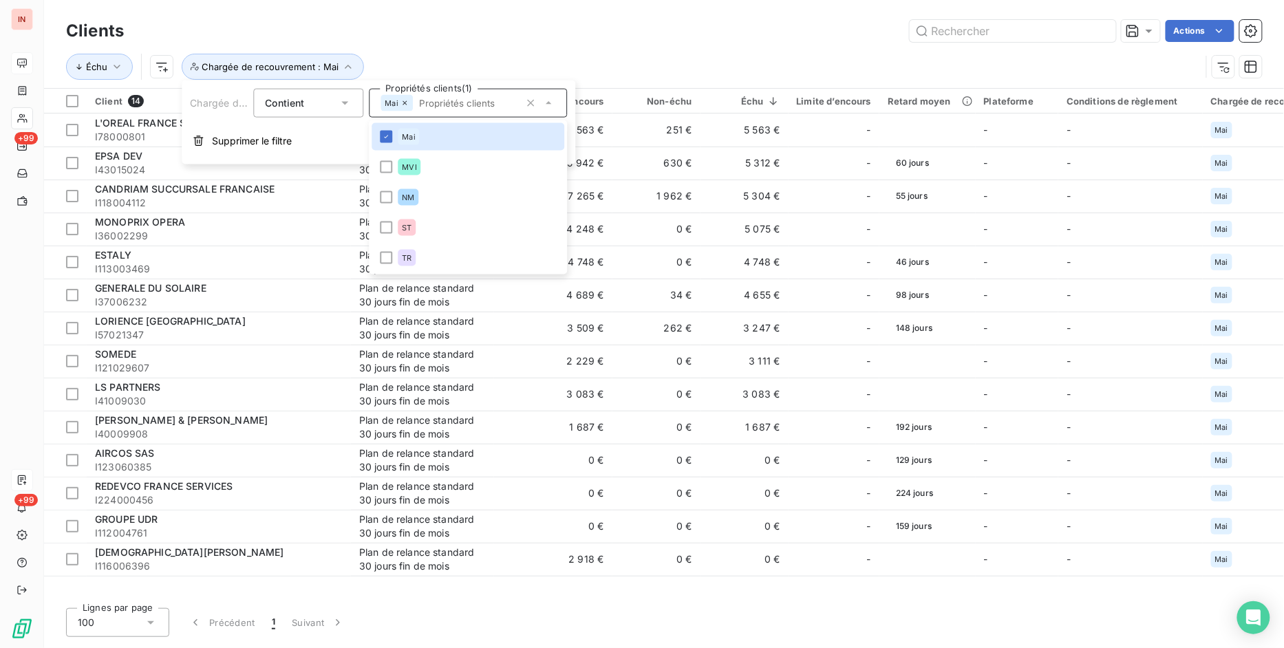
click at [638, 19] on div "Clients Actions" at bounding box center [664, 31] width 1196 height 29
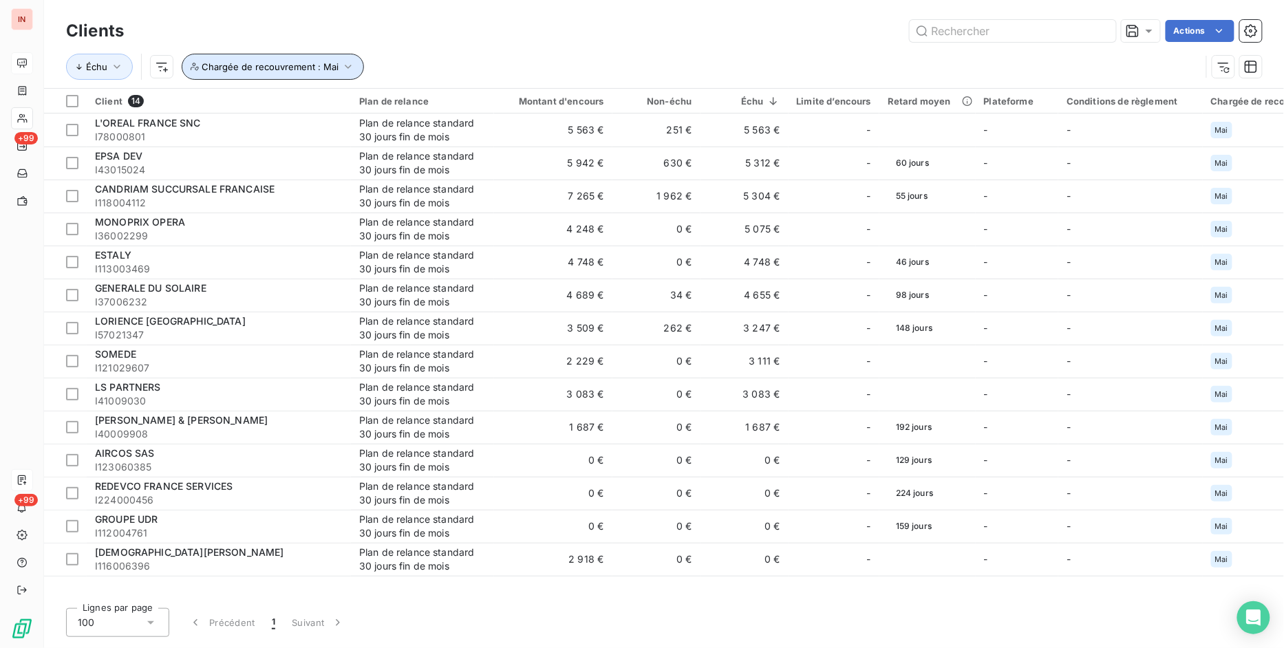
click at [222, 67] on span "Chargée de recouvrement : Mai" at bounding box center [270, 66] width 137 height 11
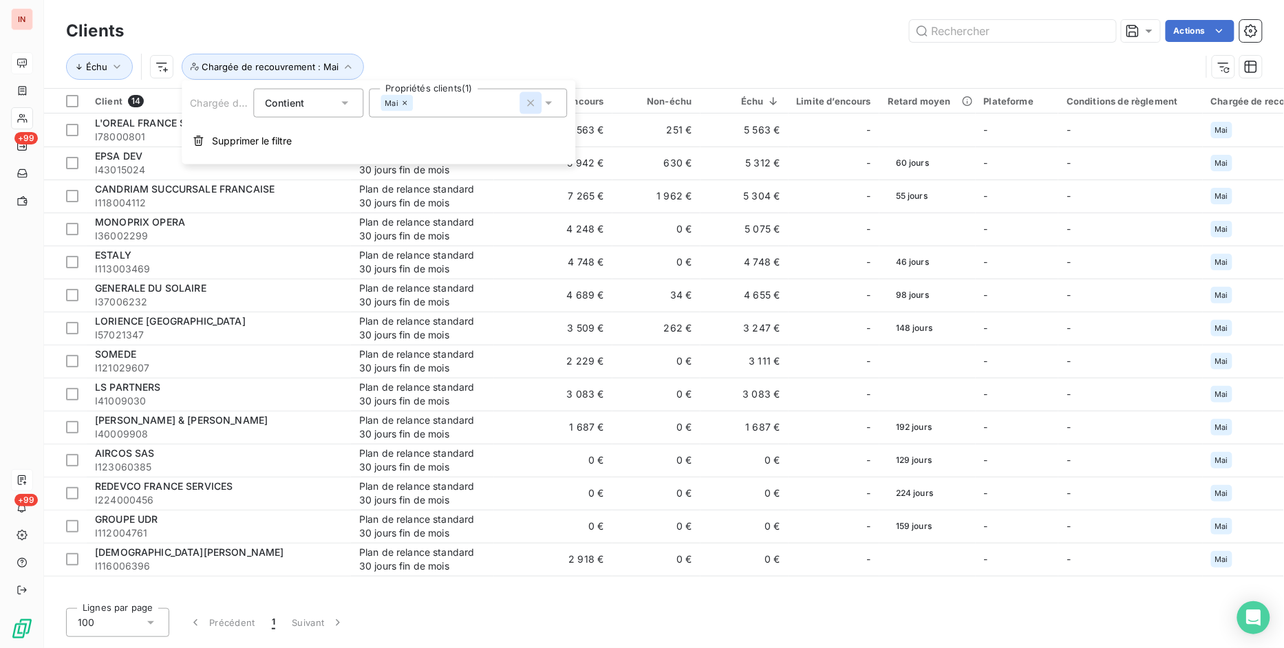
click at [527, 99] on icon "button" at bounding box center [530, 103] width 14 height 14
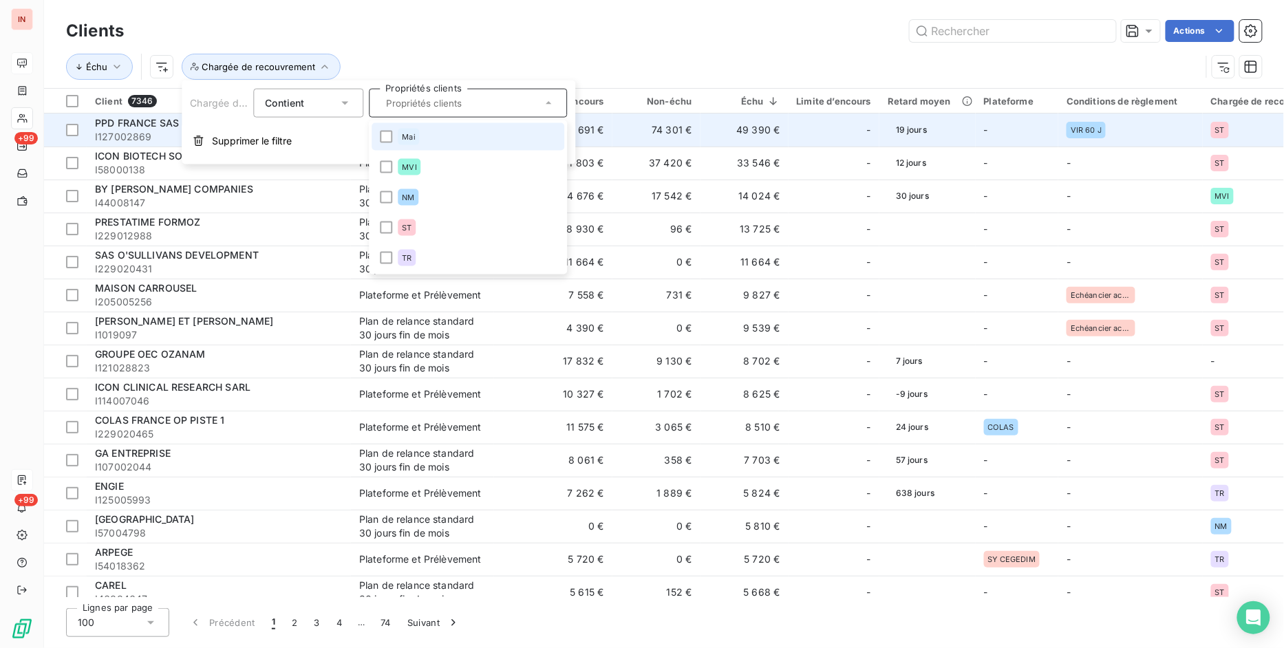
click at [273, 139] on span "Supprimer le filtre" at bounding box center [252, 141] width 80 height 14
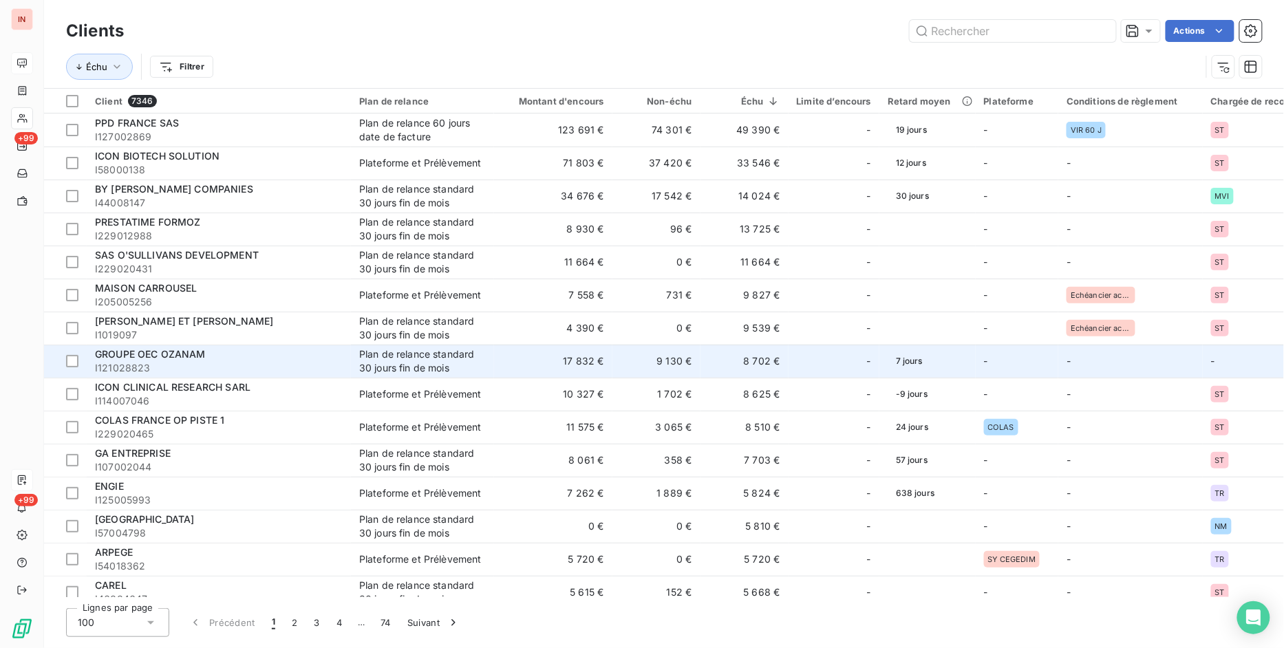
click at [645, 366] on td "9 130 €" at bounding box center [656, 361] width 88 height 33
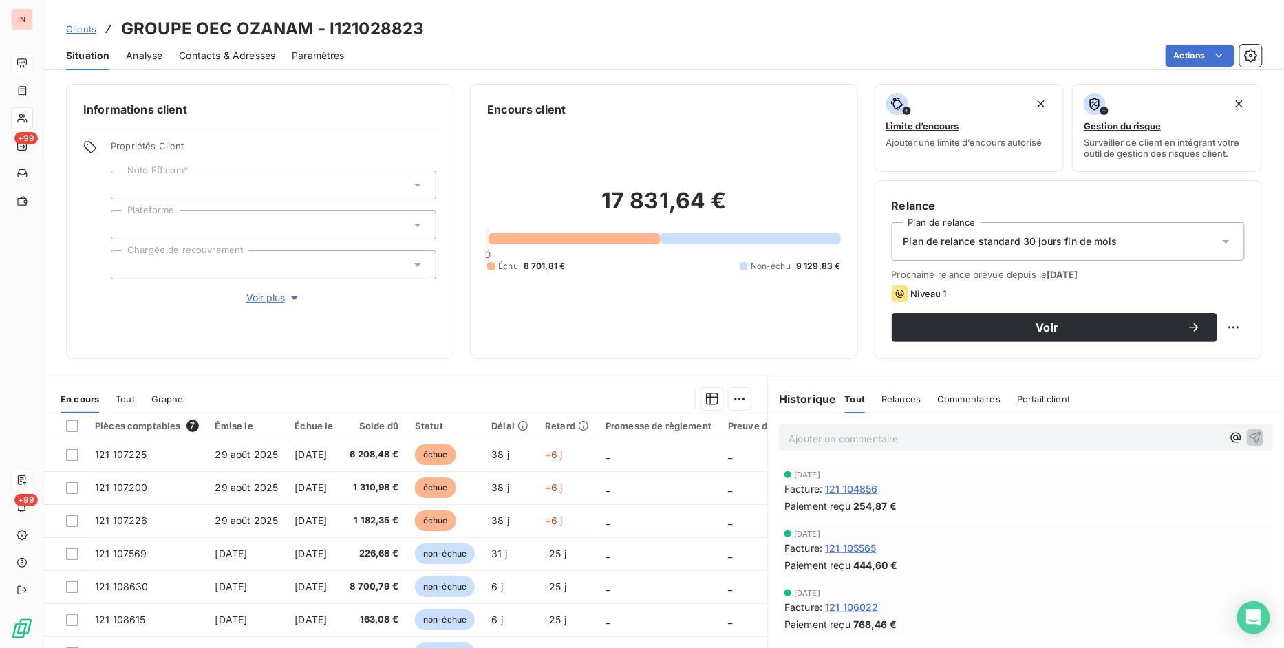
click at [80, 30] on span "Clients" at bounding box center [81, 28] width 30 height 11
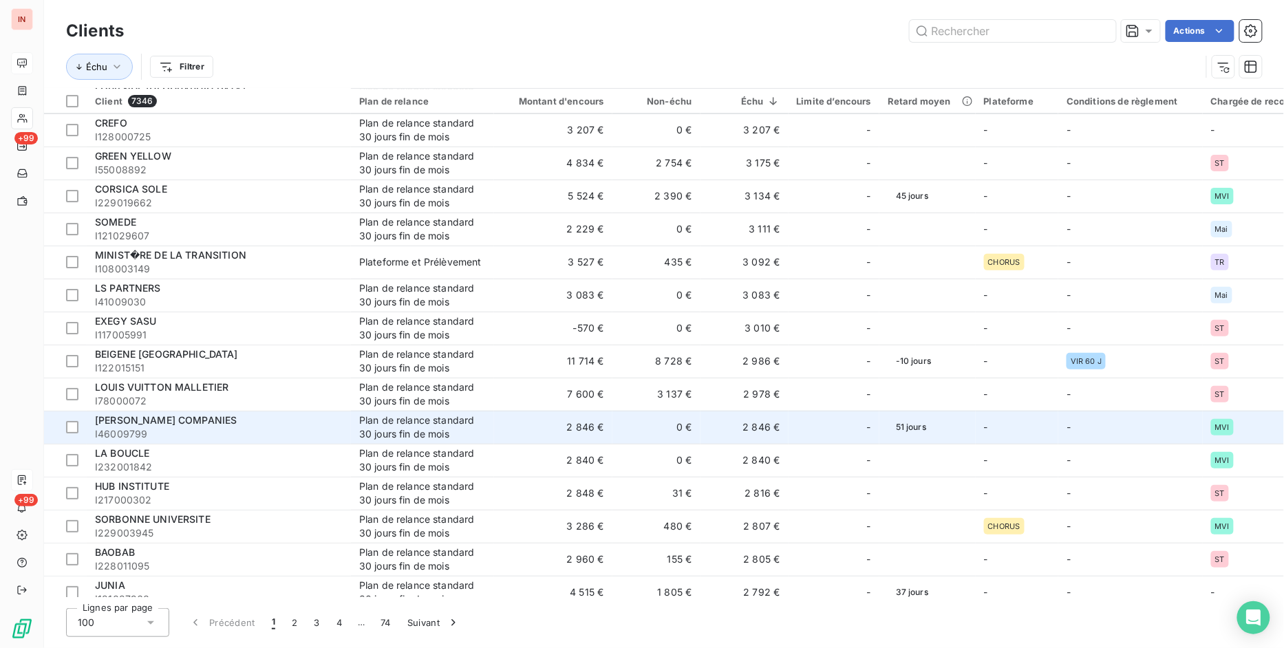
scroll to position [2140, 0]
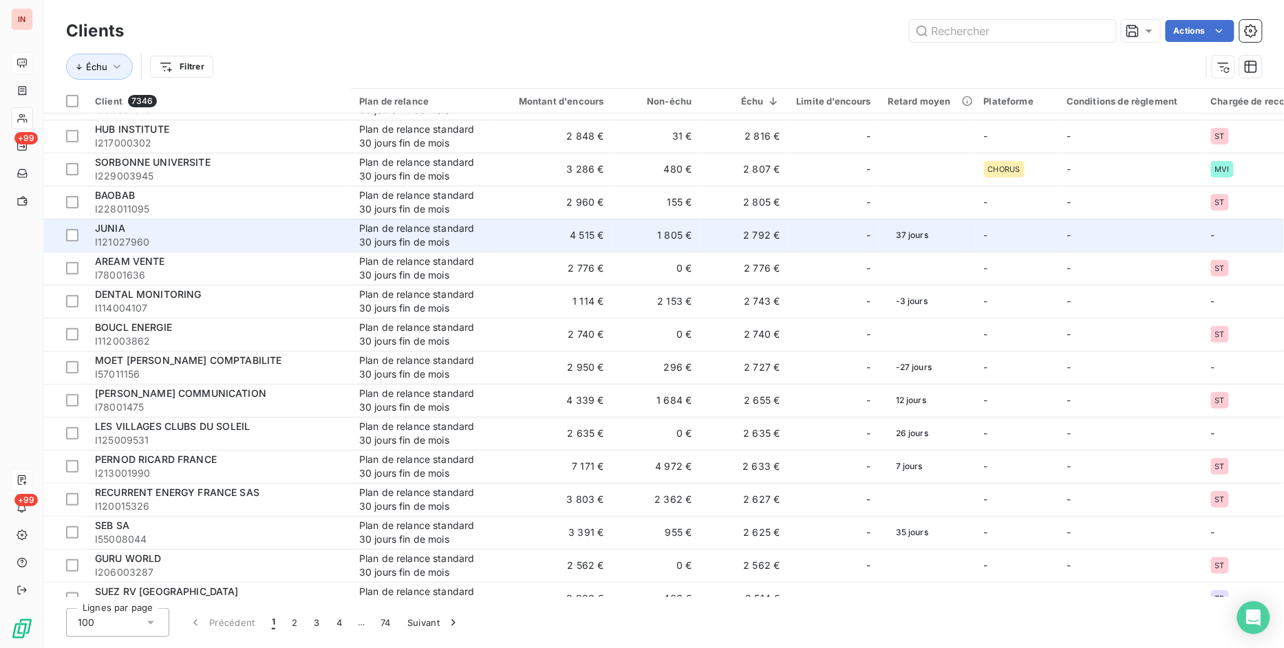
click at [793, 230] on td "-" at bounding box center [833, 235] width 91 height 33
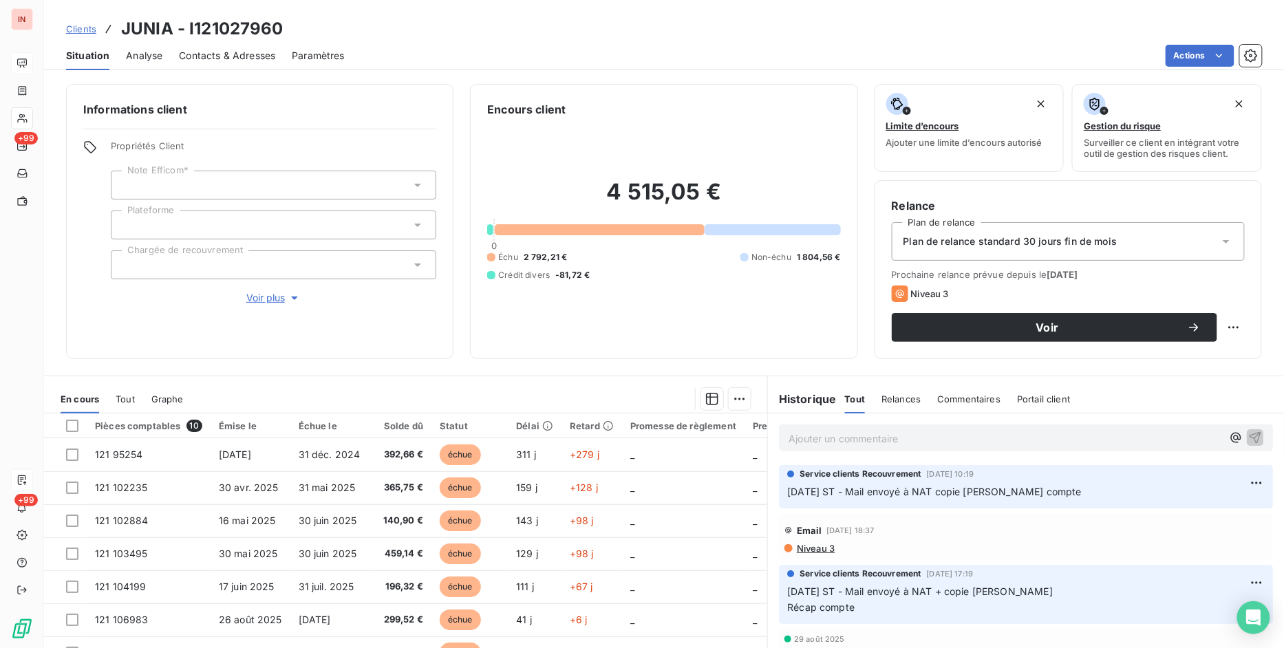
click at [78, 30] on span "Clients" at bounding box center [81, 28] width 30 height 11
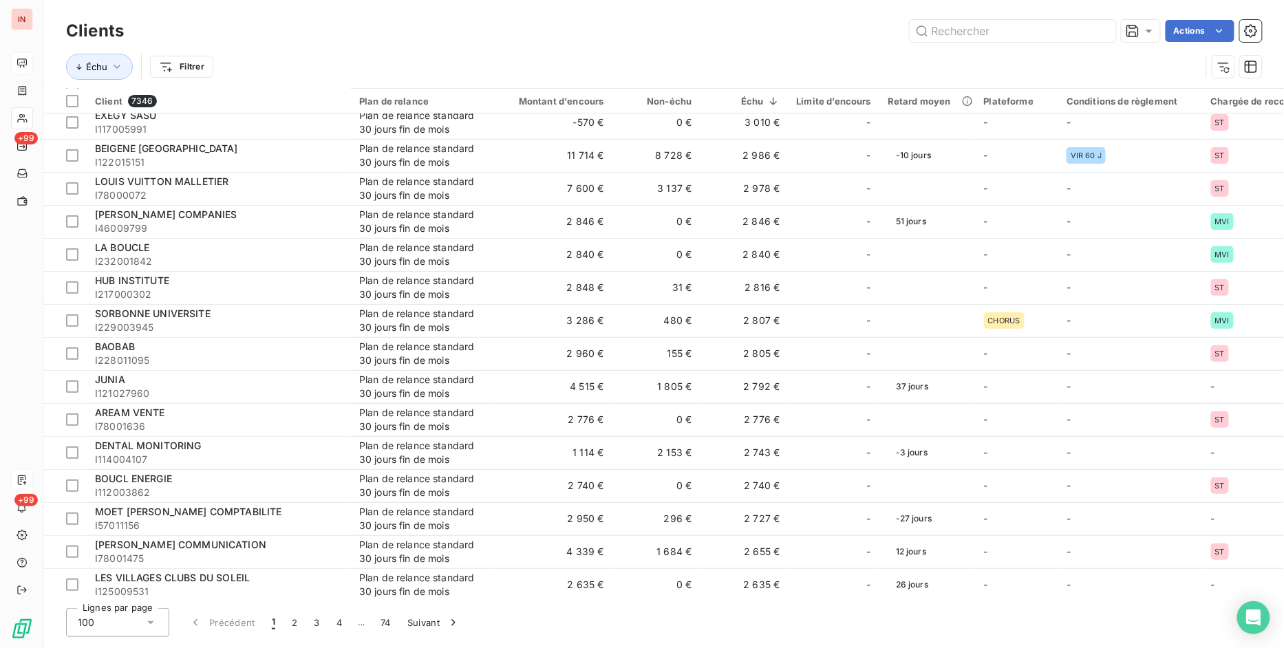
scroll to position [2140, 0]
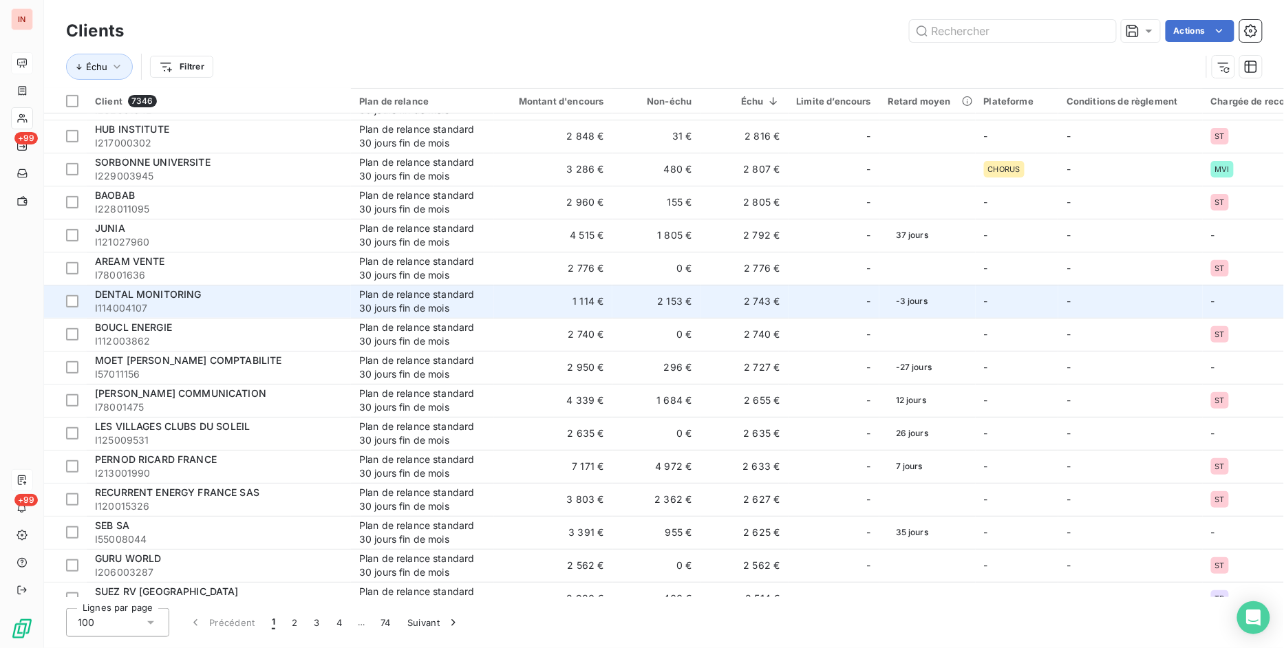
click at [764, 303] on td "2 743 €" at bounding box center [744, 301] width 88 height 33
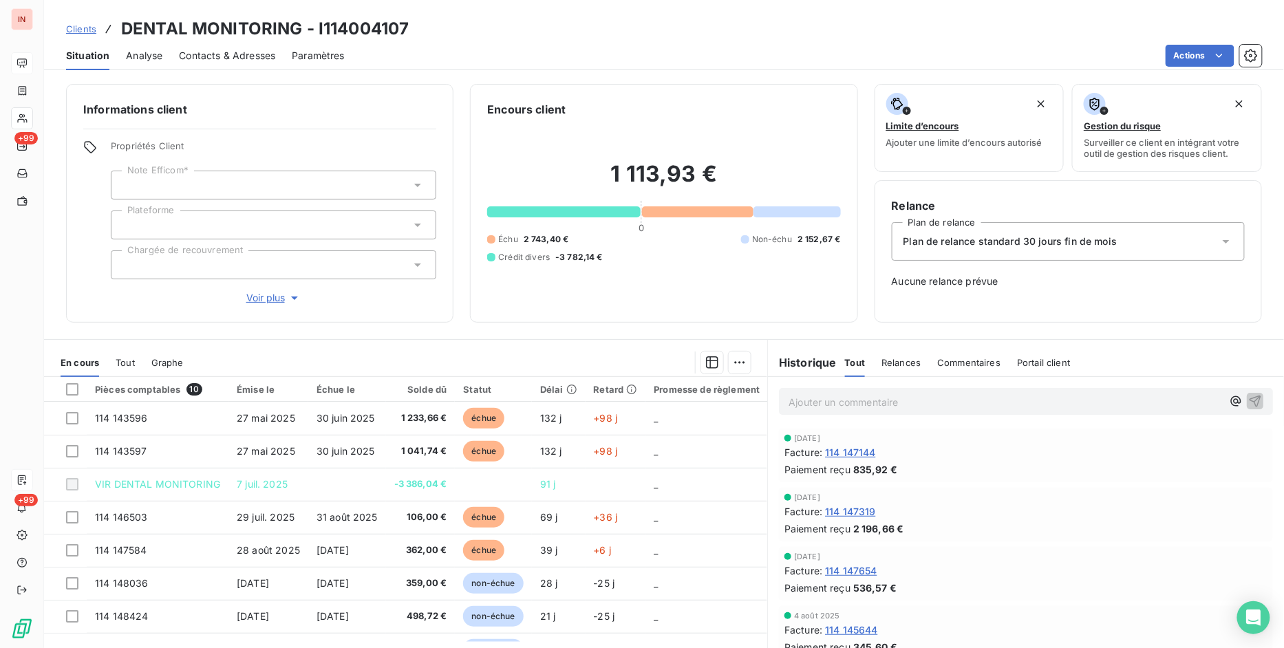
click at [416, 263] on icon at bounding box center [417, 264] width 7 height 3
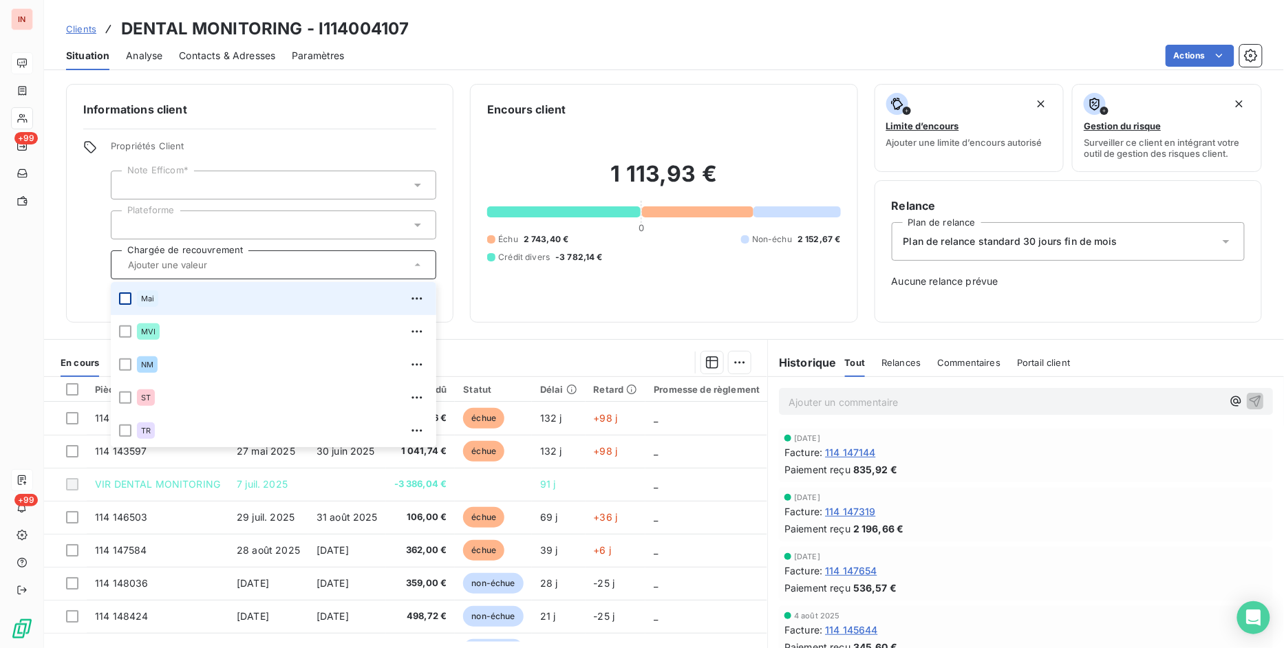
click at [121, 301] on div at bounding box center [125, 298] width 12 height 12
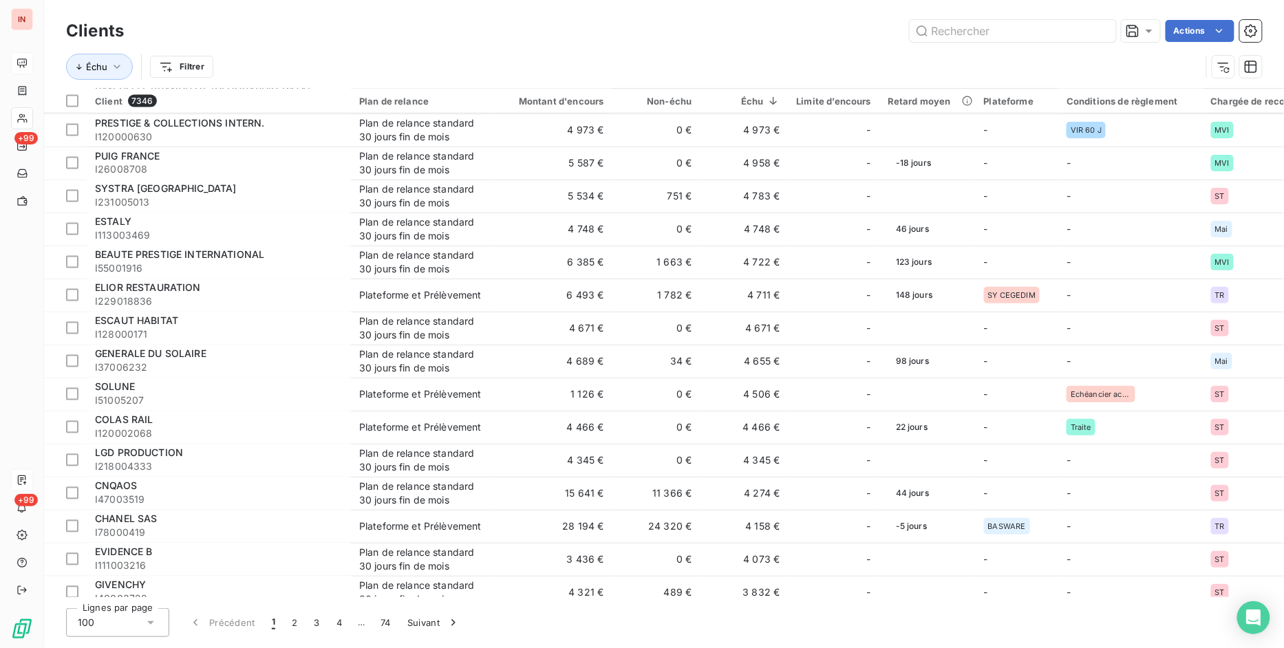
scroll to position [1427, 0]
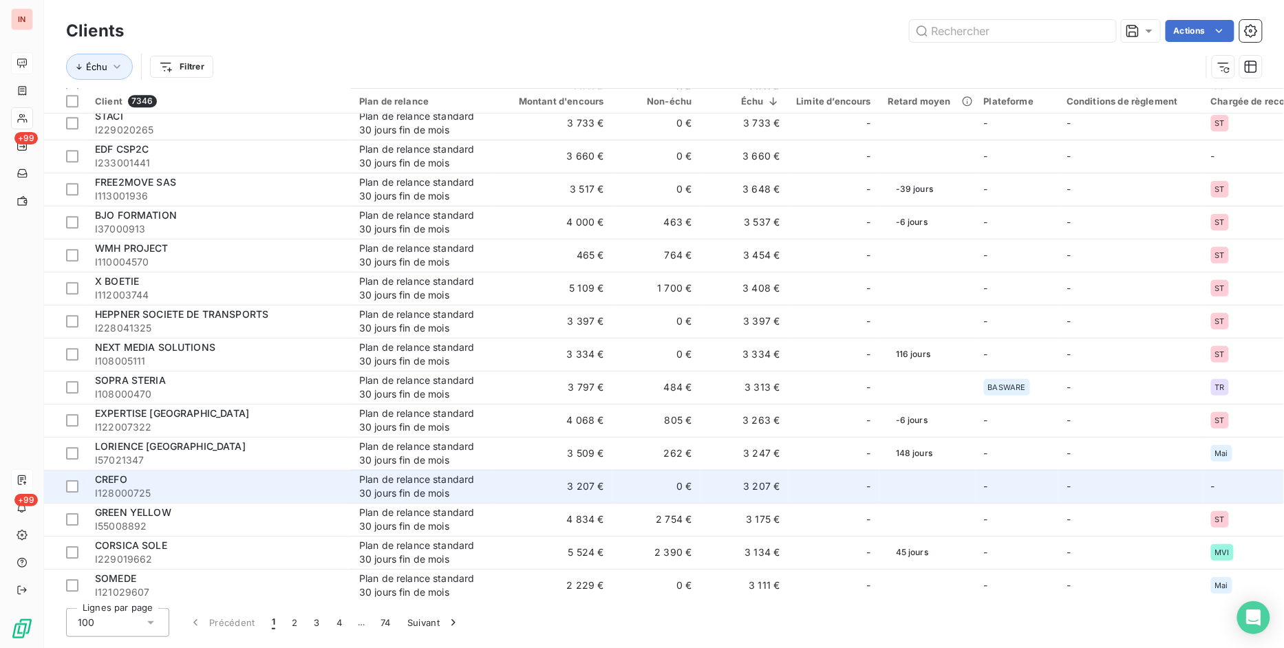
click at [956, 478] on td at bounding box center [927, 486] width 96 height 33
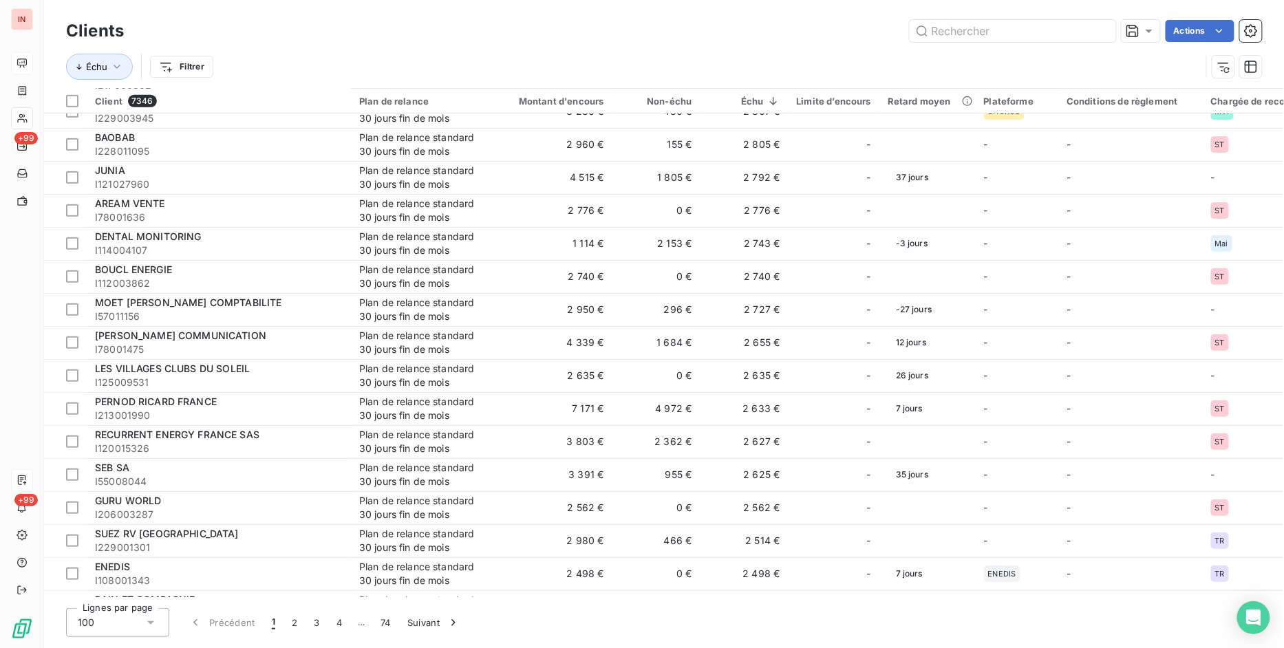
scroll to position [2318, 0]
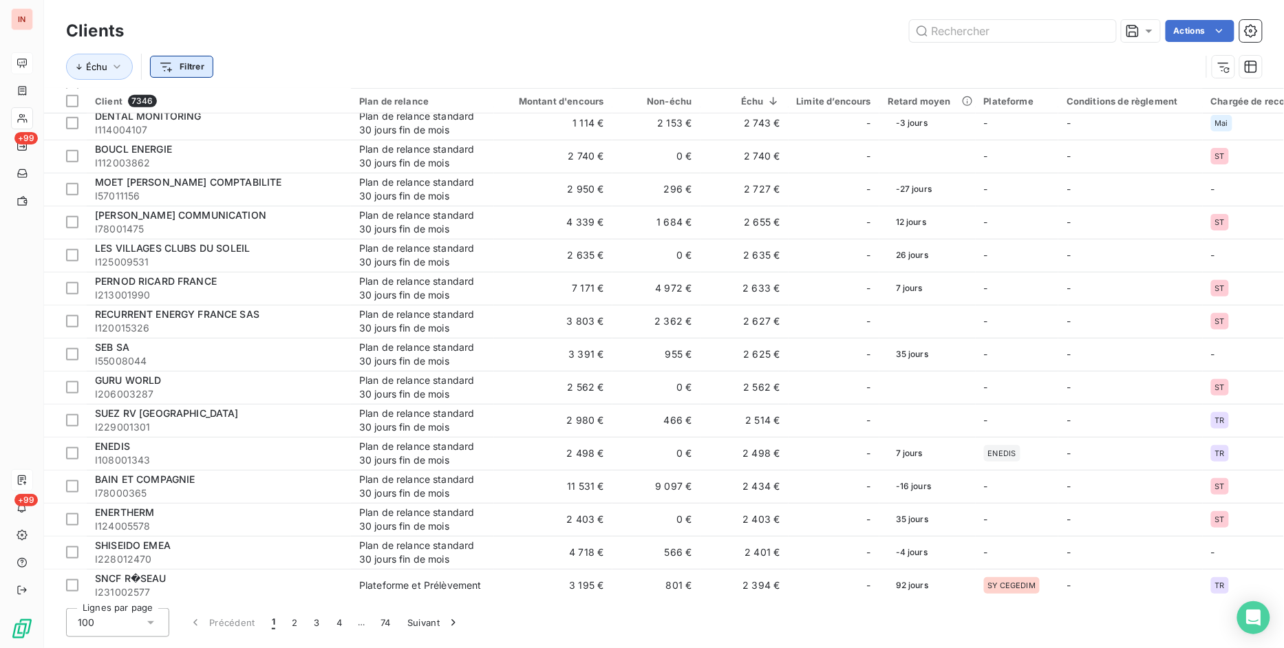
click at [186, 69] on html "IN +99 +99 Clients Actions Échu Filtrer Client 7346 Plan de relance Montant d'e…" at bounding box center [642, 324] width 1284 height 648
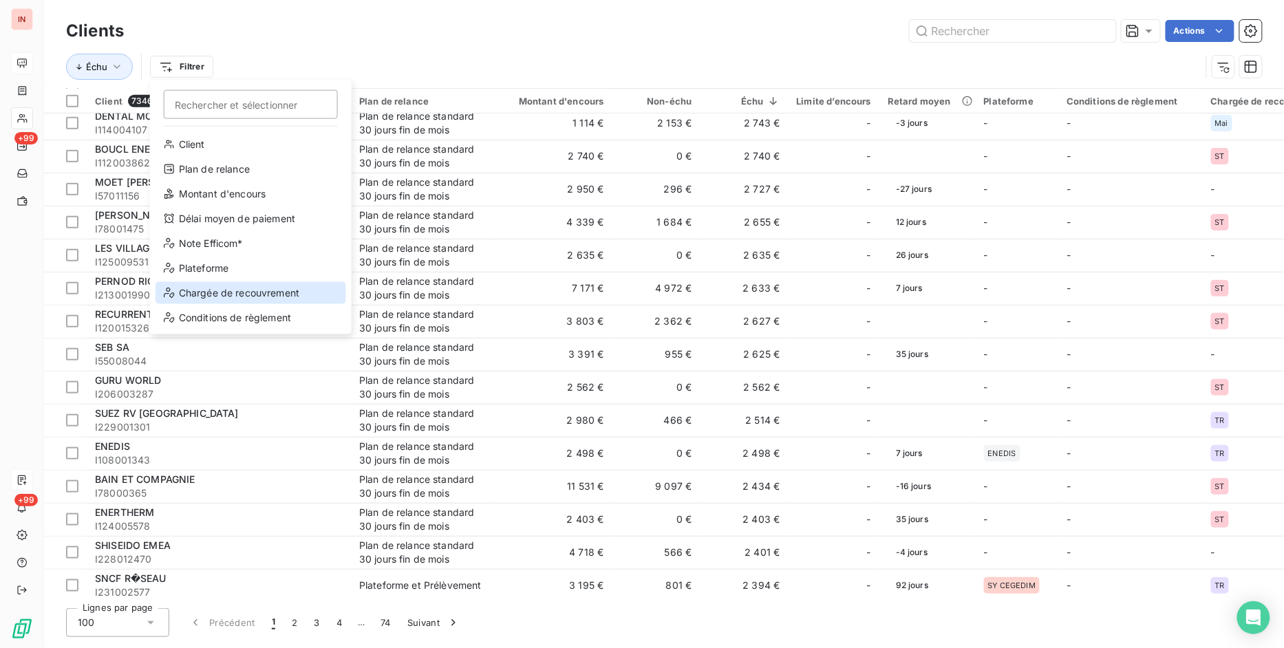
click at [260, 294] on div "Chargée de recouvrement" at bounding box center [250, 293] width 191 height 22
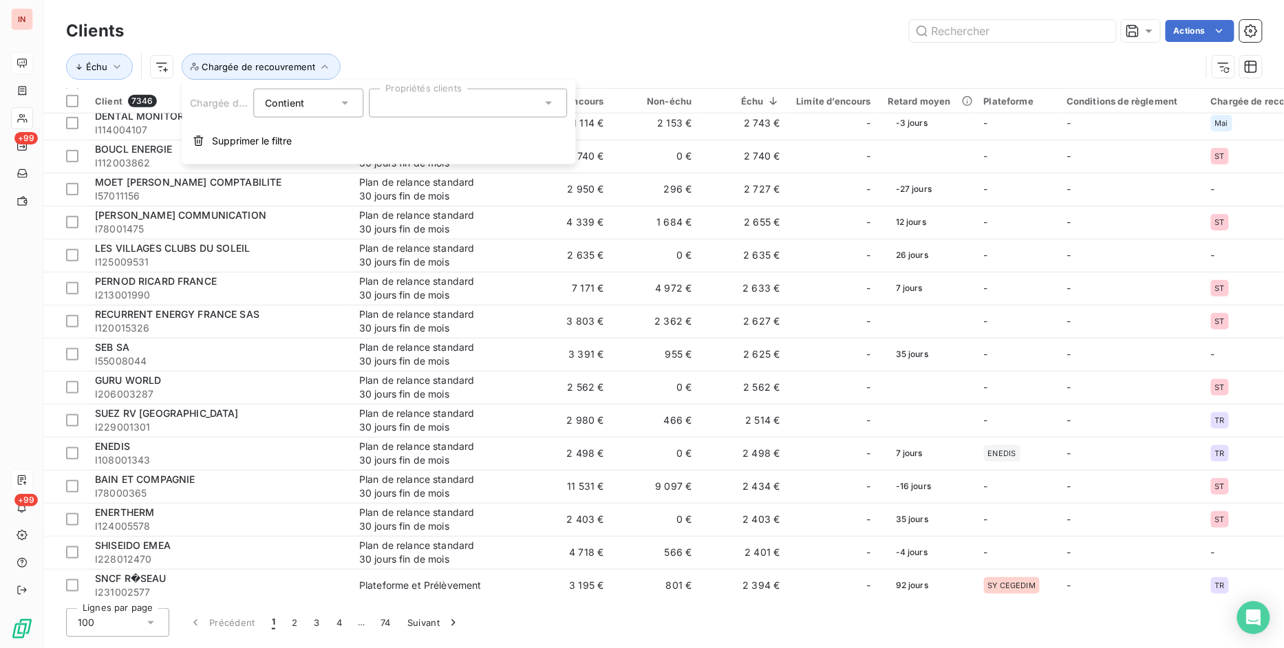
click at [448, 104] on div at bounding box center [468, 103] width 198 height 29
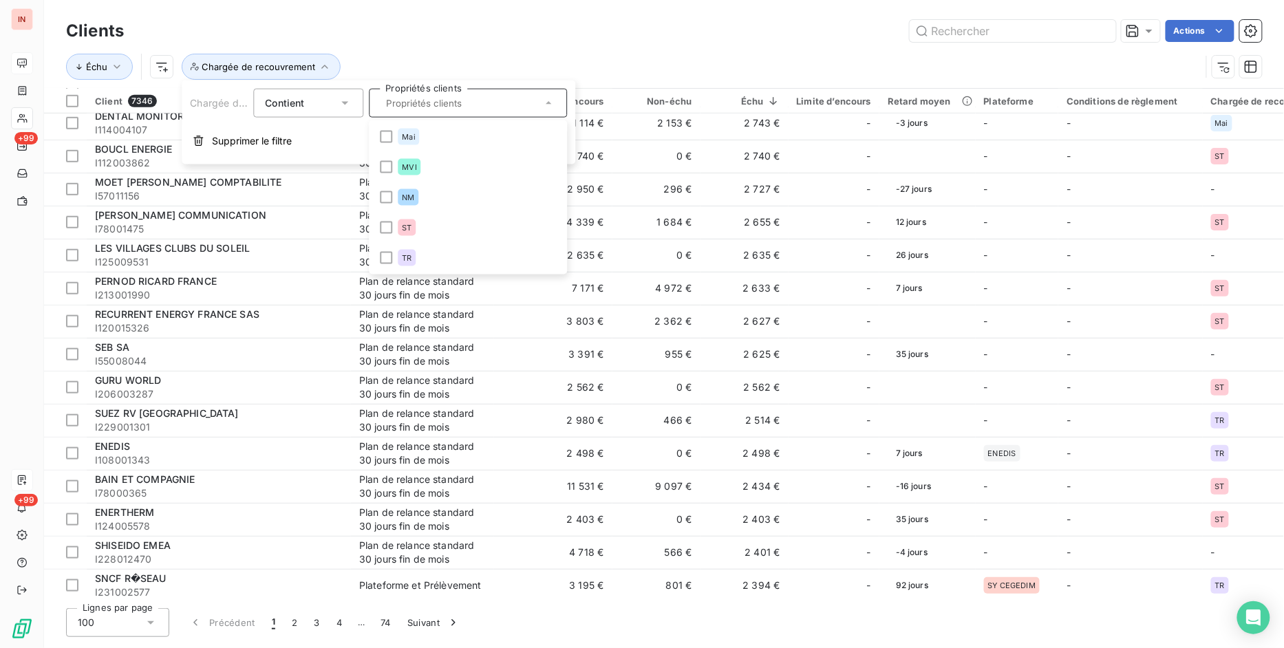
click at [633, 37] on div "Actions" at bounding box center [700, 31] width 1121 height 22
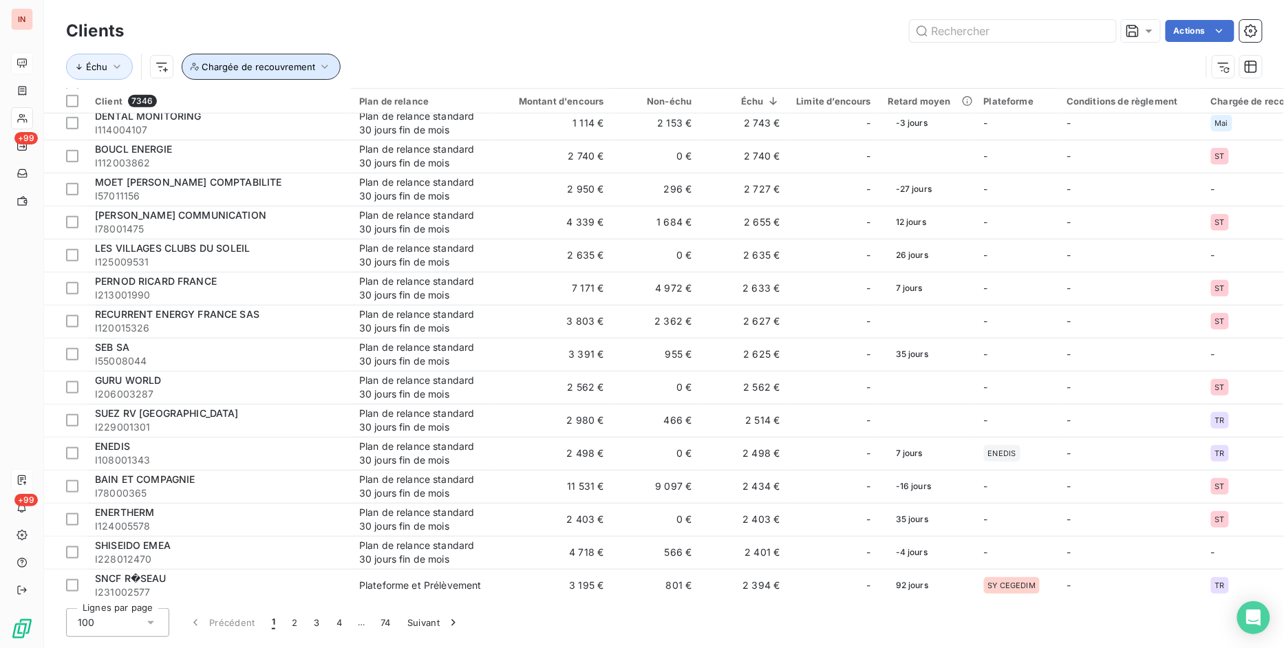
click at [298, 64] on span "Chargée de recouvrement" at bounding box center [258, 66] width 113 height 11
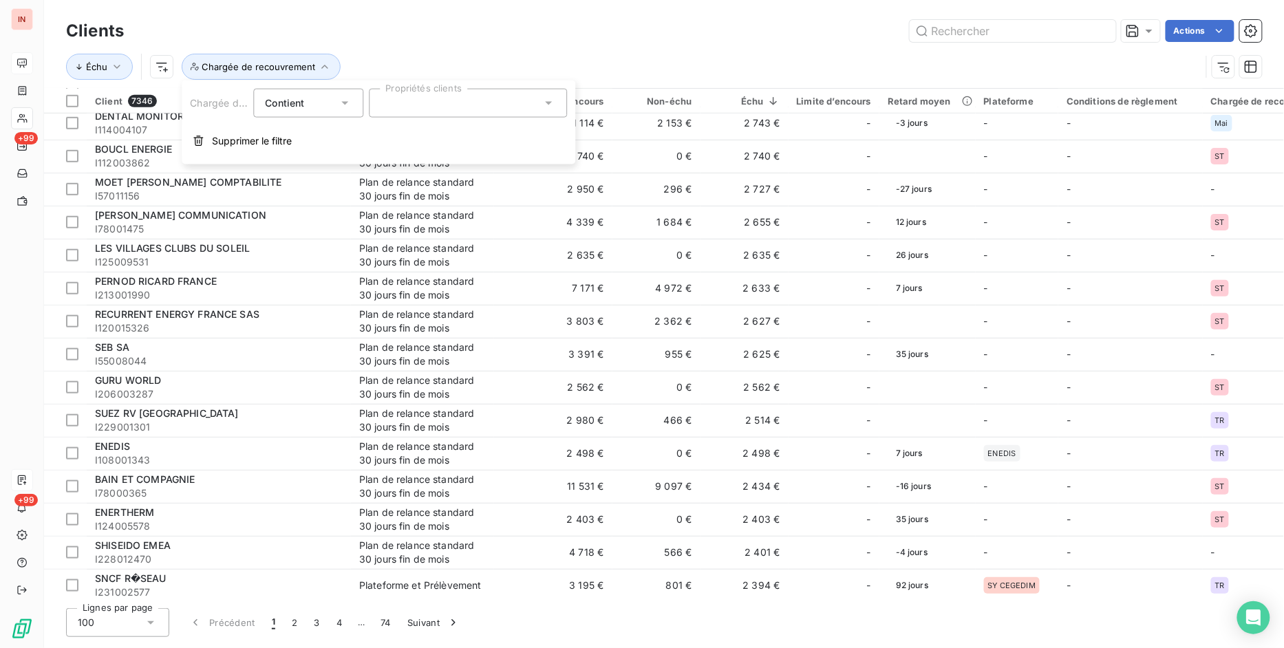
click at [433, 108] on div at bounding box center [468, 103] width 198 height 29
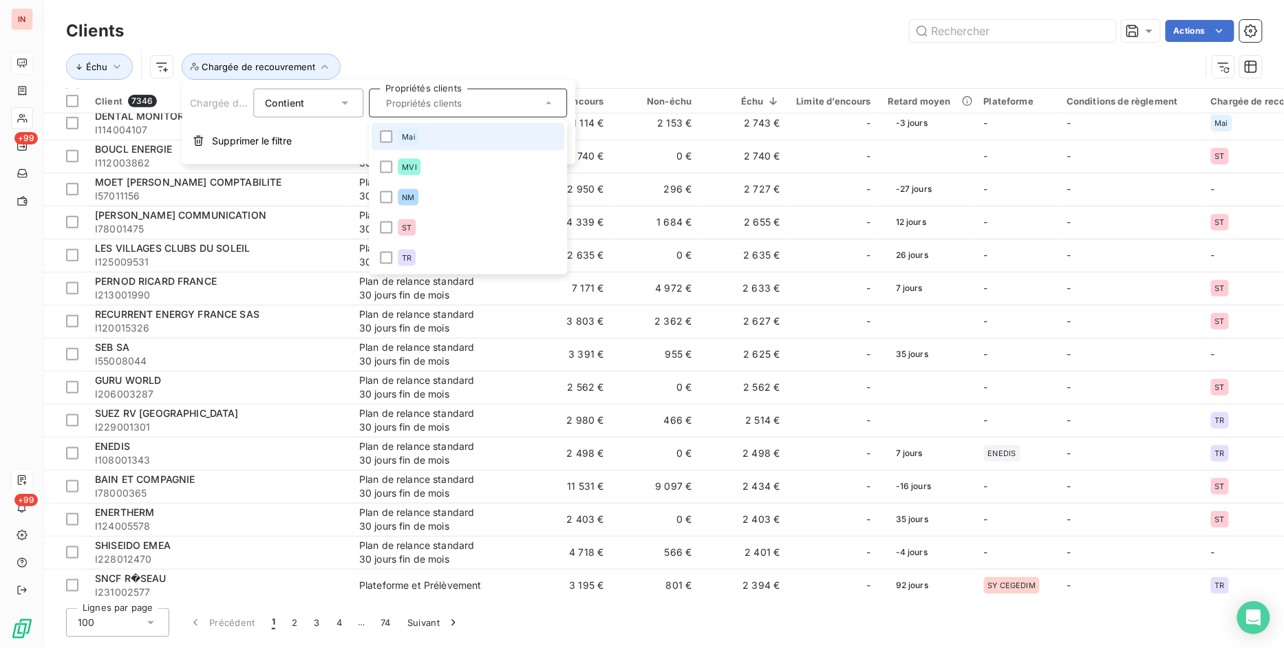
click at [352, 103] on icon at bounding box center [345, 103] width 14 height 14
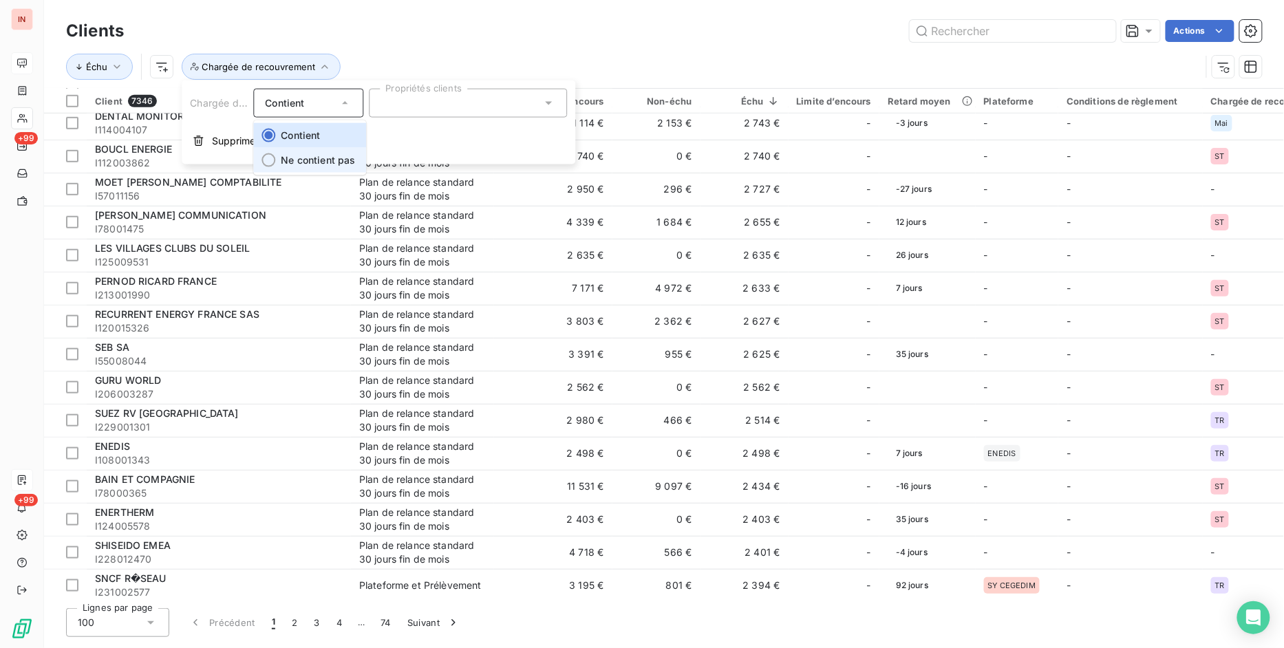
click at [328, 162] on span "Ne contient pas" at bounding box center [318, 160] width 74 height 12
click at [437, 103] on div at bounding box center [468, 103] width 198 height 29
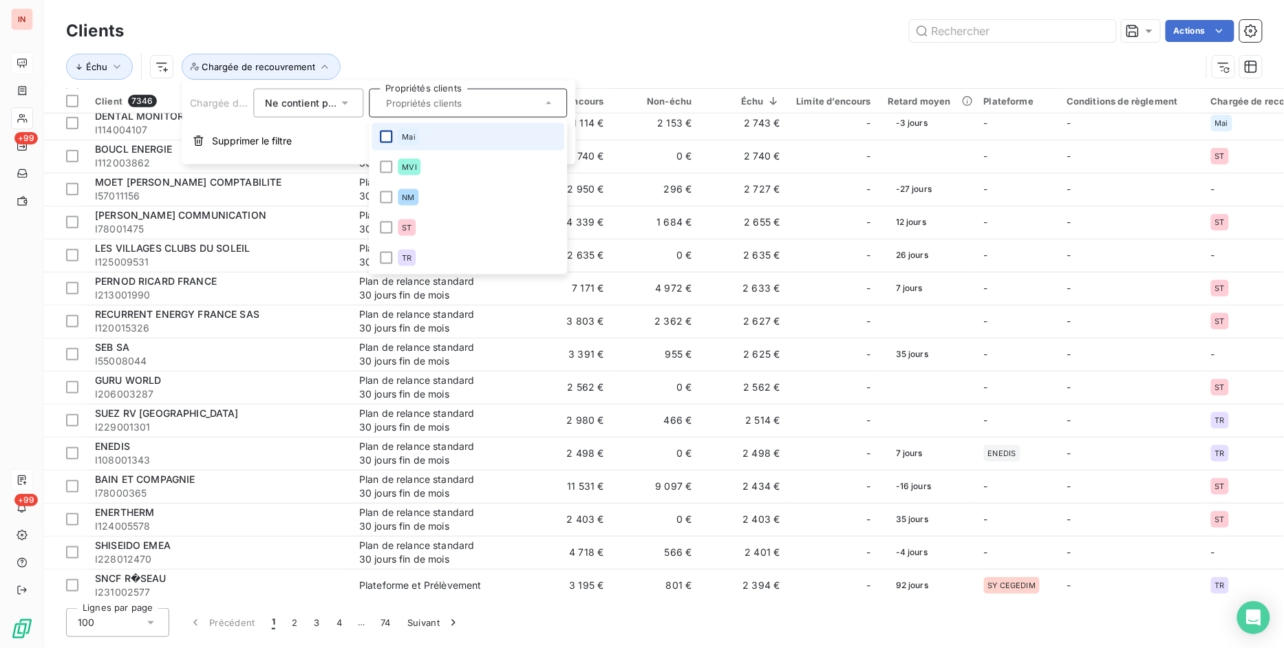
click at [389, 139] on div at bounding box center [386, 137] width 12 height 12
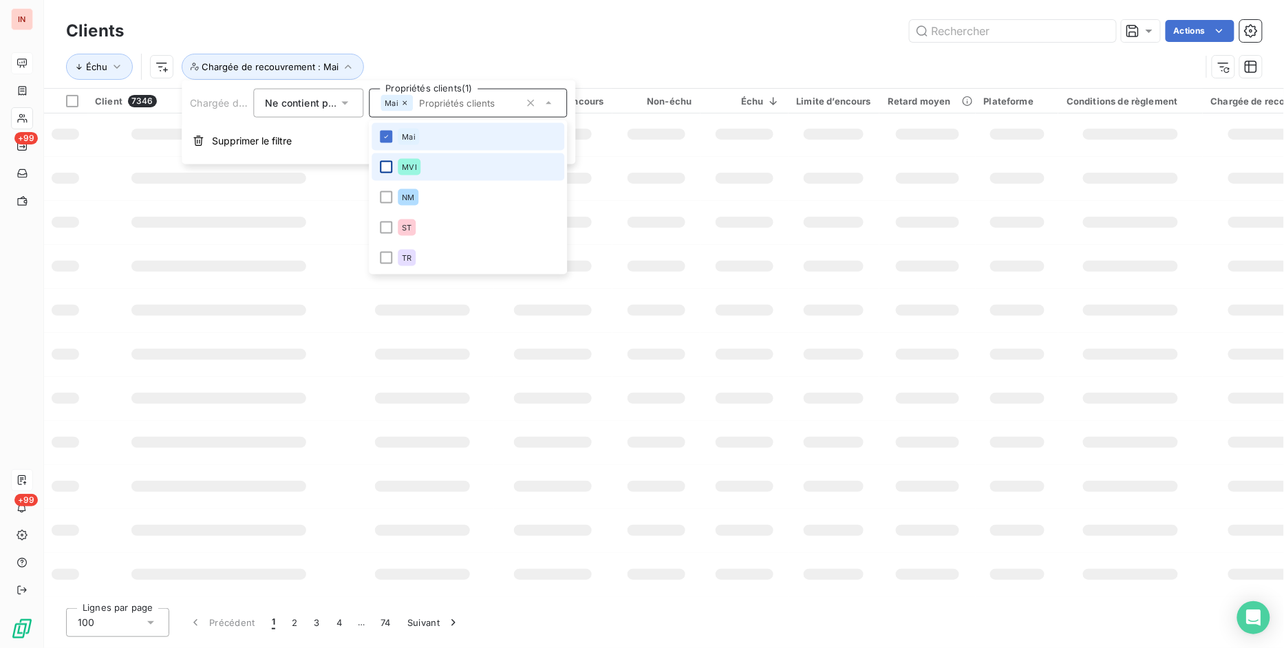
scroll to position [182, 0]
click at [387, 170] on div at bounding box center [386, 167] width 12 height 12
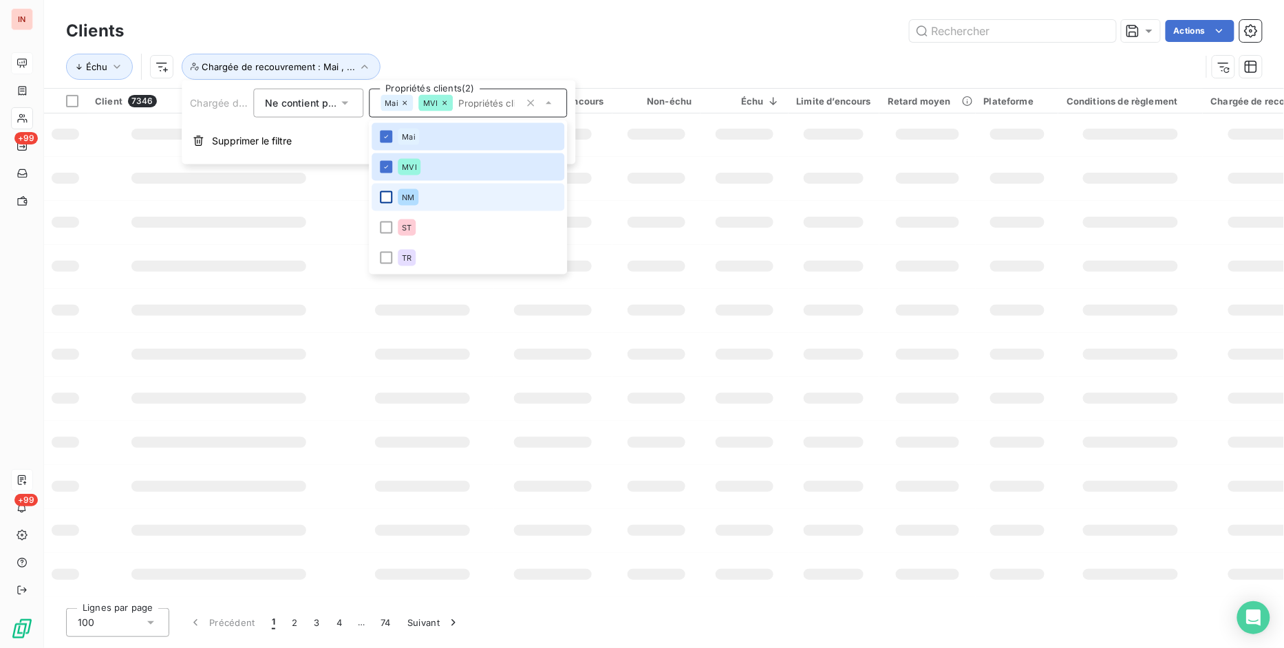
drag, startPoint x: 387, startPoint y: 199, endPoint x: 388, endPoint y: 215, distance: 15.8
click at [388, 202] on div at bounding box center [386, 197] width 12 height 12
click at [387, 232] on div at bounding box center [386, 227] width 12 height 12
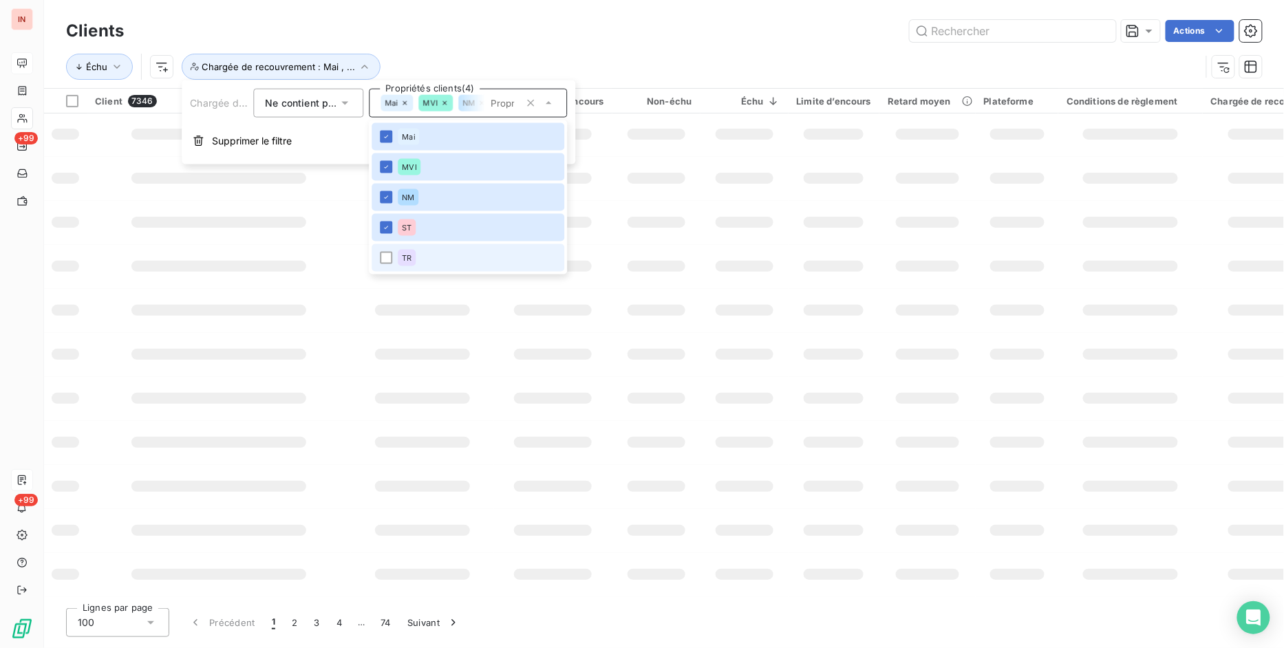
click at [386, 266] on li "TR" at bounding box center [467, 258] width 193 height 28
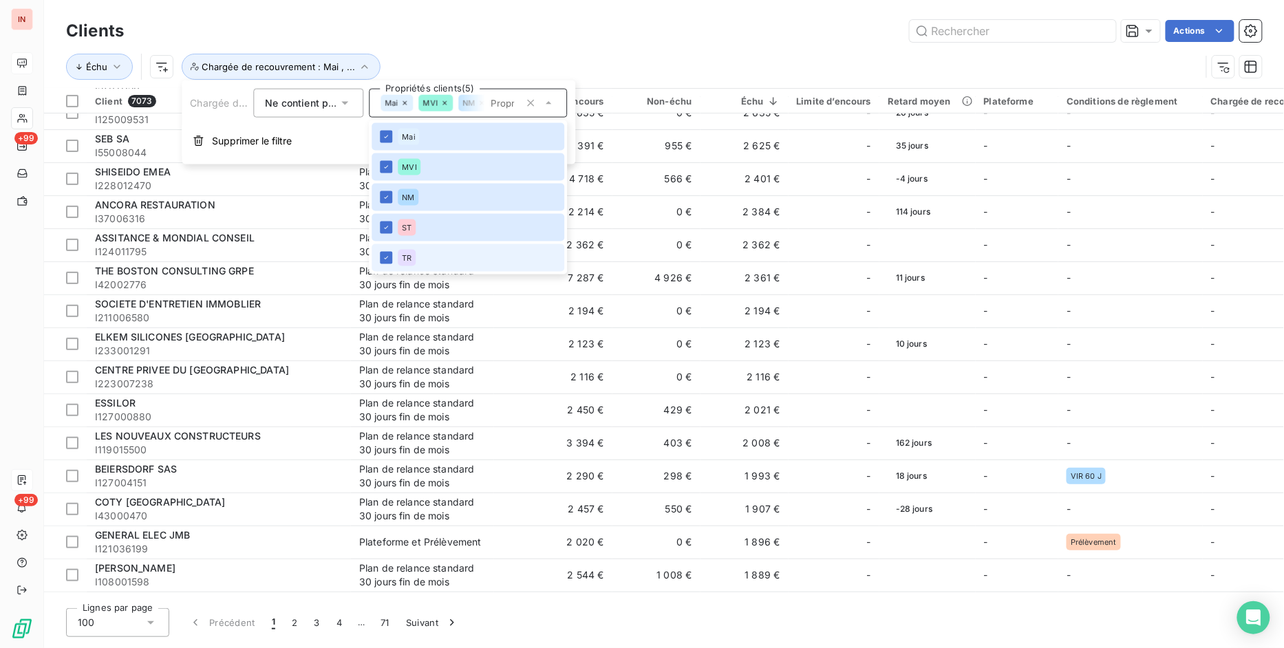
scroll to position [2318, 0]
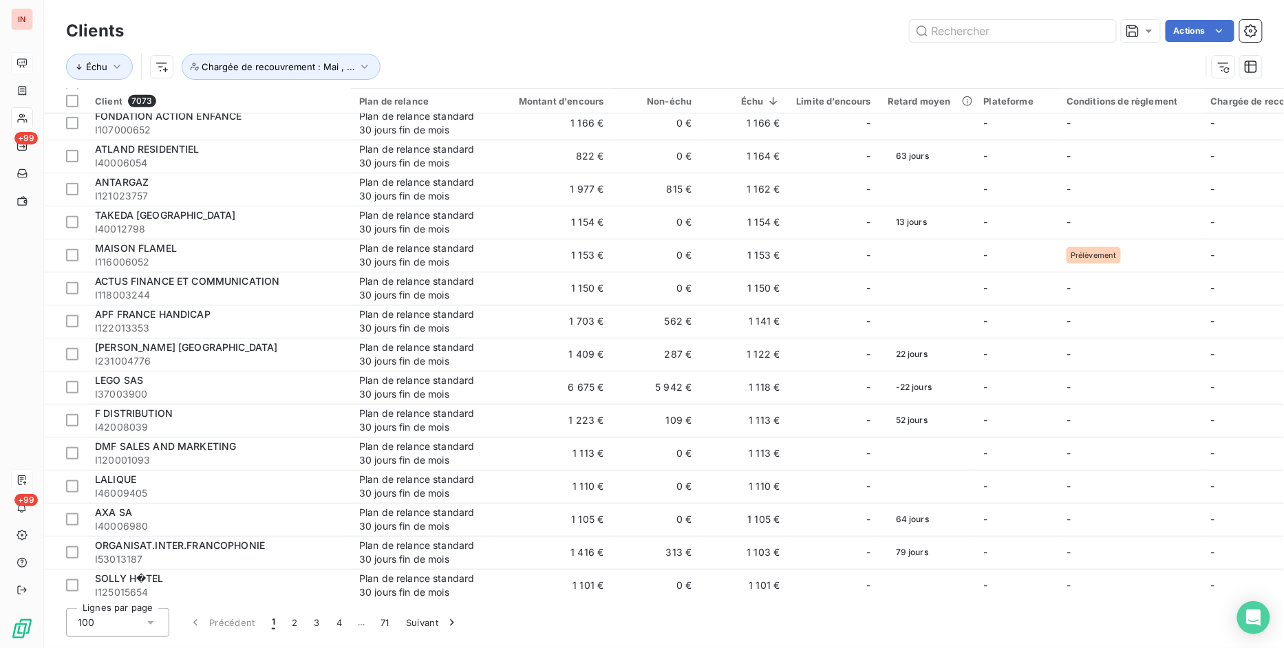
click at [618, 28] on div "Actions" at bounding box center [700, 31] width 1121 height 22
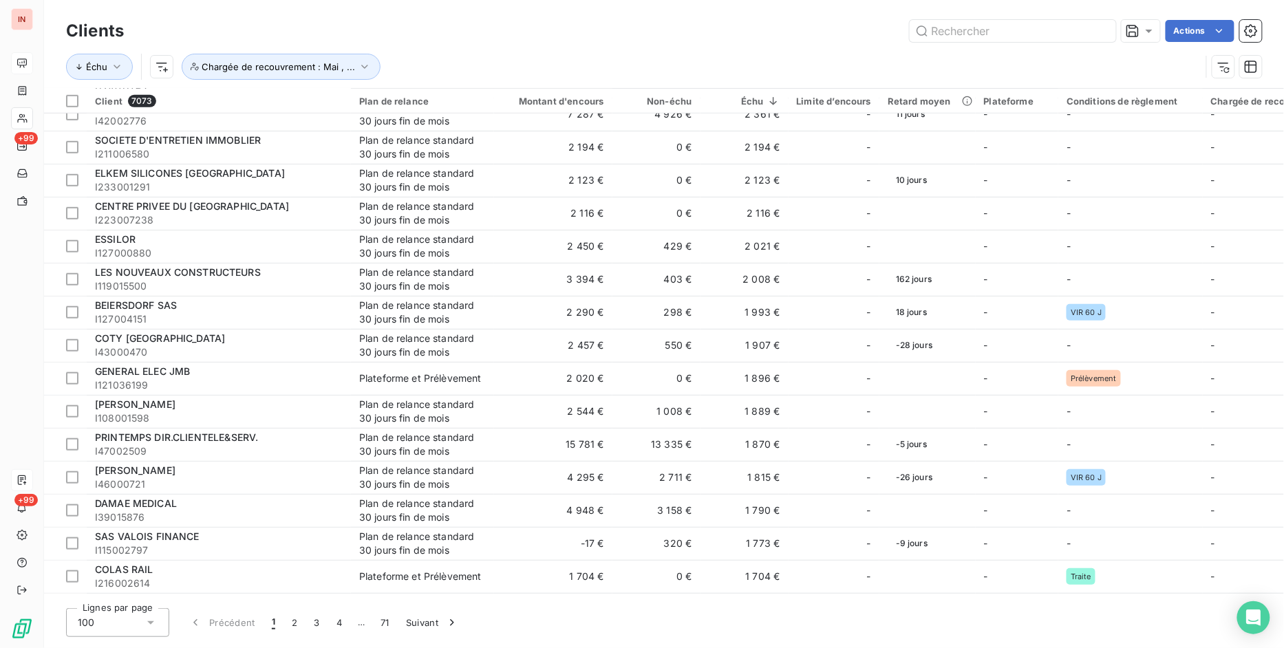
scroll to position [0, 0]
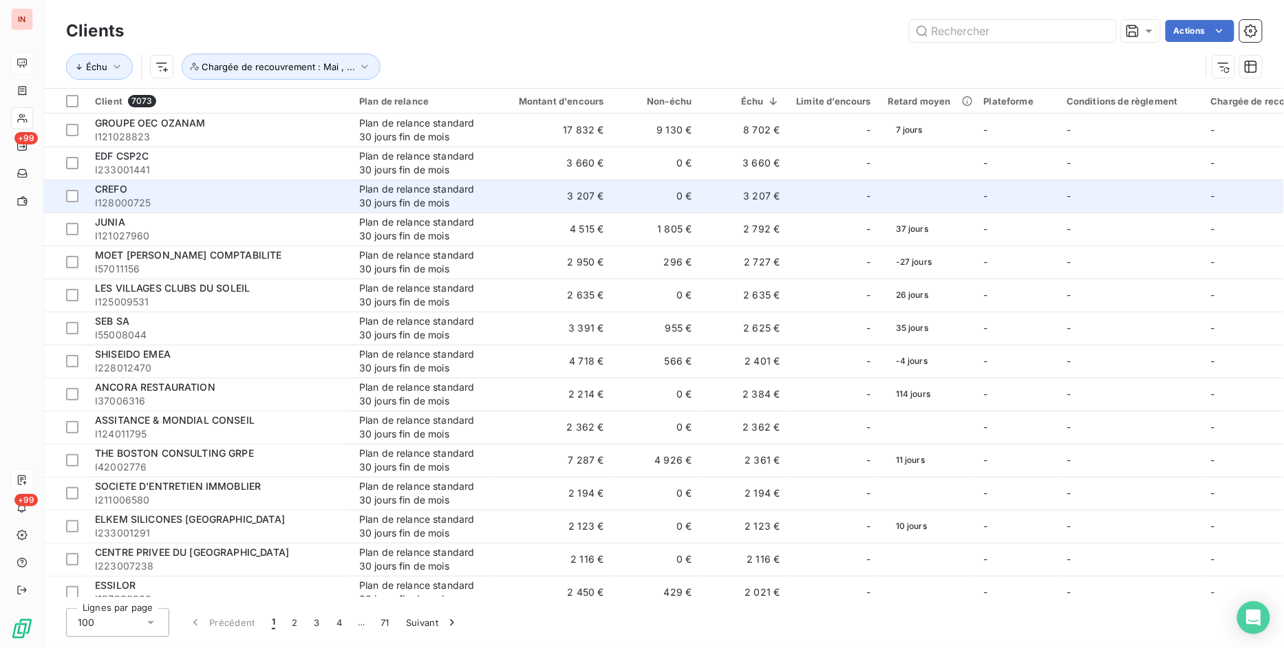
click at [847, 197] on div at bounding box center [850, 196] width 22 height 22
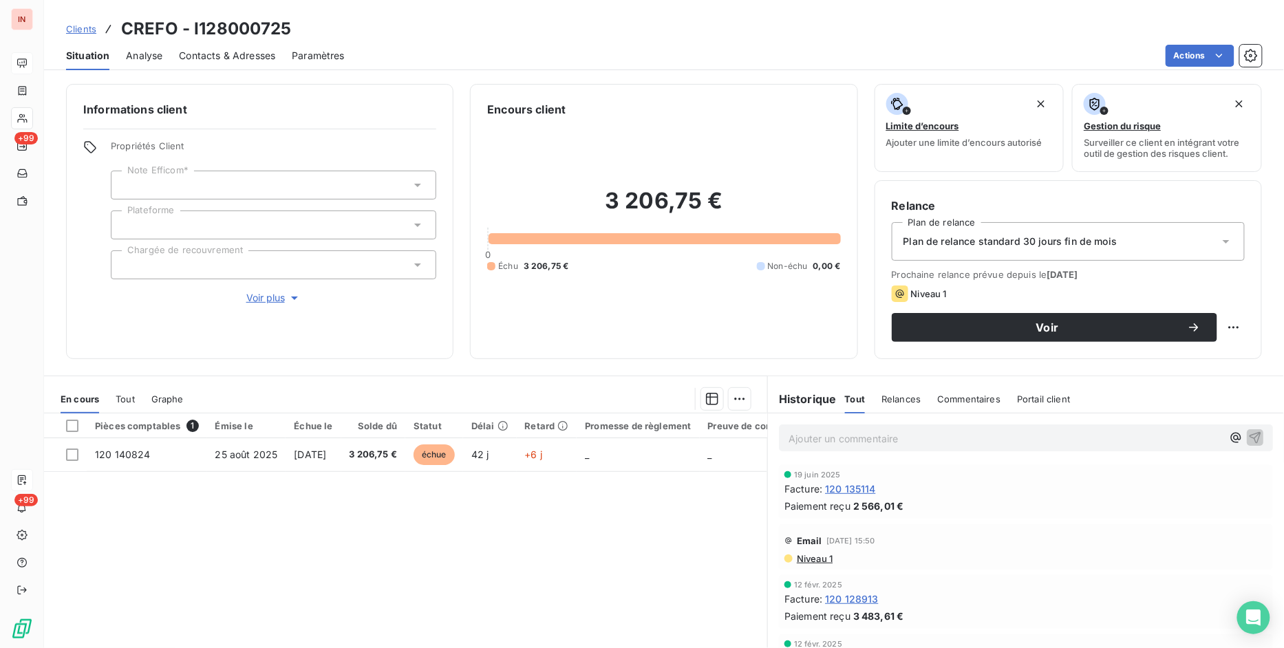
click at [414, 269] on icon at bounding box center [418, 265] width 14 height 14
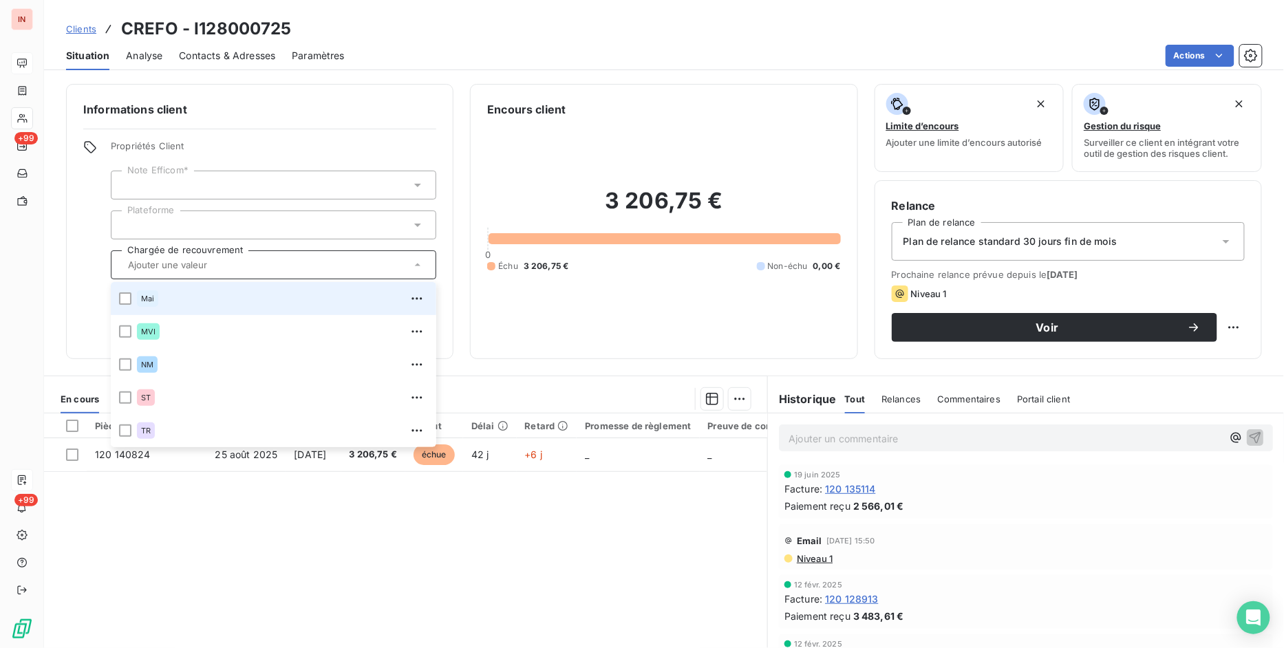
click at [418, 269] on icon at bounding box center [418, 265] width 14 height 14
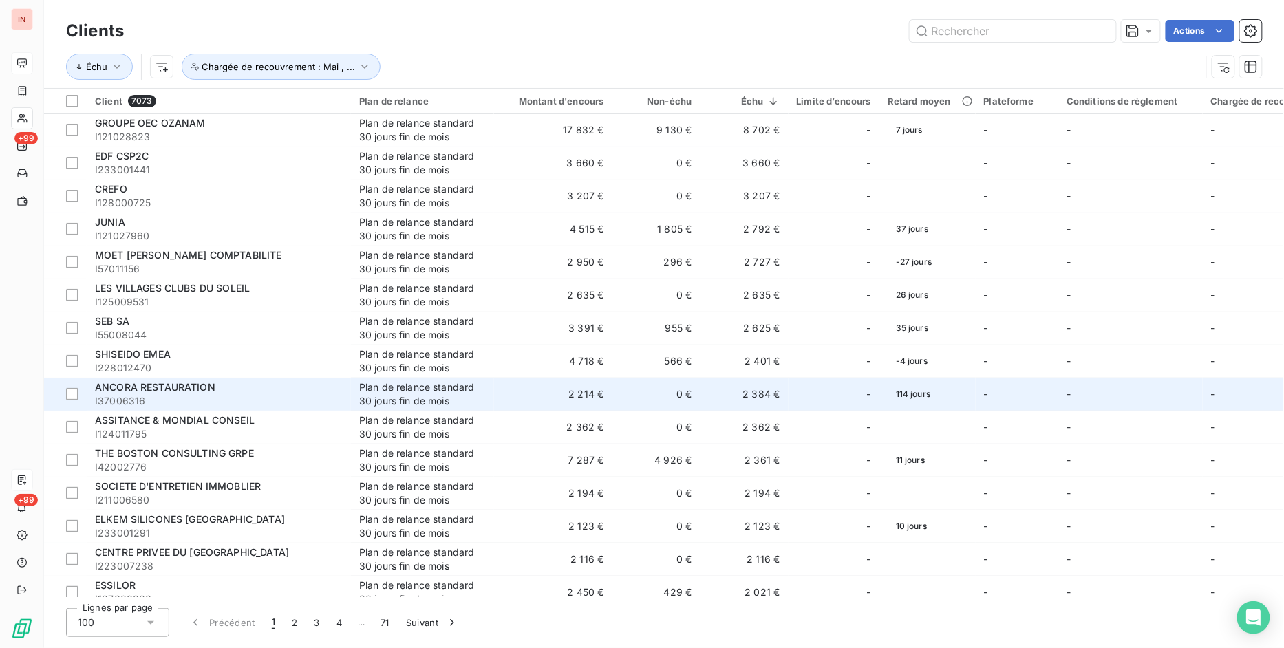
click at [757, 398] on td "2 384 €" at bounding box center [744, 394] width 88 height 33
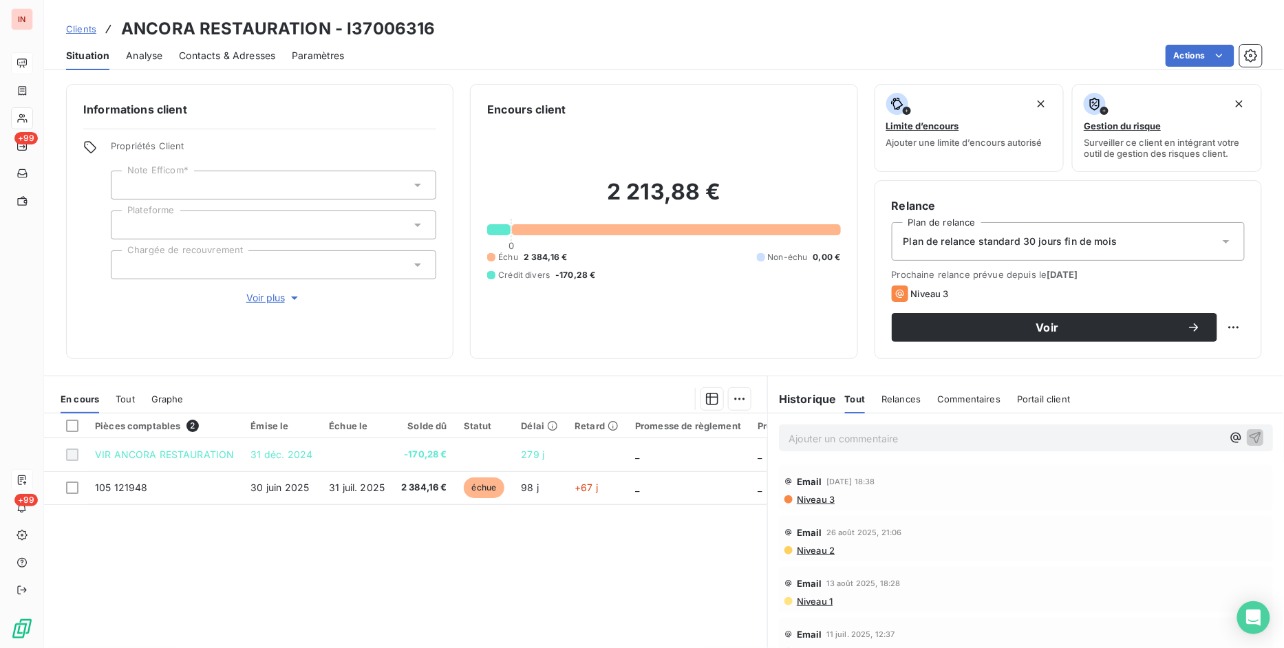
click at [413, 270] on icon at bounding box center [418, 265] width 14 height 14
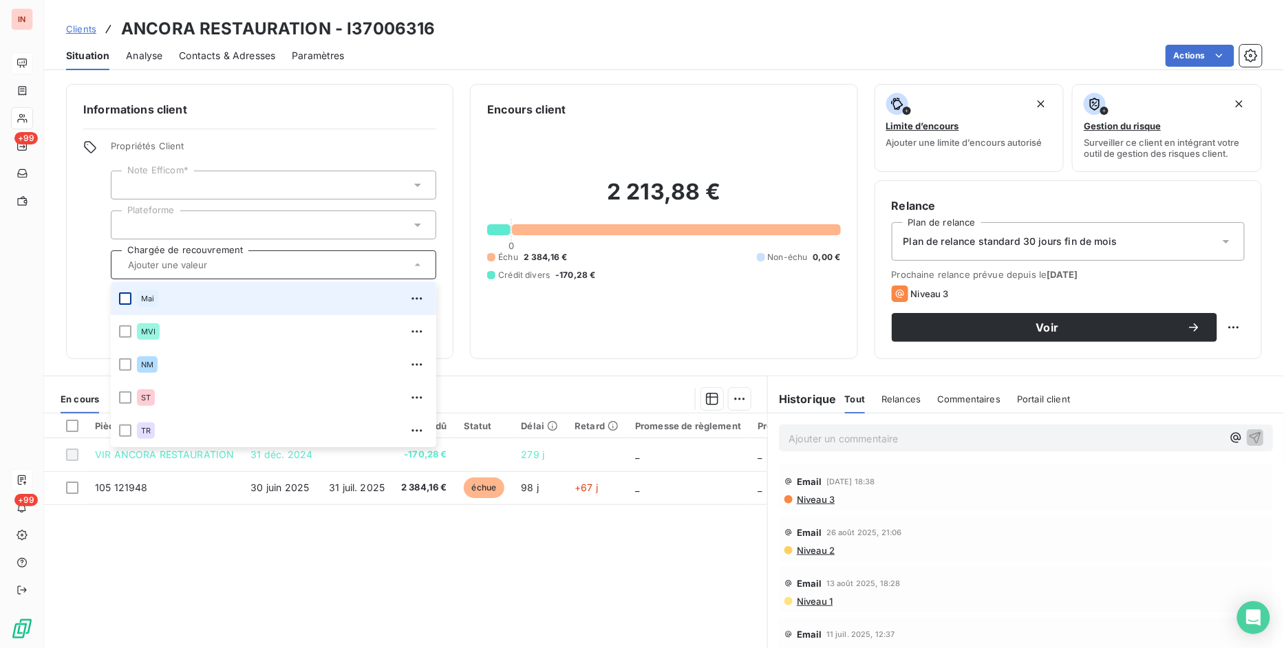
click at [122, 299] on div at bounding box center [125, 298] width 12 height 12
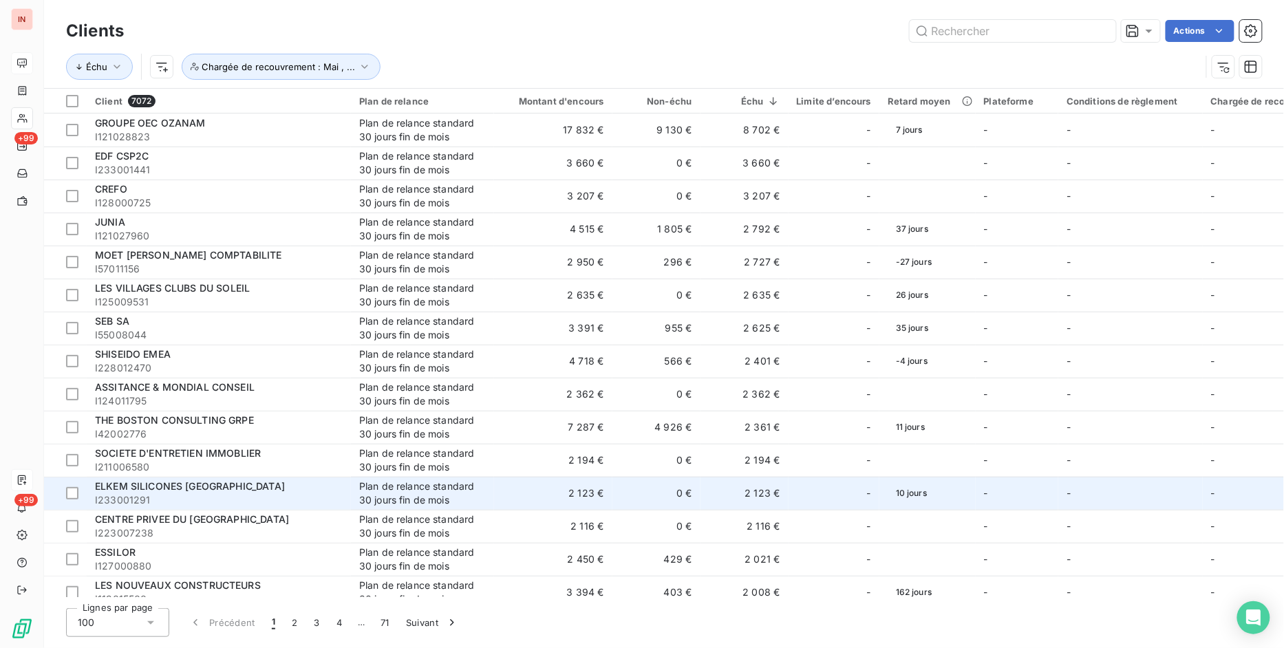
scroll to position [177, 0]
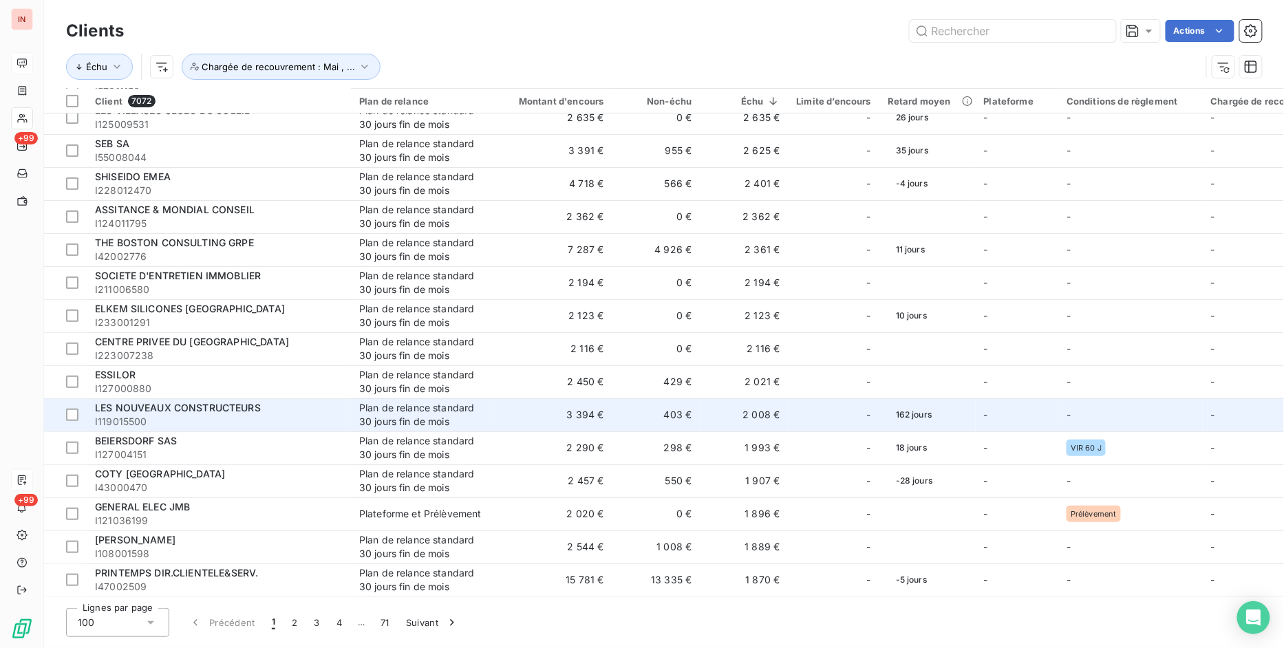
click at [655, 415] on td "403 €" at bounding box center [656, 414] width 88 height 33
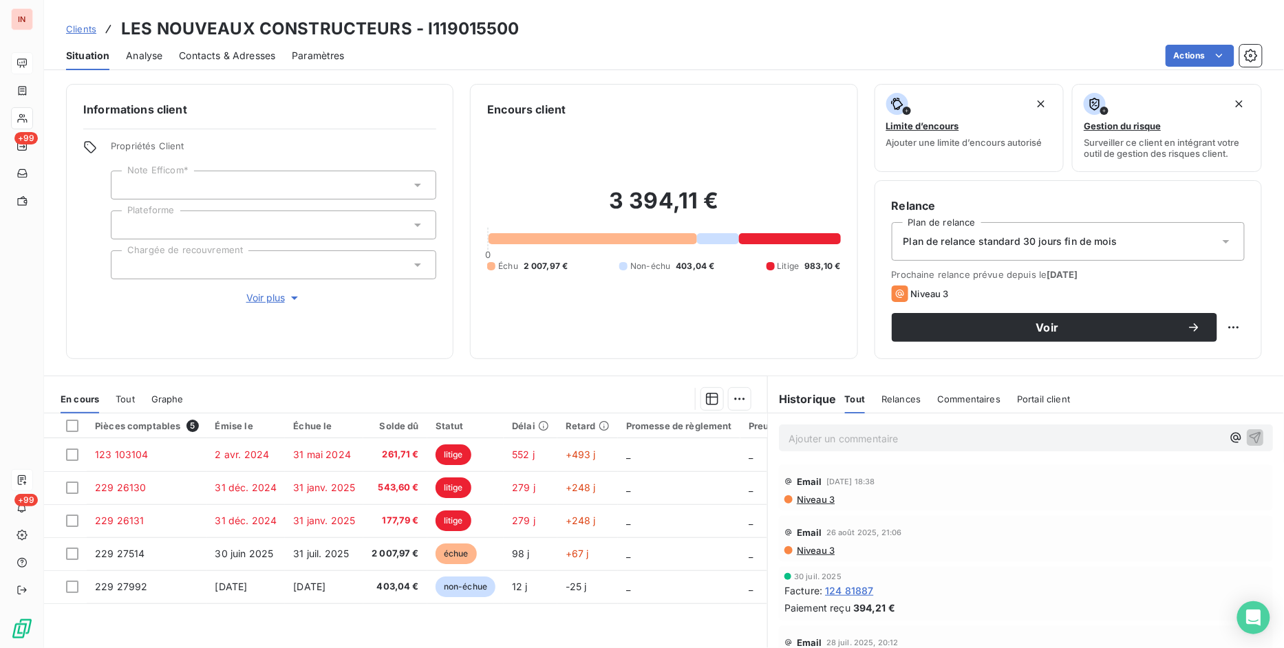
click at [413, 259] on icon at bounding box center [418, 265] width 14 height 14
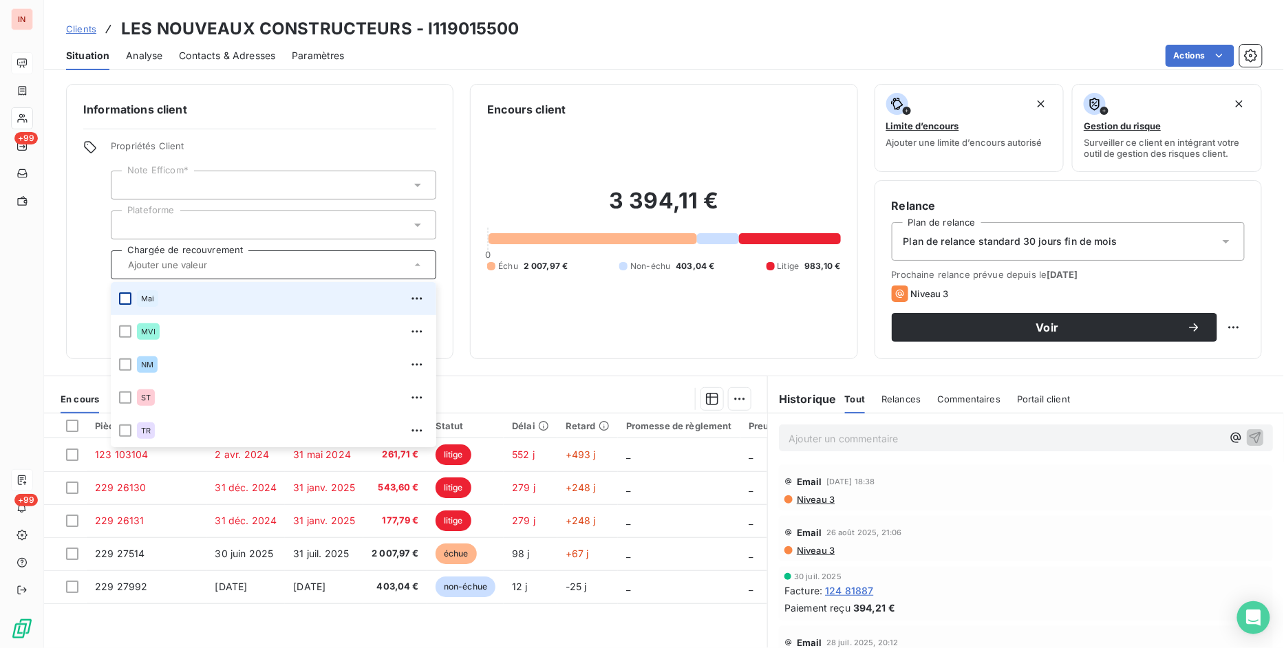
click at [122, 294] on div at bounding box center [125, 298] width 12 height 12
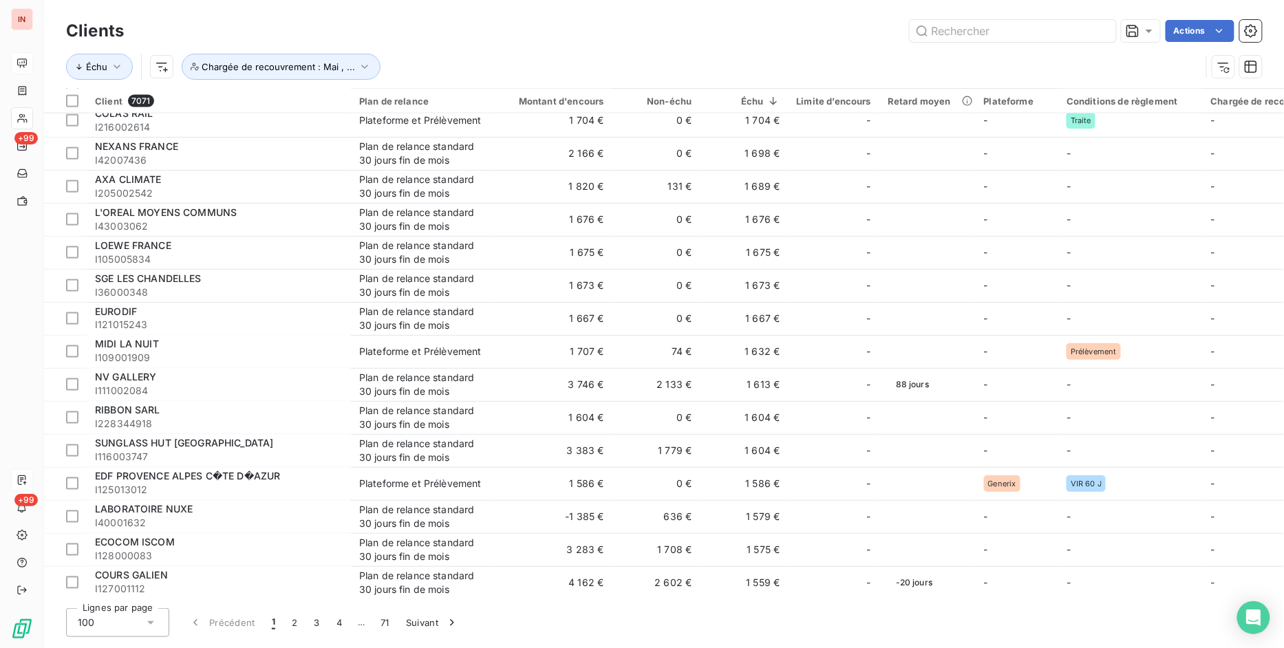
scroll to position [891, 0]
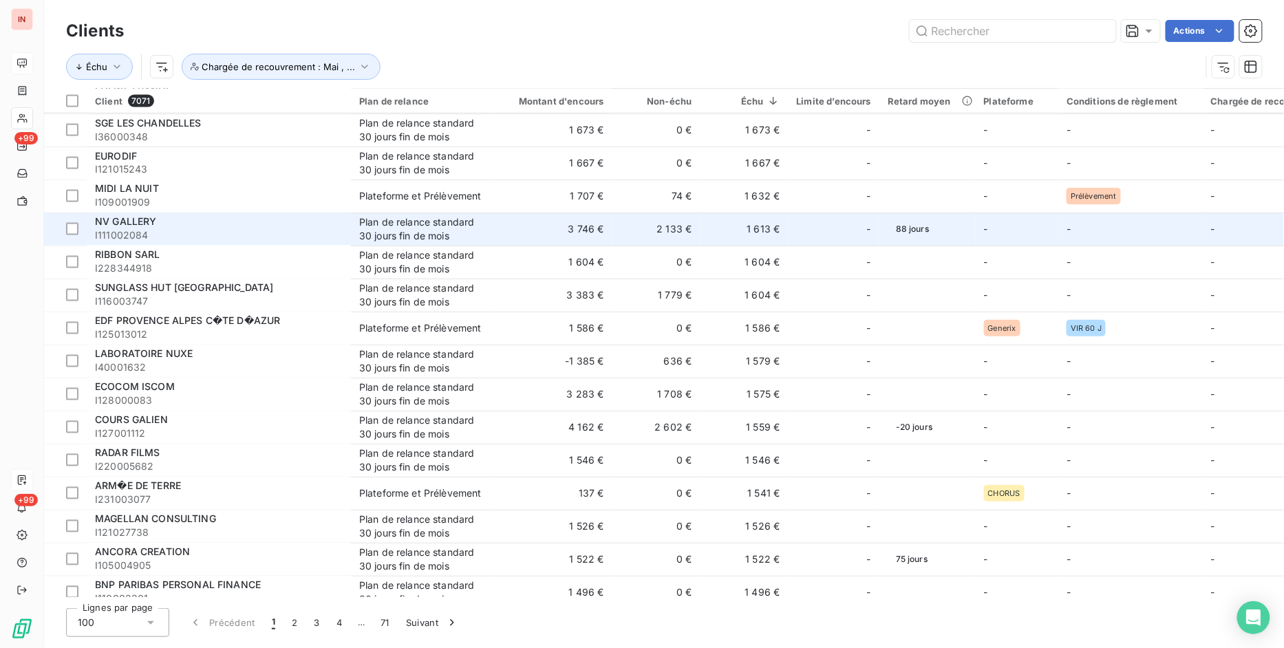
click at [720, 235] on td "1 613 €" at bounding box center [744, 229] width 88 height 33
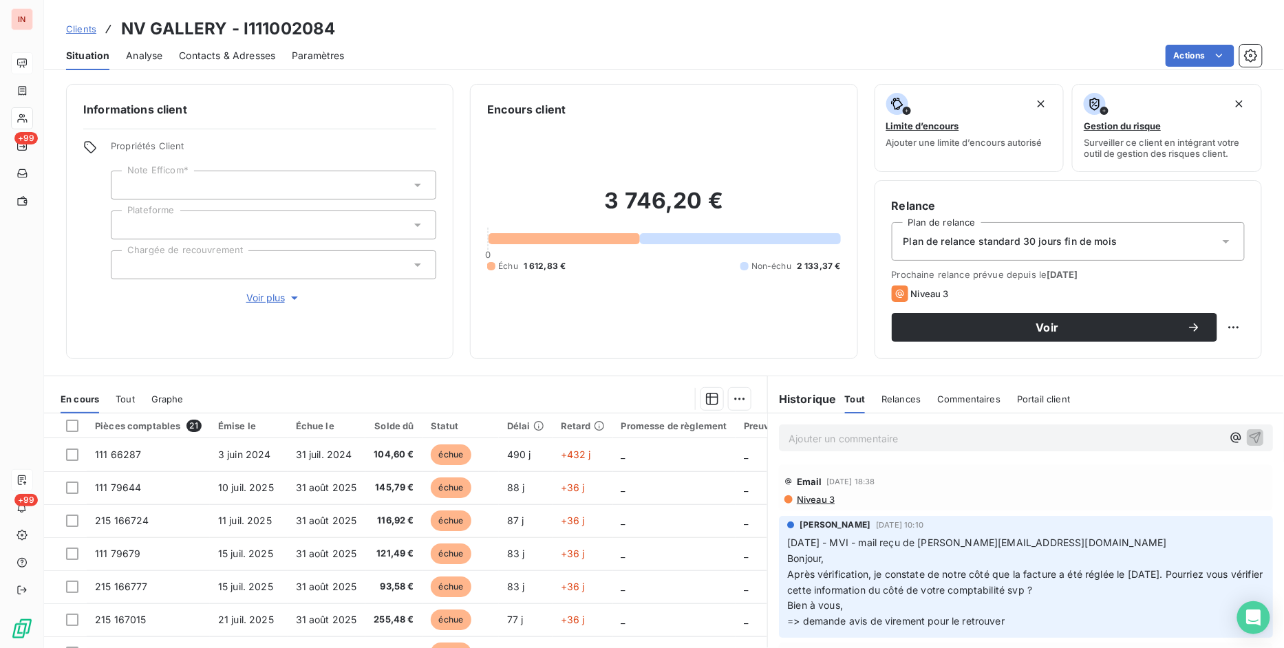
click at [78, 29] on span "Clients" at bounding box center [81, 28] width 30 height 11
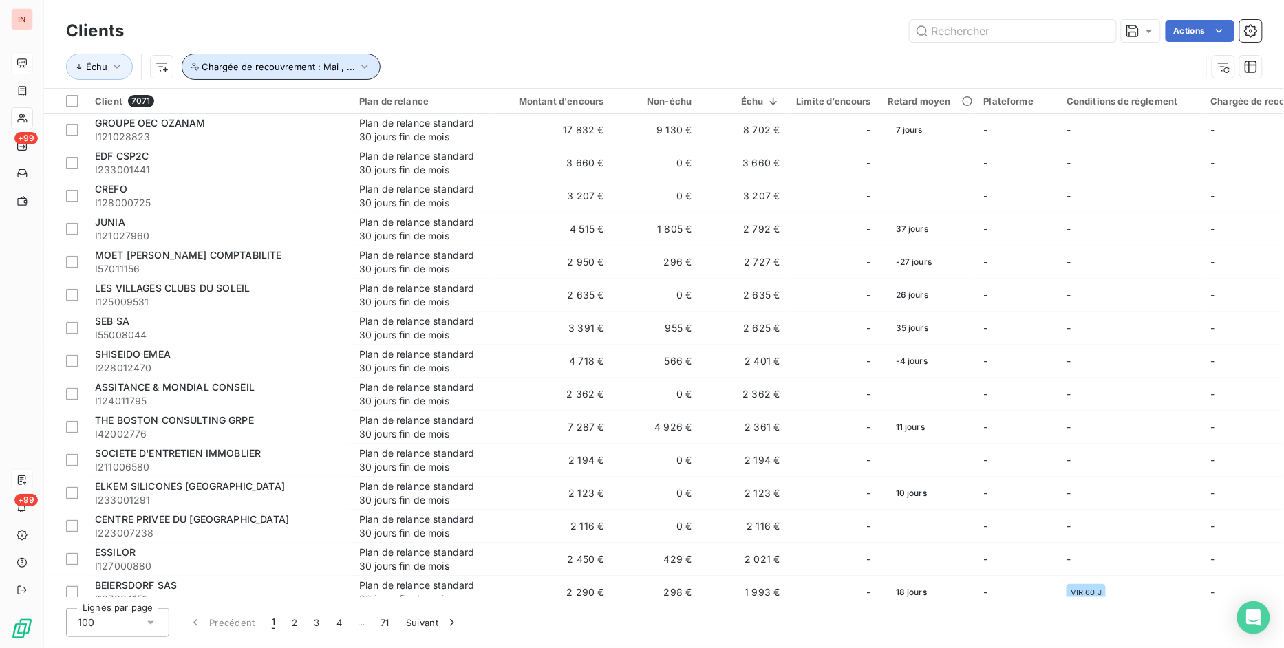
click at [282, 65] on span "Chargée de recouvrement : Mai , ..." at bounding box center [278, 66] width 153 height 11
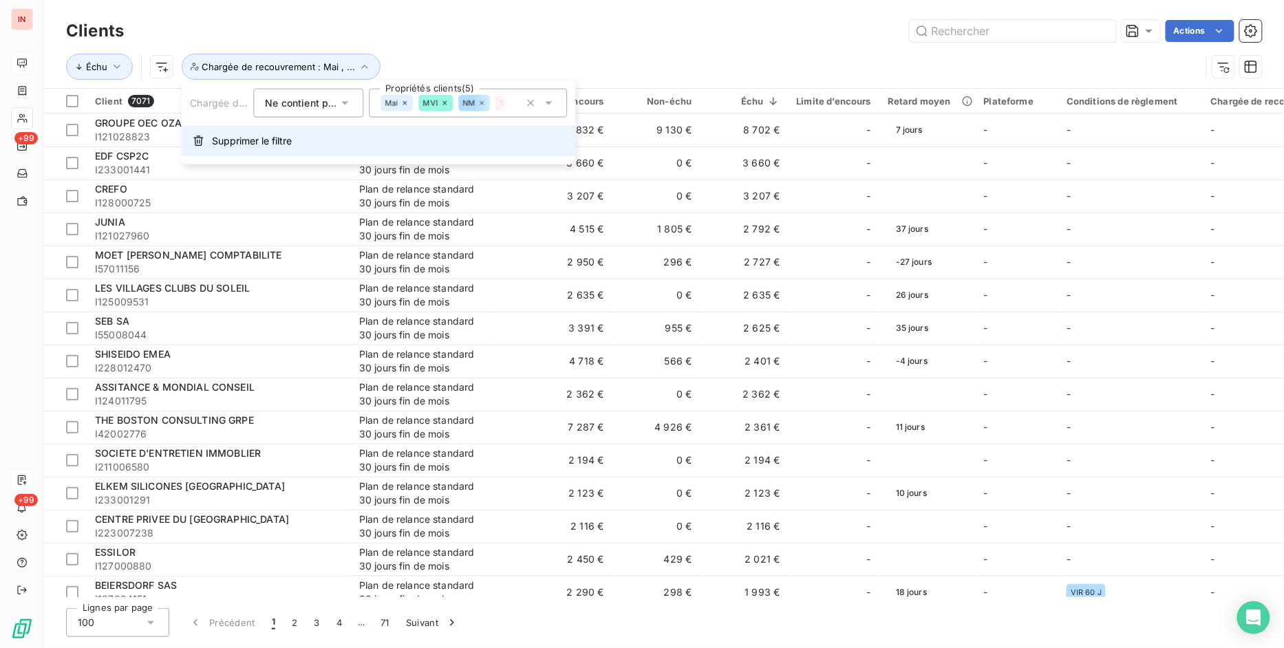
click at [270, 139] on span "Supprimer le filtre" at bounding box center [252, 141] width 80 height 14
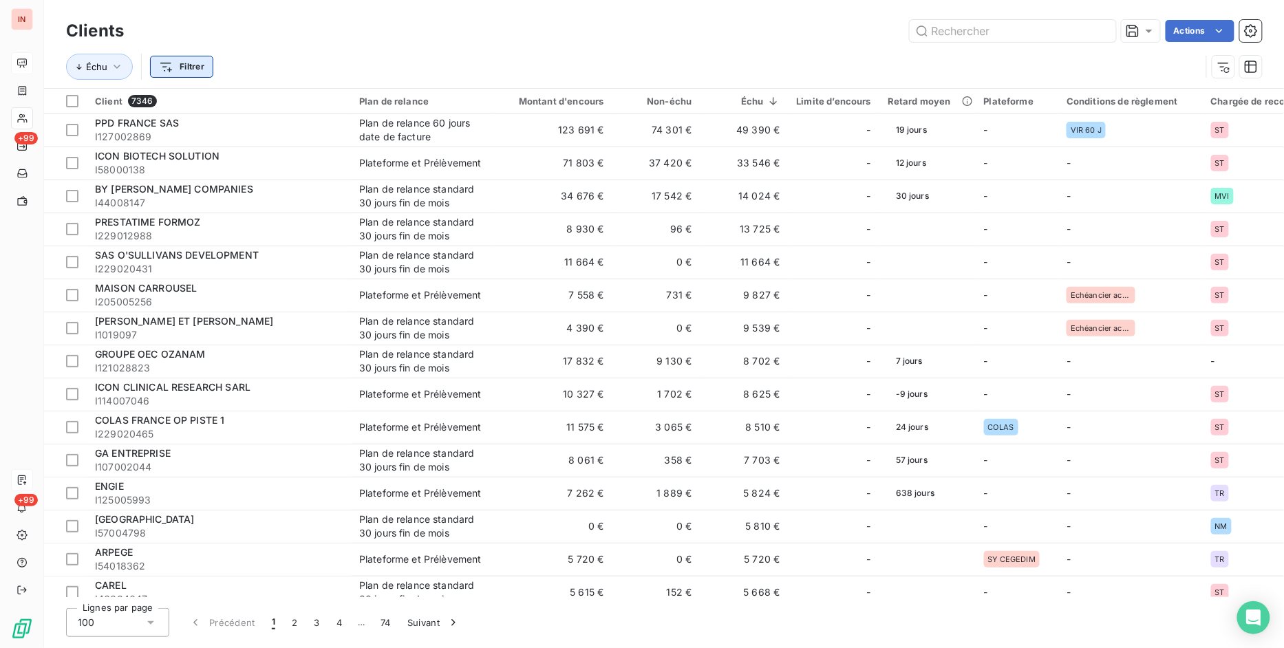
click at [194, 67] on html "IN +99 +99 Clients Actions Échu Filtrer Client 7346 Plan de relance Montant d'e…" at bounding box center [642, 324] width 1284 height 648
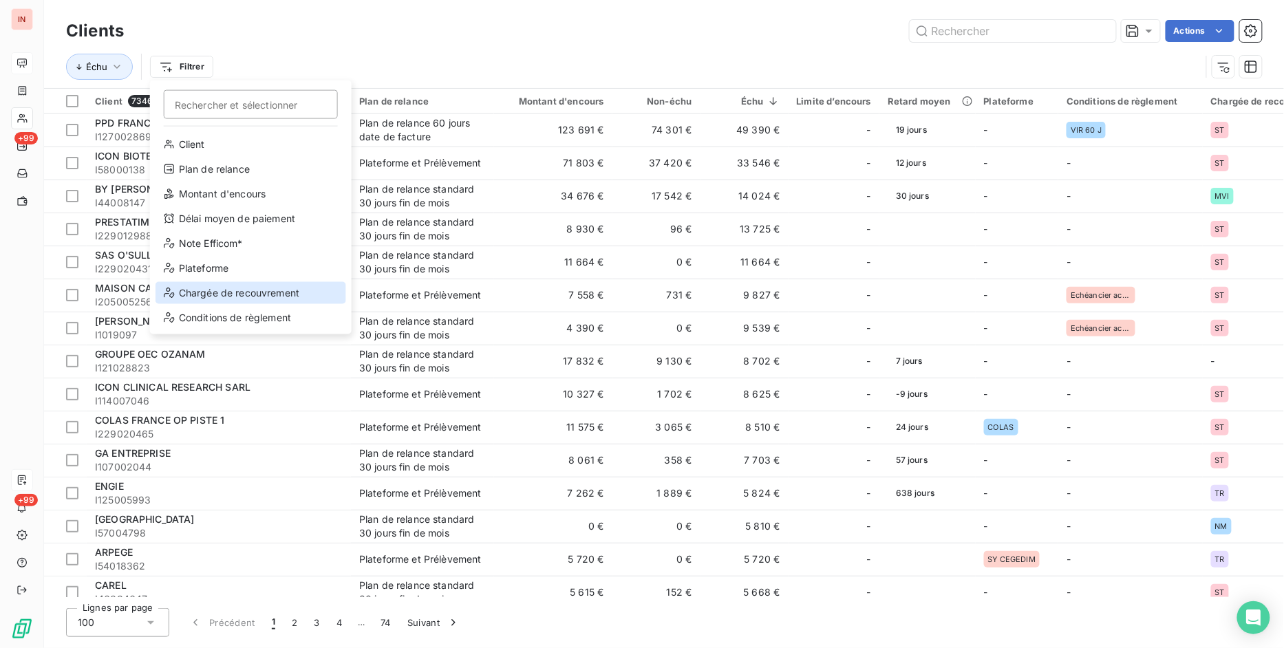
click at [224, 294] on div "Chargée de recouvrement" at bounding box center [250, 293] width 191 height 22
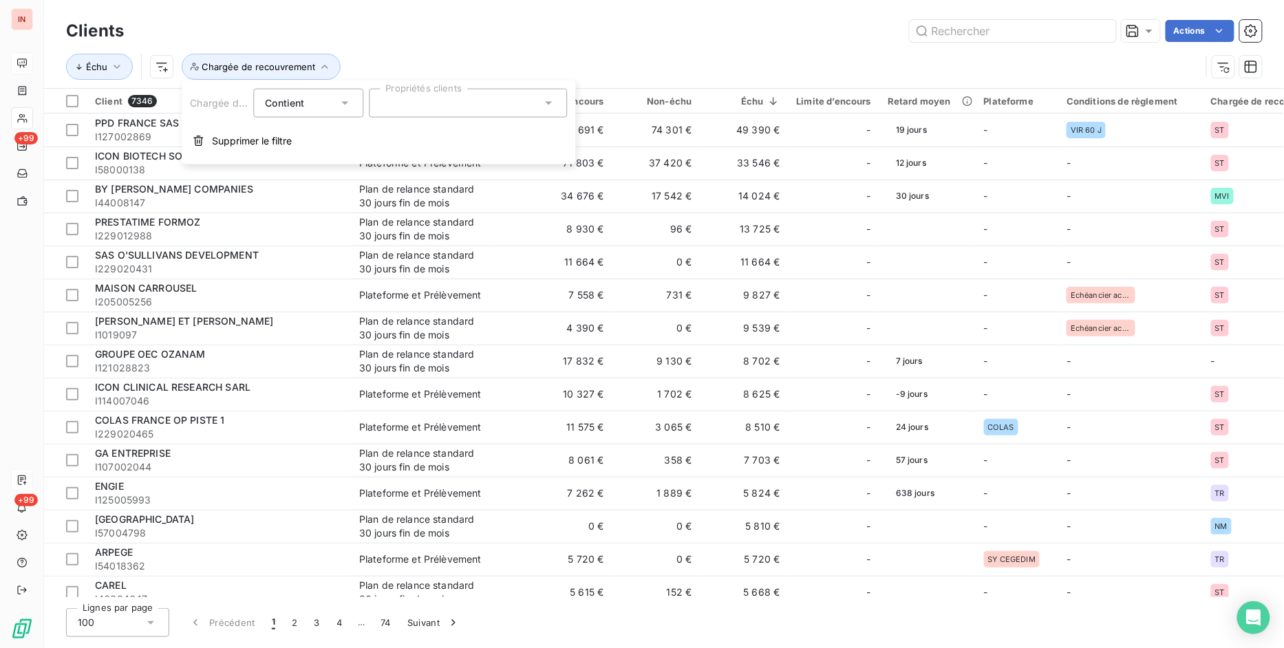
click at [407, 103] on div at bounding box center [468, 103] width 198 height 29
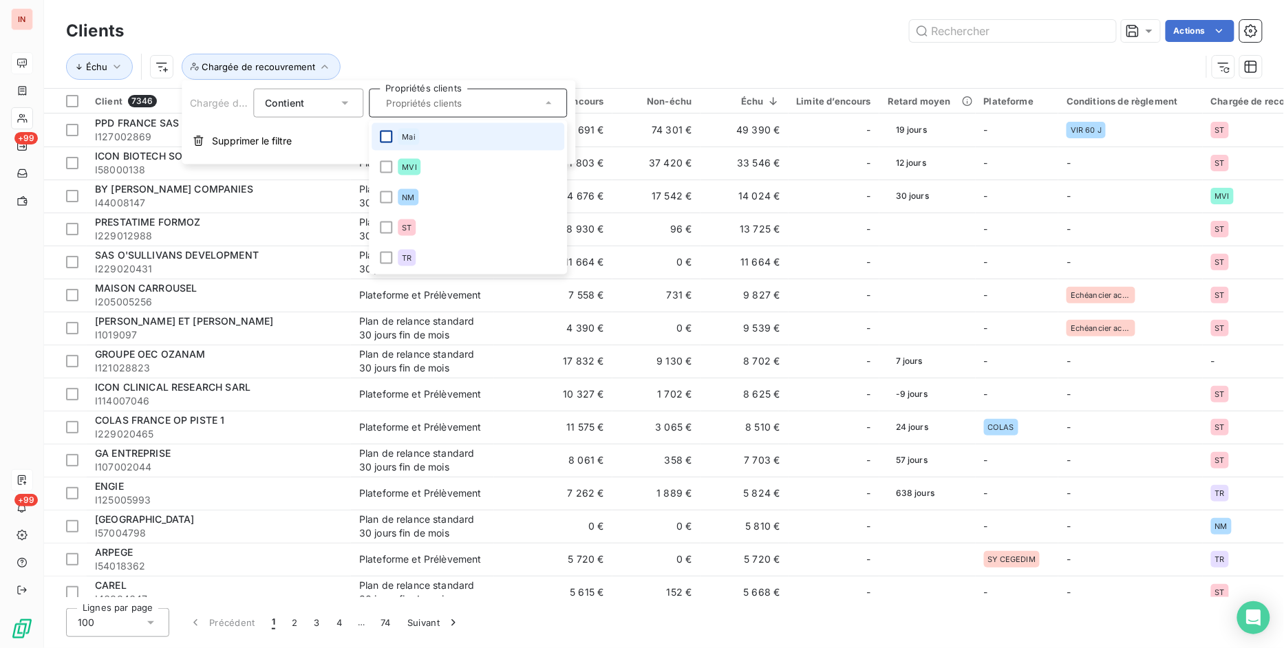
click at [385, 142] on div at bounding box center [386, 137] width 12 height 12
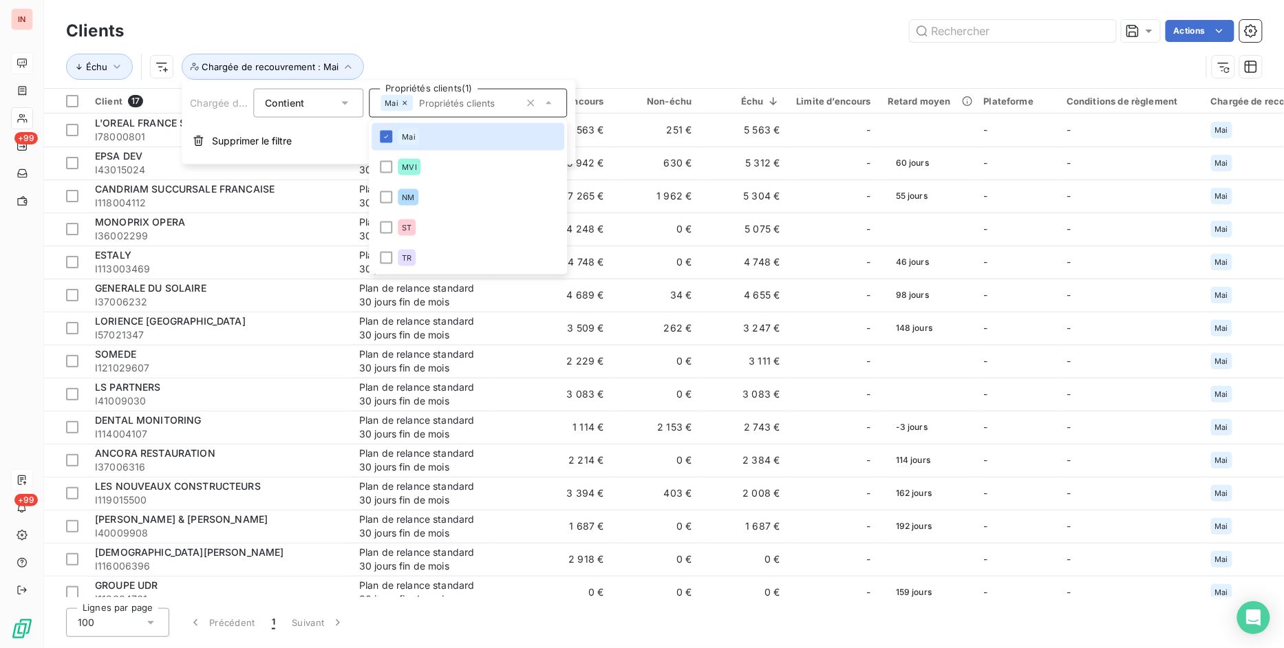
click at [608, 39] on div "Actions" at bounding box center [700, 31] width 1121 height 22
